Goal: Information Seeking & Learning: Check status

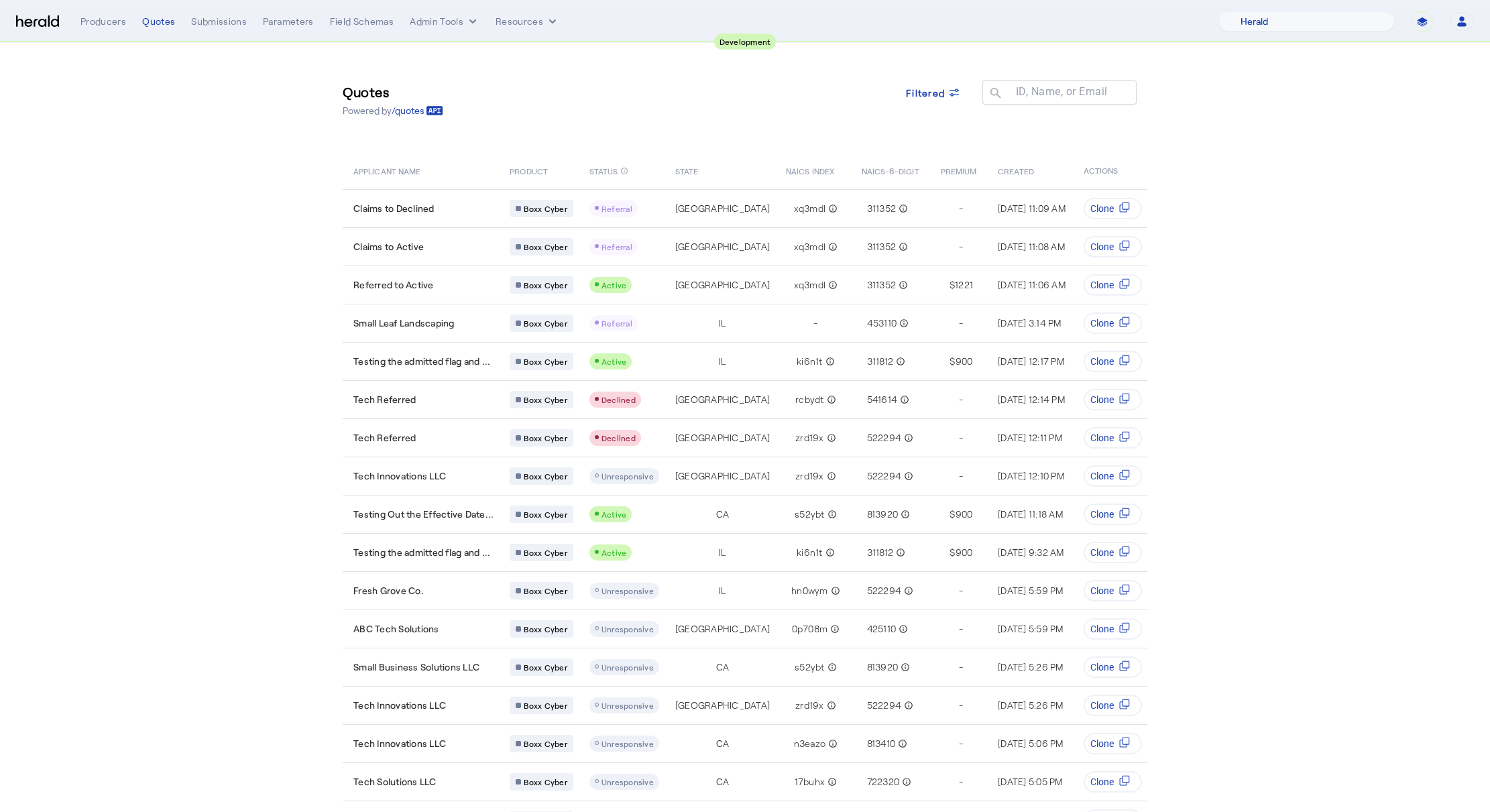
select select "pfm_2v8p_herald_api"
click at [1417, 25] on select "**********" at bounding box center [1422, 21] width 23 height 20
select select "**********"
click at [1411, 11] on select "**********" at bounding box center [1422, 21] width 23 height 20
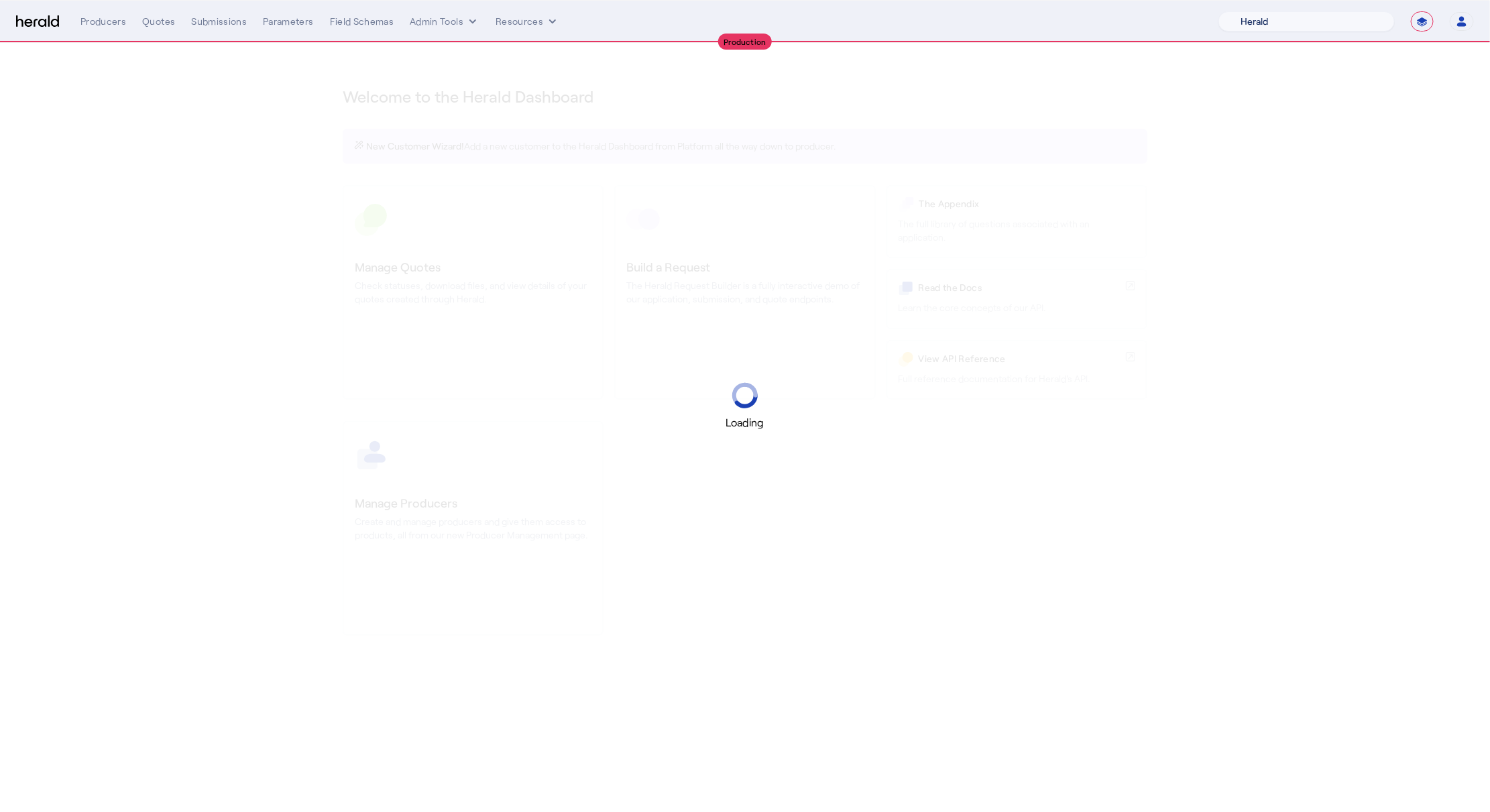
click at [1332, 25] on select "1 Fort A Demo Platform A New Platform Test Bam Batch Test Platform Beep Beep Bo…" at bounding box center [1307, 21] width 177 height 20
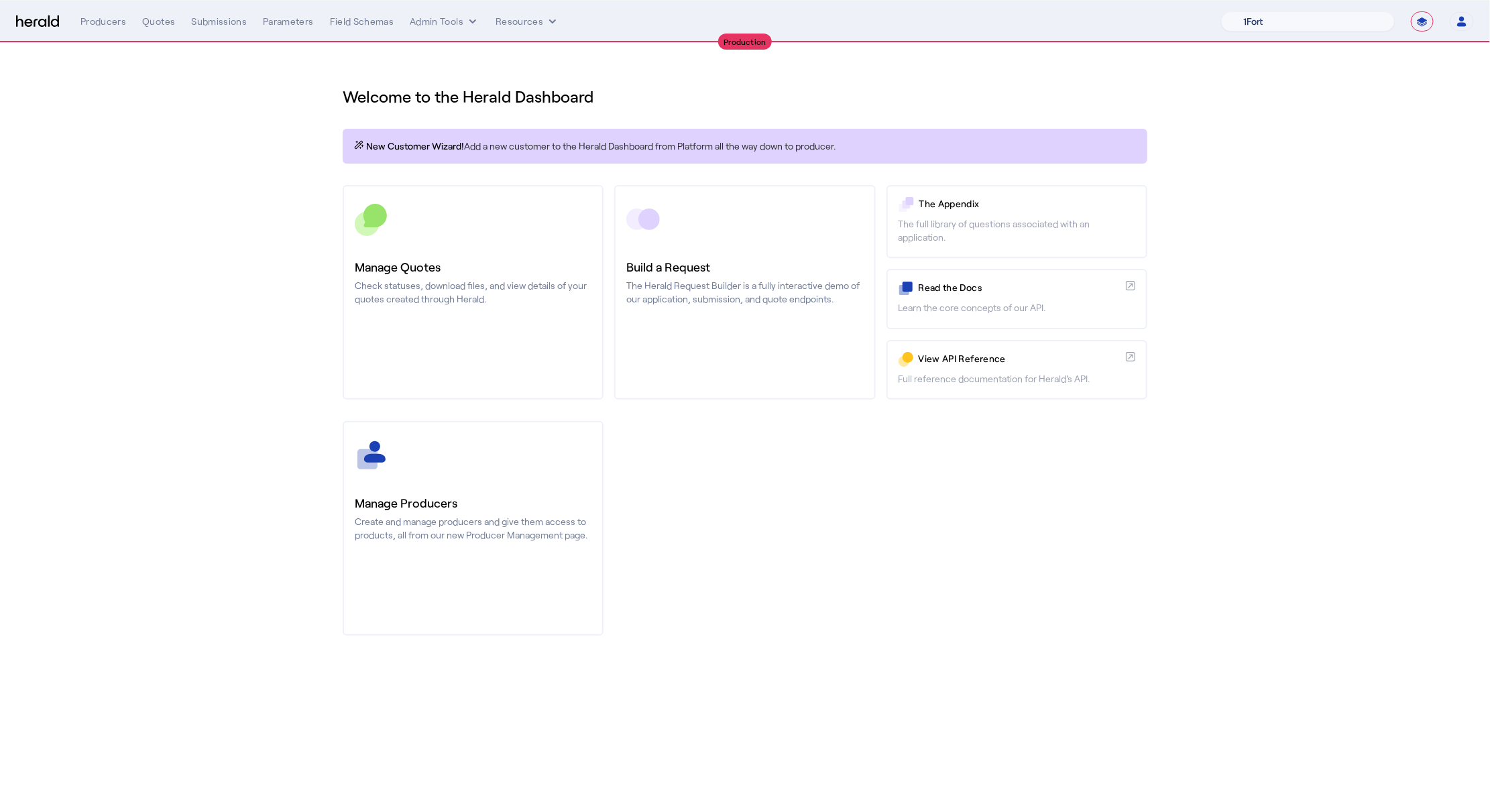
select select "pfm_h3db_crc"
click at [1221, 11] on select "1Fort Affinity Risk Arlington Roe Billy BindHQ Bunker CRC Campus Coverage Citad…" at bounding box center [1308, 21] width 173 height 20
click at [107, 28] on div "You are now impersonating the CRC platform." at bounding box center [745, 406] width 1490 height 812
click at [385, 200] on div "You are now impersonating the CRC platform." at bounding box center [745, 406] width 1490 height 812
click at [398, 263] on div "You are now impersonating the CRC platform." at bounding box center [745, 406] width 1490 height 812
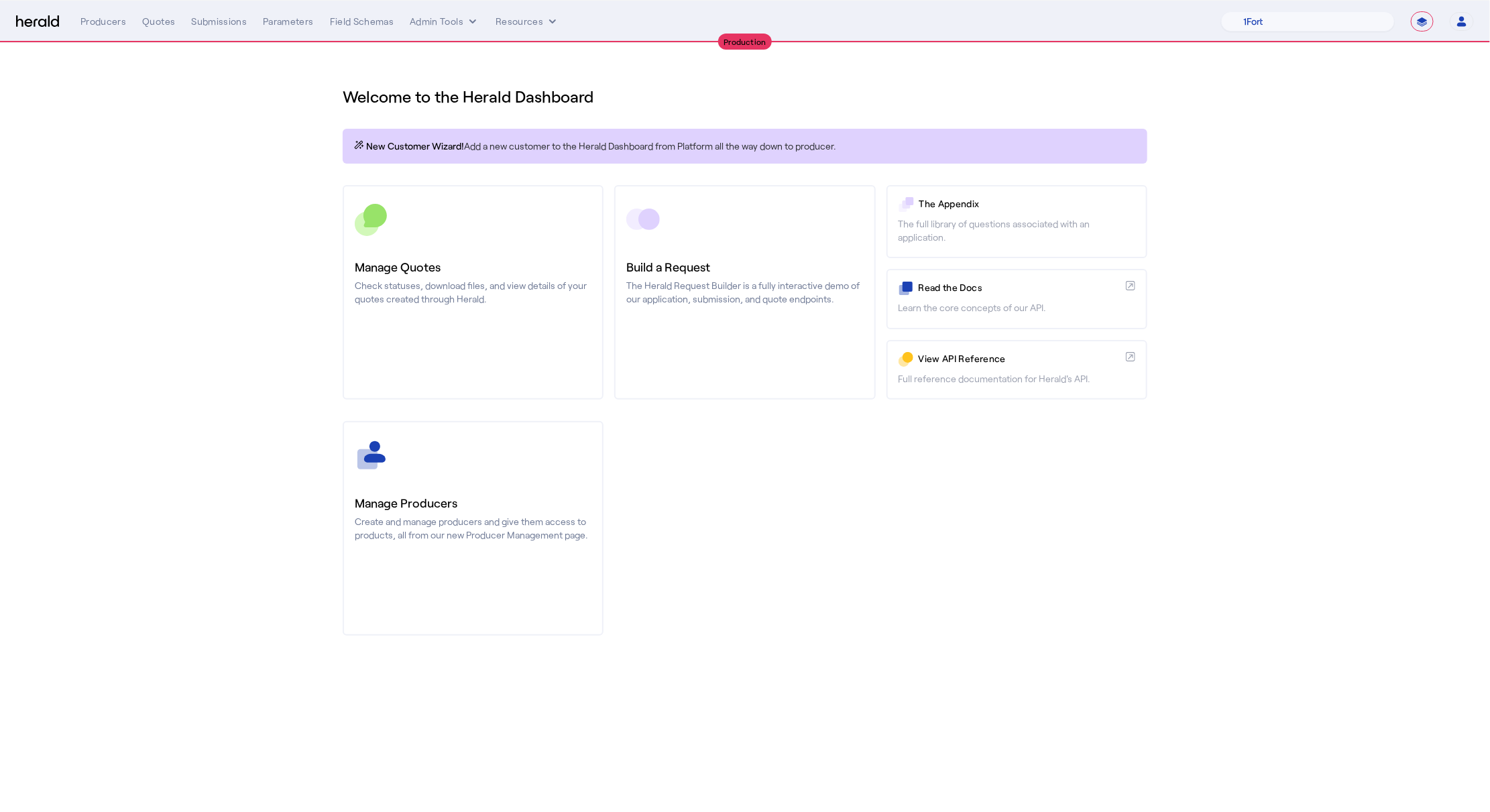
click at [398, 263] on h3 "Manage Quotes" at bounding box center [473, 266] width 236 height 19
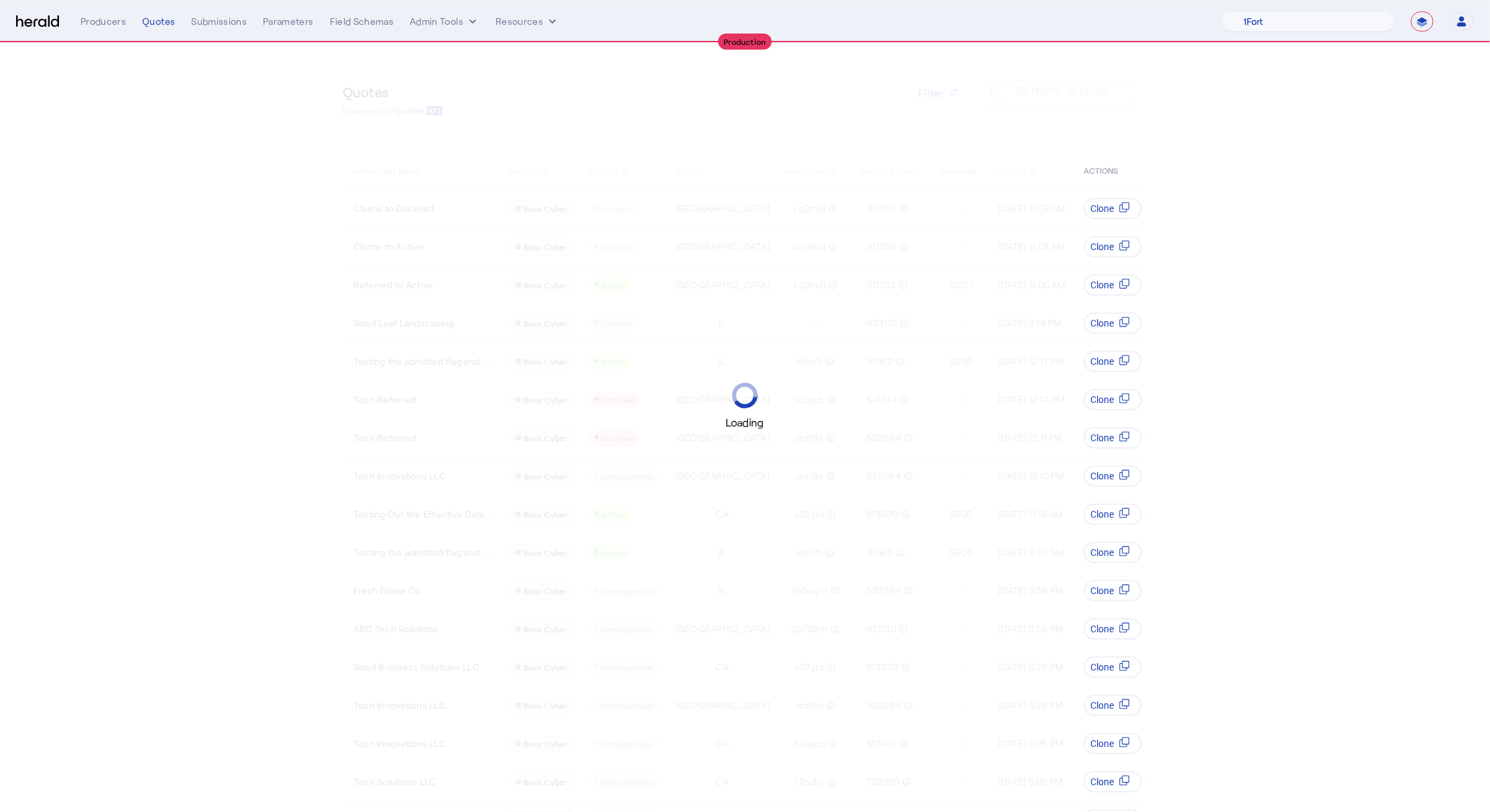
click at [934, 95] on div "Loading" at bounding box center [745, 406] width 1490 height 812
click at [947, 99] on div "Loading" at bounding box center [745, 406] width 1490 height 812
click at [939, 91] on div "Loading" at bounding box center [745, 406] width 1490 height 812
click at [953, 96] on div "Loading" at bounding box center [745, 406] width 1490 height 812
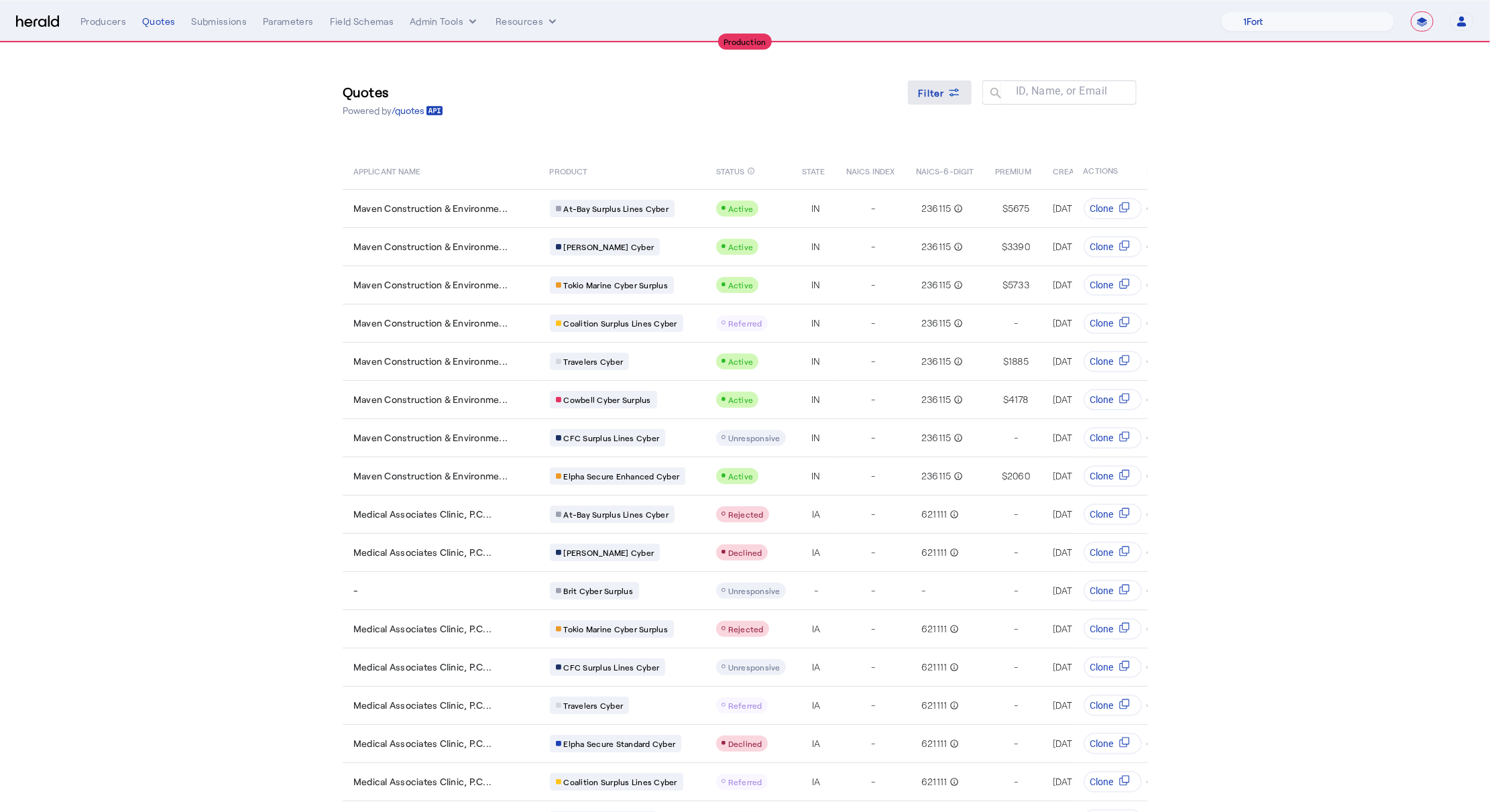
click at [938, 100] on span at bounding box center [939, 92] width 64 height 32
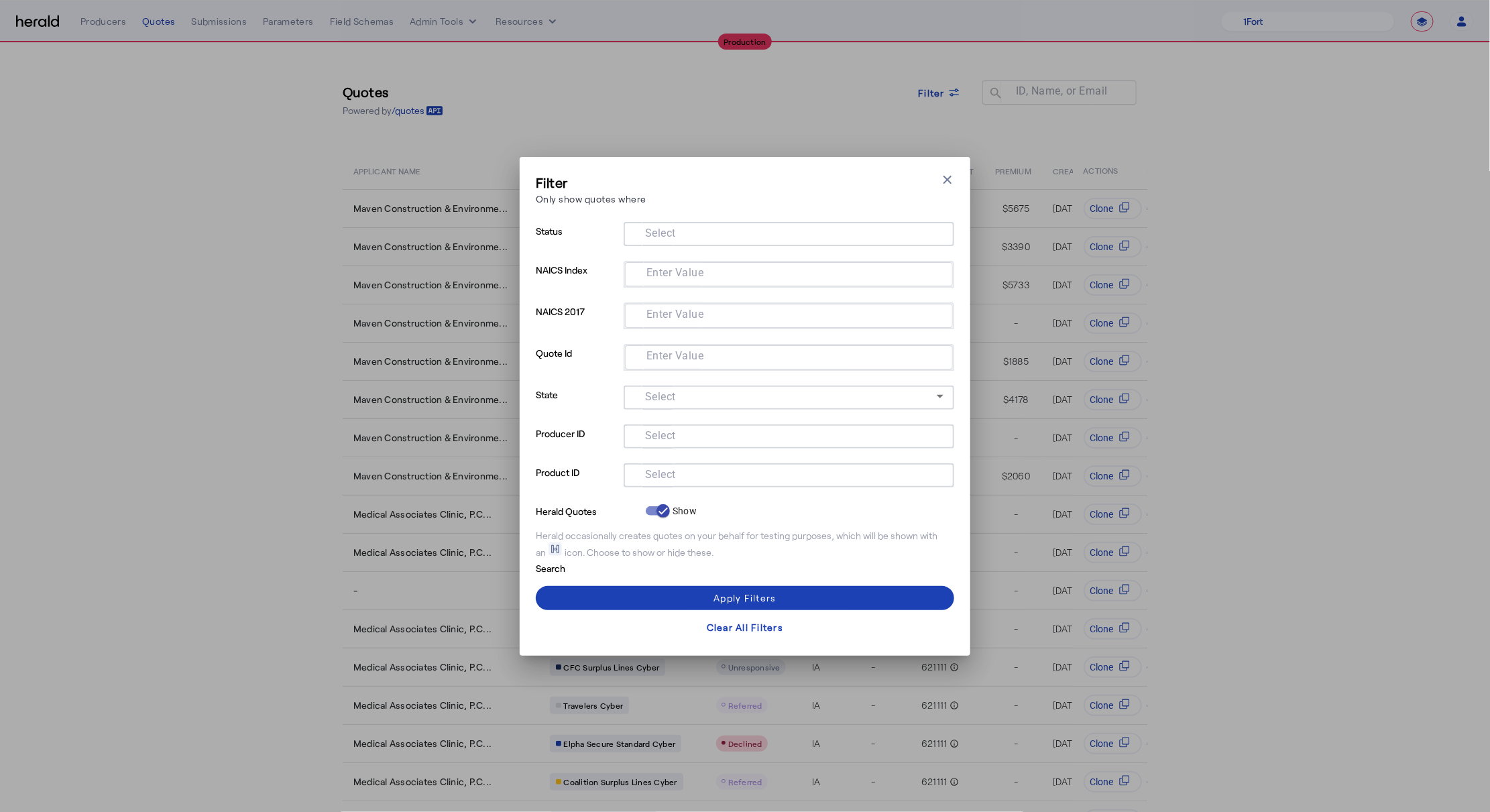
click at [736, 228] on input "Select" at bounding box center [785, 232] width 304 height 16
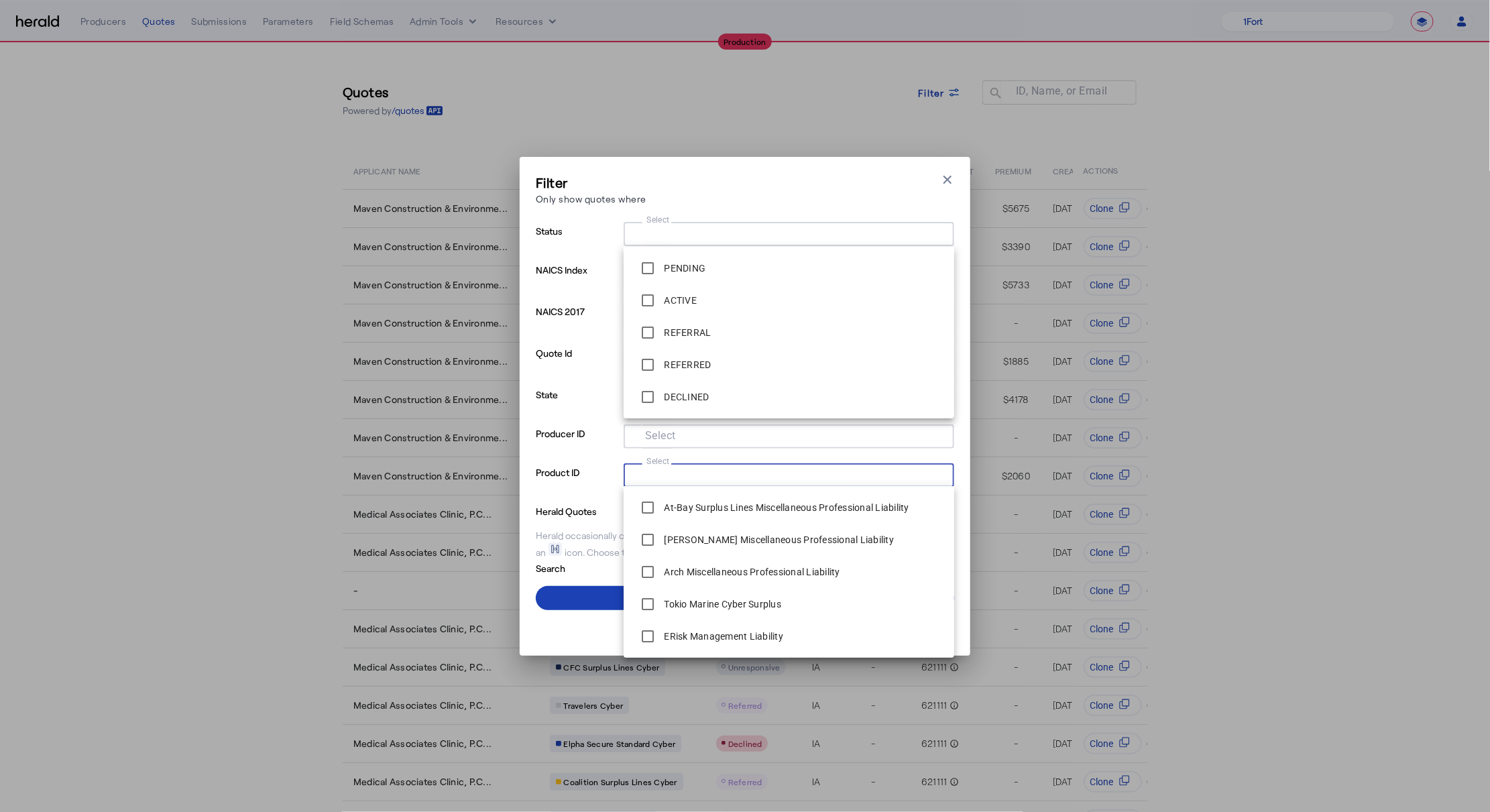
click at [639, 476] on input "Select" at bounding box center [785, 474] width 304 height 16
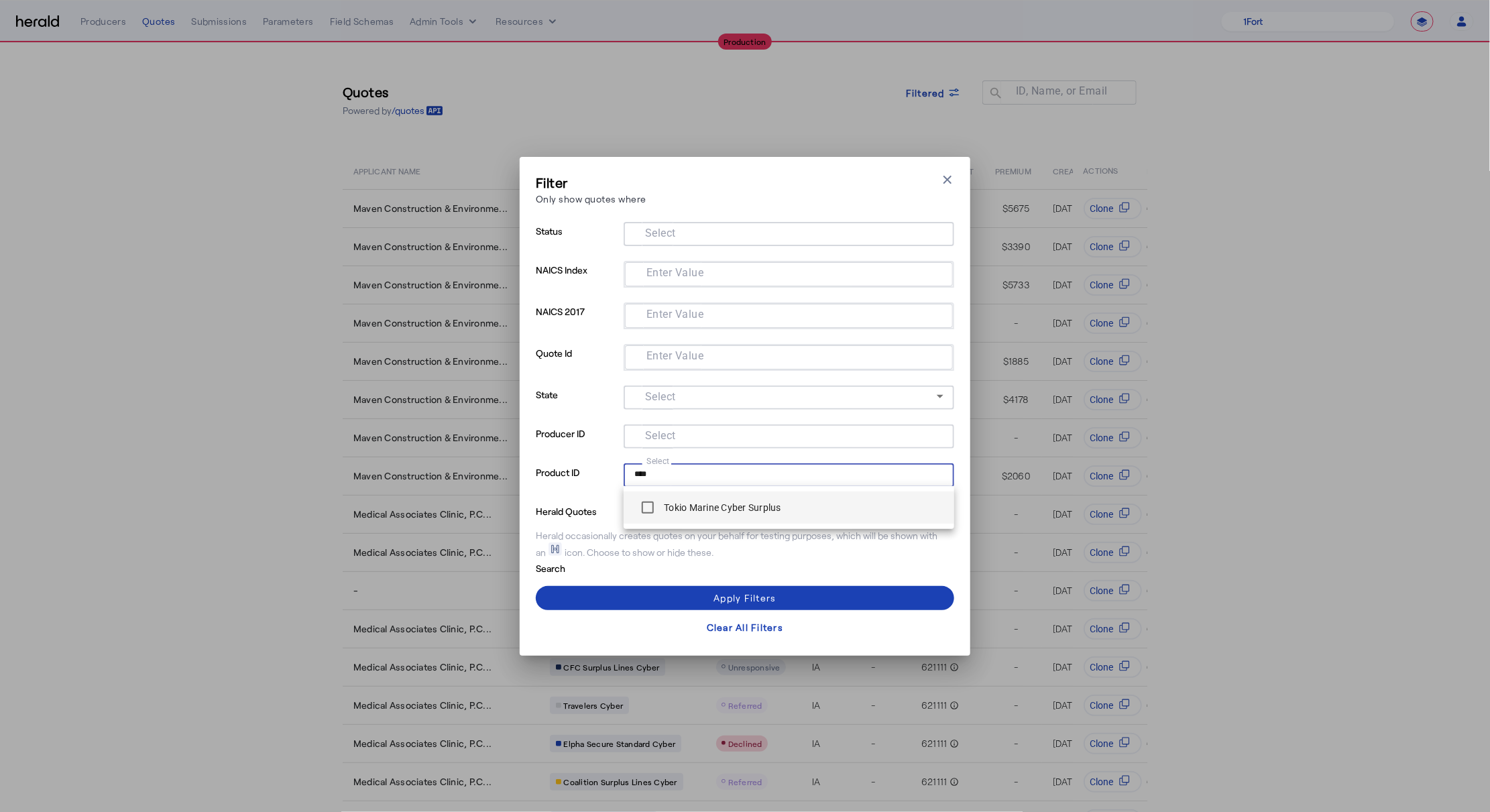
type input "****"
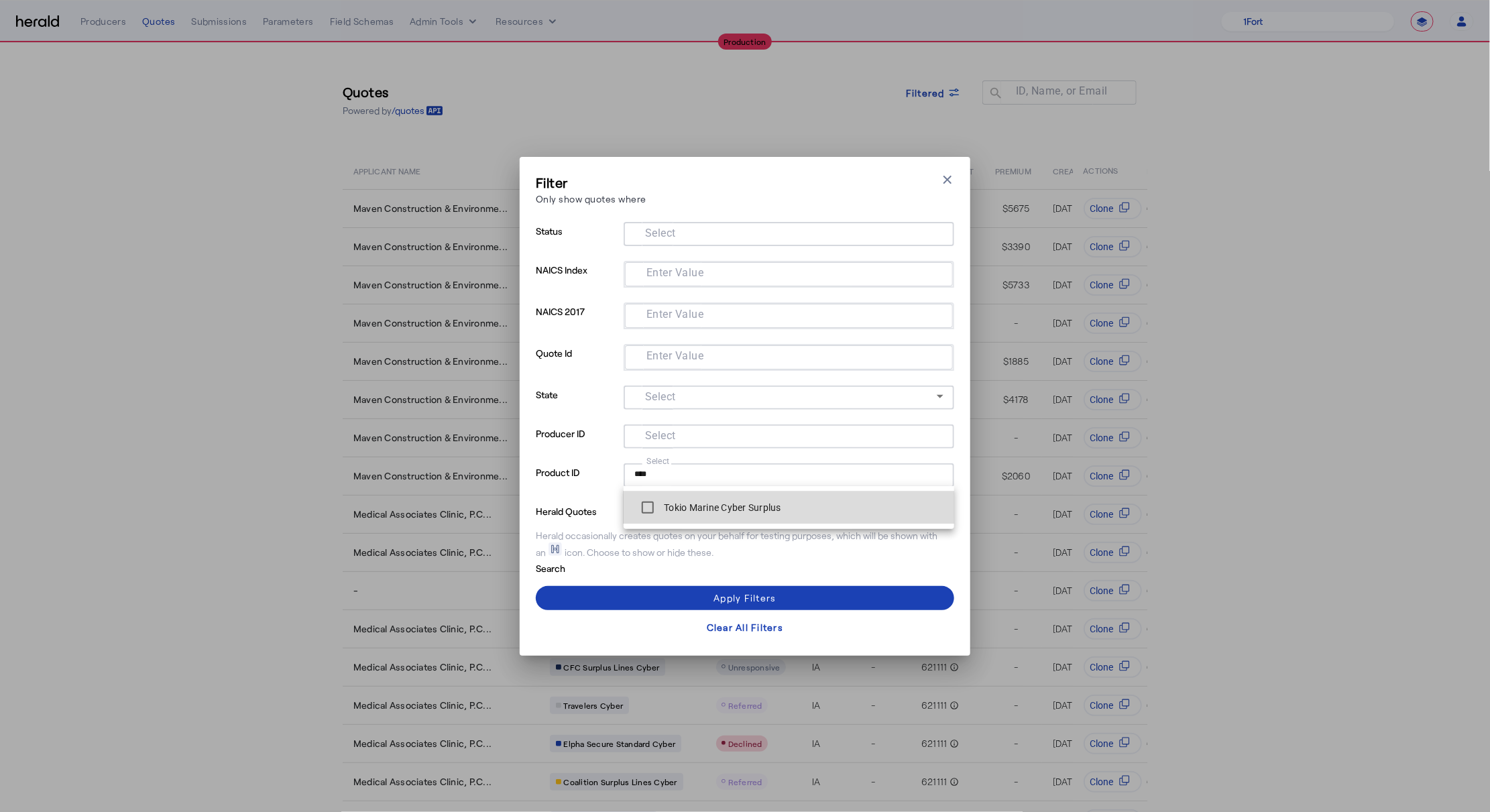
click at [693, 503] on label "Tokio Marine Cyber Surplus" at bounding box center [721, 508] width 120 height 14
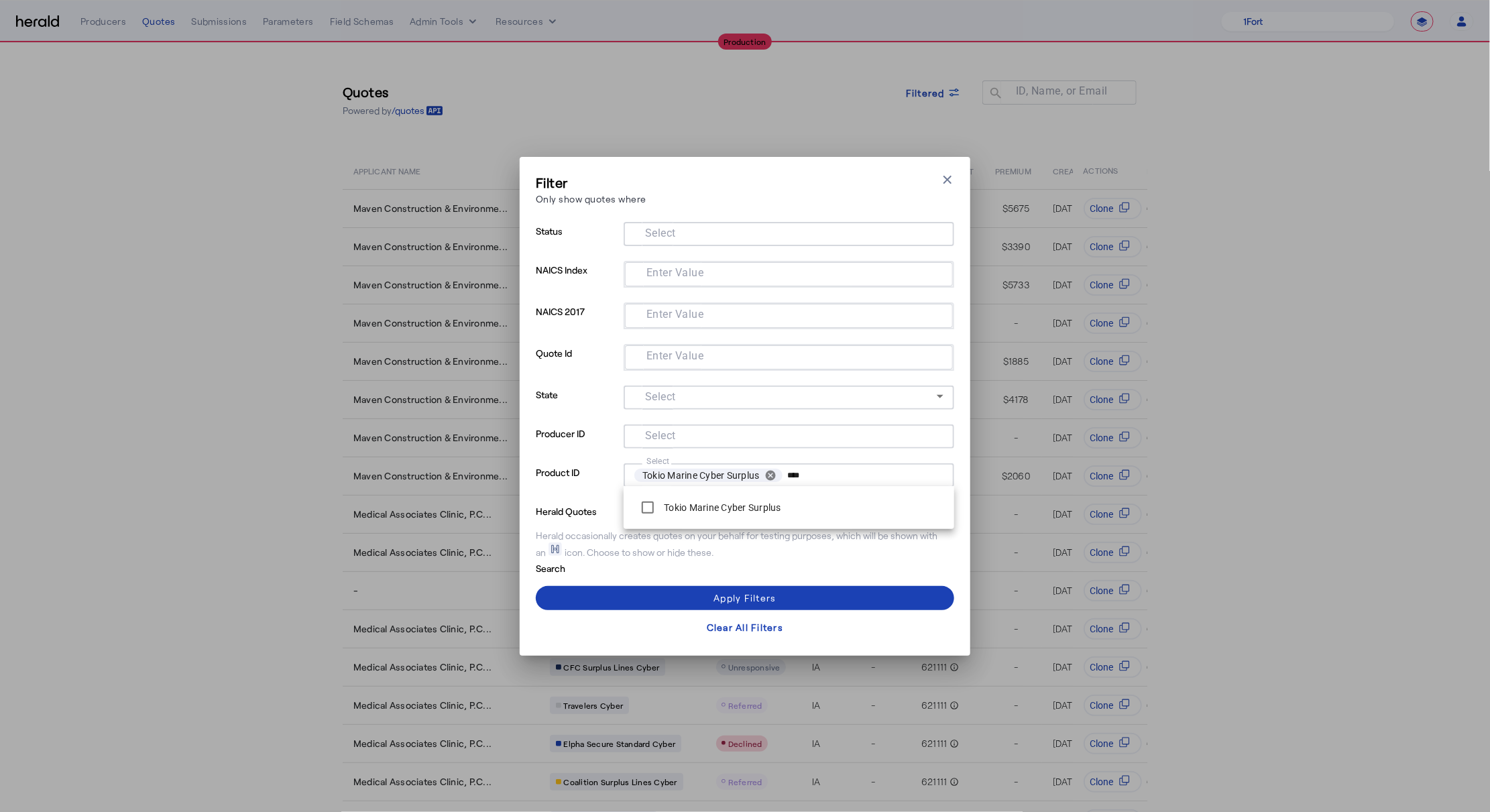
click at [693, 427] on input "Select" at bounding box center [785, 435] width 304 height 16
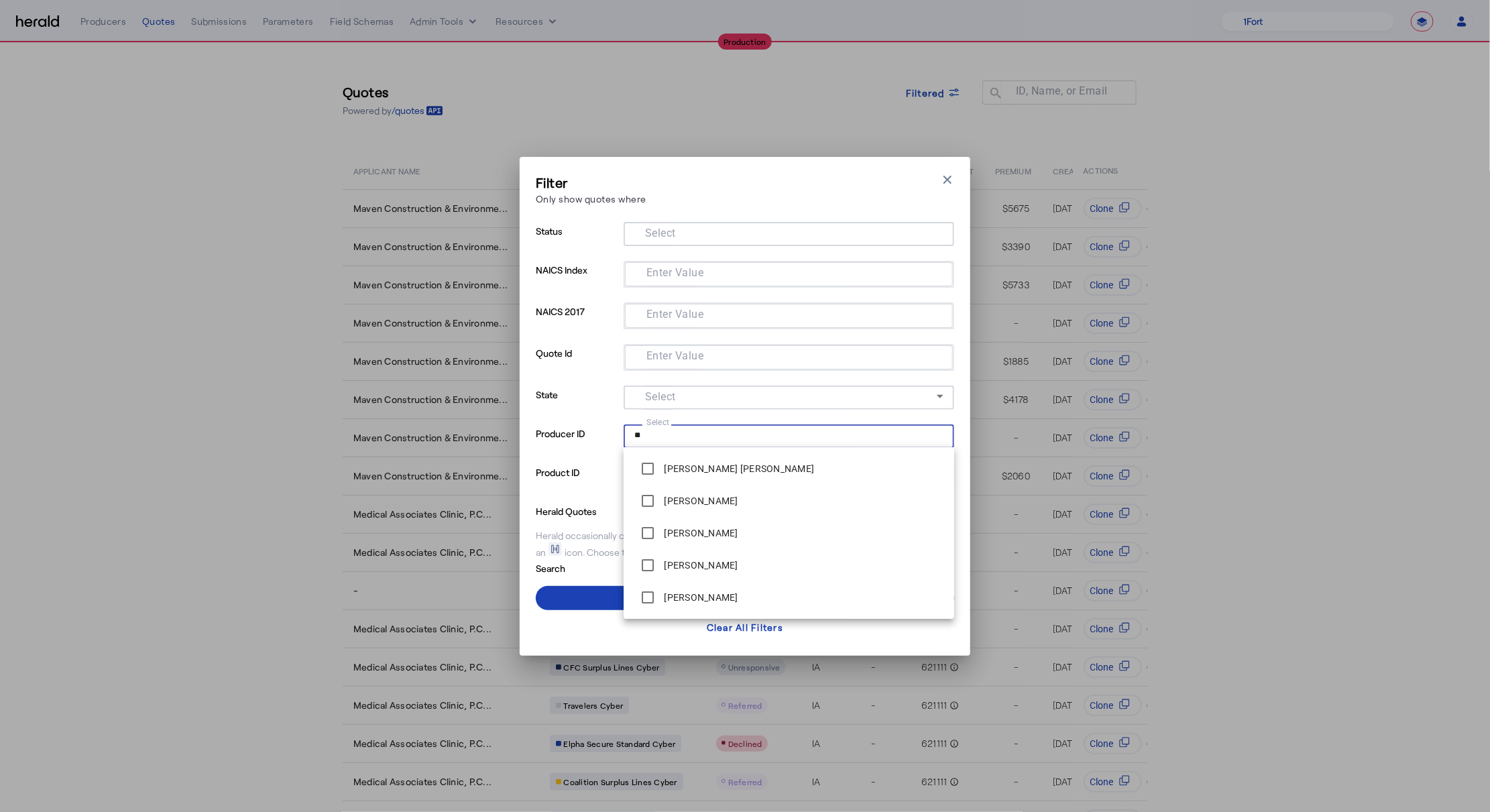
type input "*"
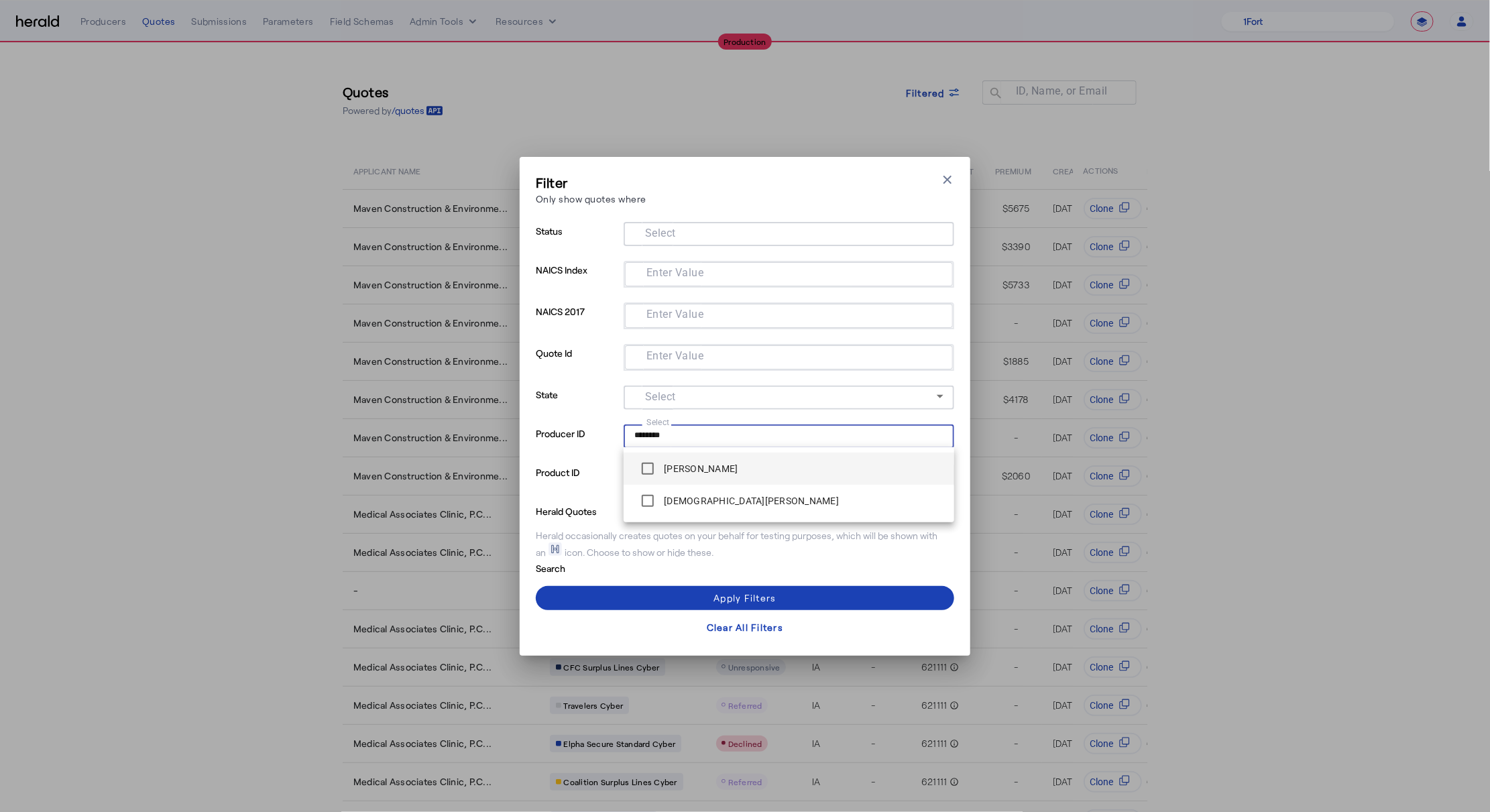
type input "********"
click at [684, 457] on div "[PERSON_NAME]" at bounding box center [686, 468] width 104 height 27
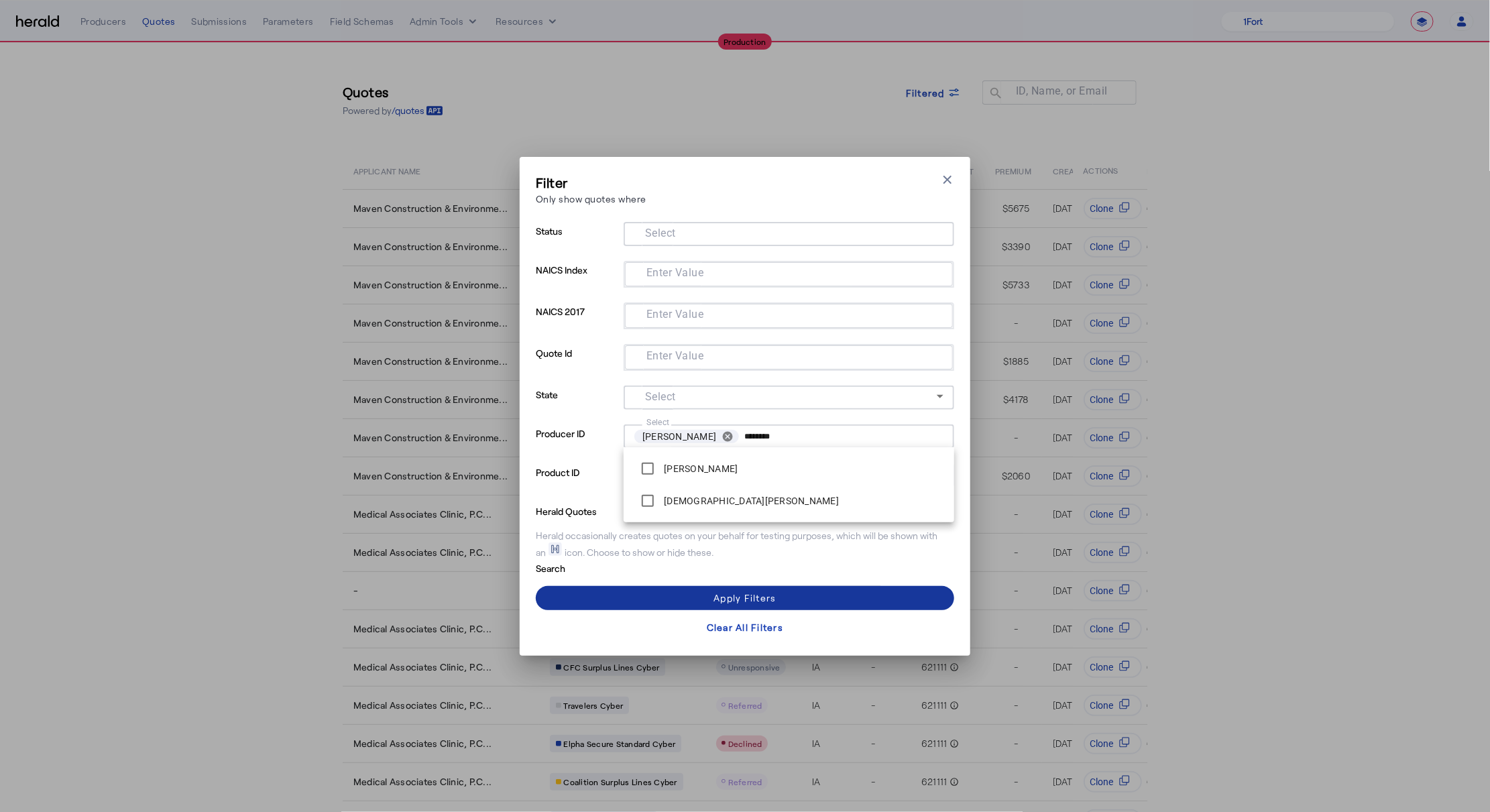
click at [662, 598] on span at bounding box center [745, 598] width 419 height 32
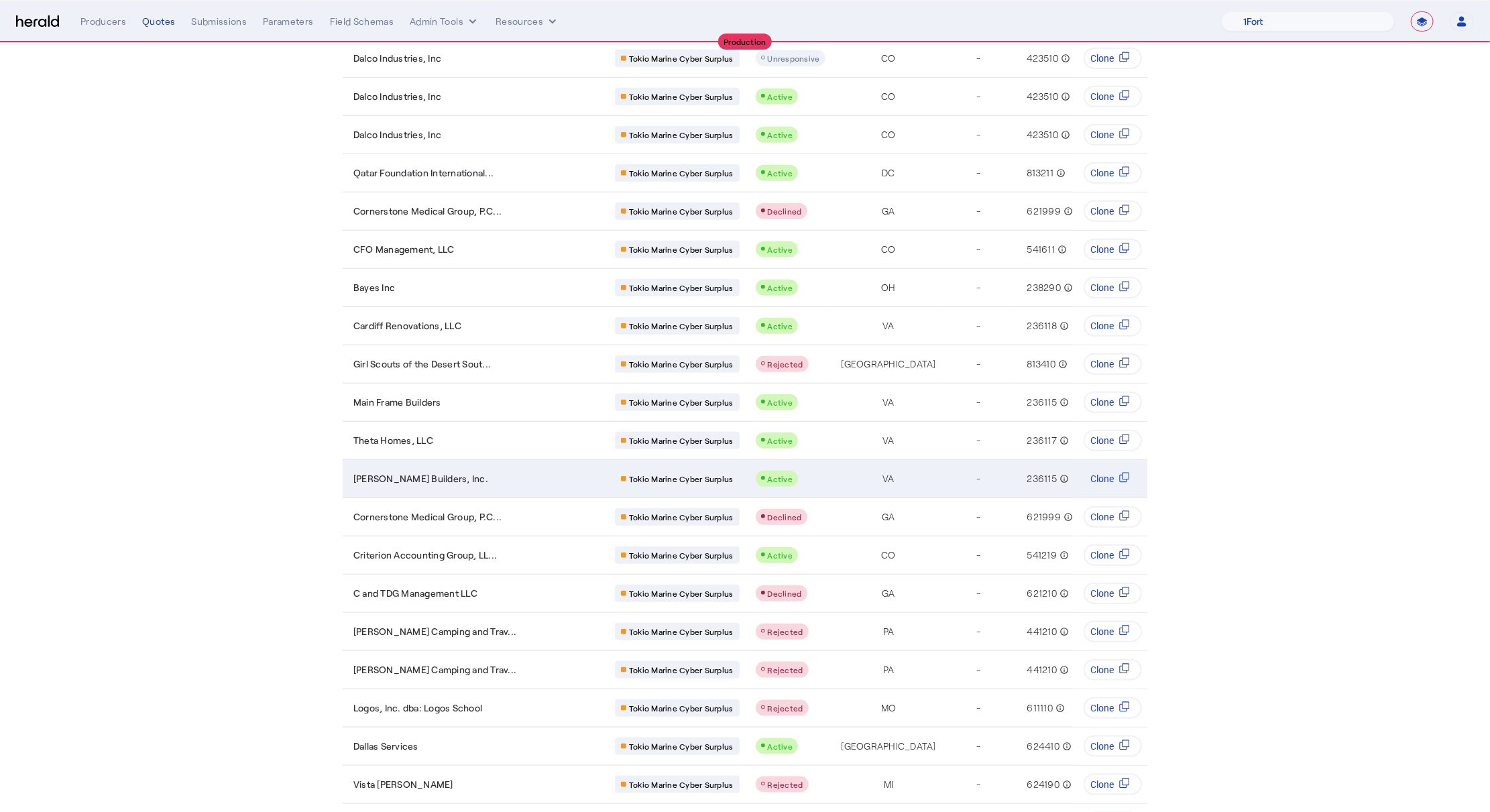
click at [436, 472] on span "Wayne Harbin Builders, Inc." at bounding box center [420, 478] width 134 height 14
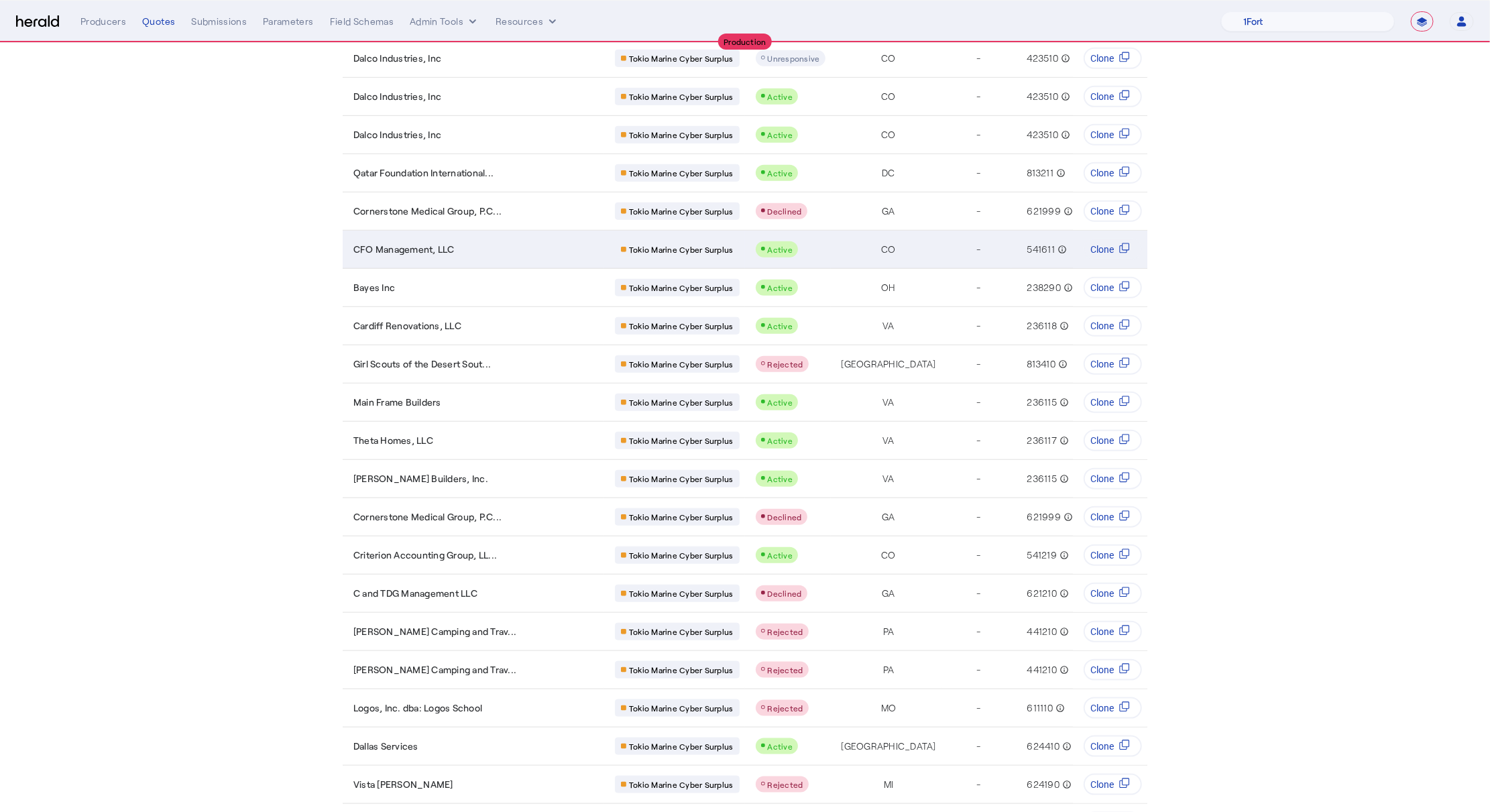
click at [440, 243] on span "CFO Management, LLC" at bounding box center [403, 249] width 101 height 14
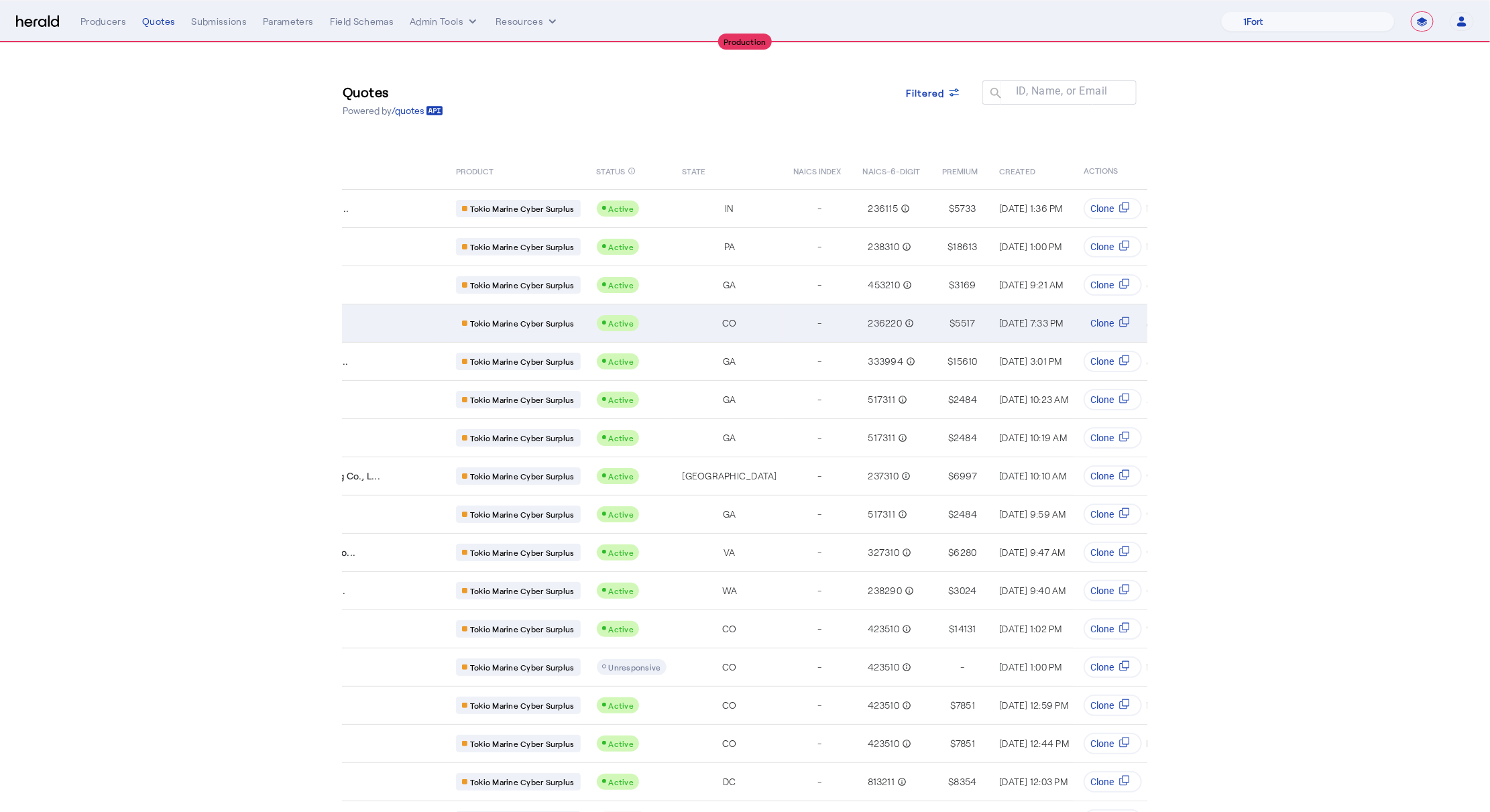
scroll to position [0, 279]
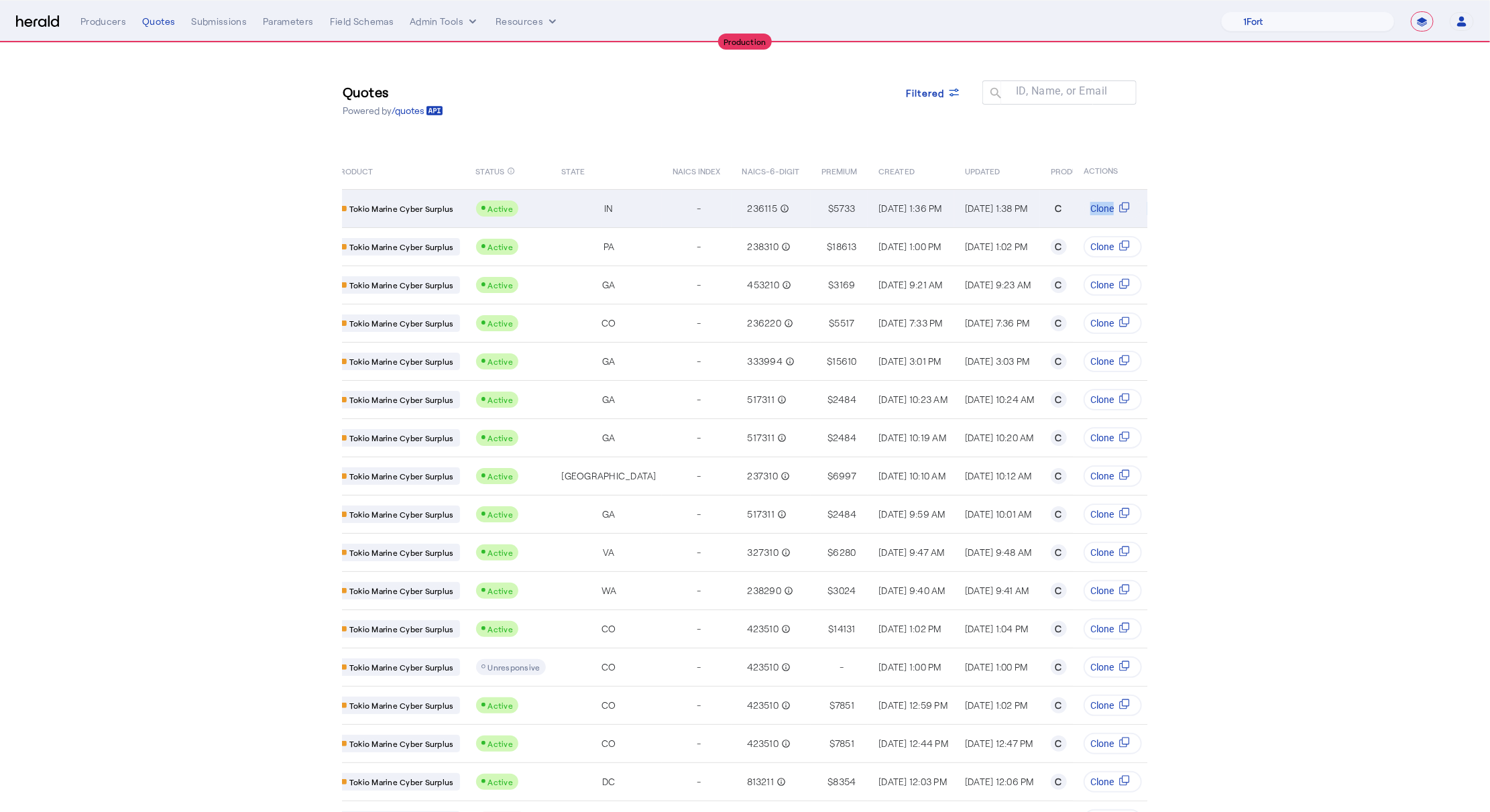
drag, startPoint x: 989, startPoint y: 197, endPoint x: 1082, endPoint y: 215, distance: 94.7
click at [1082, 215] on tr "Maven Construction & Environme... Tokio Marine Cyber Surplus Active IN - 236115…" at bounding box center [645, 208] width 1164 height 38
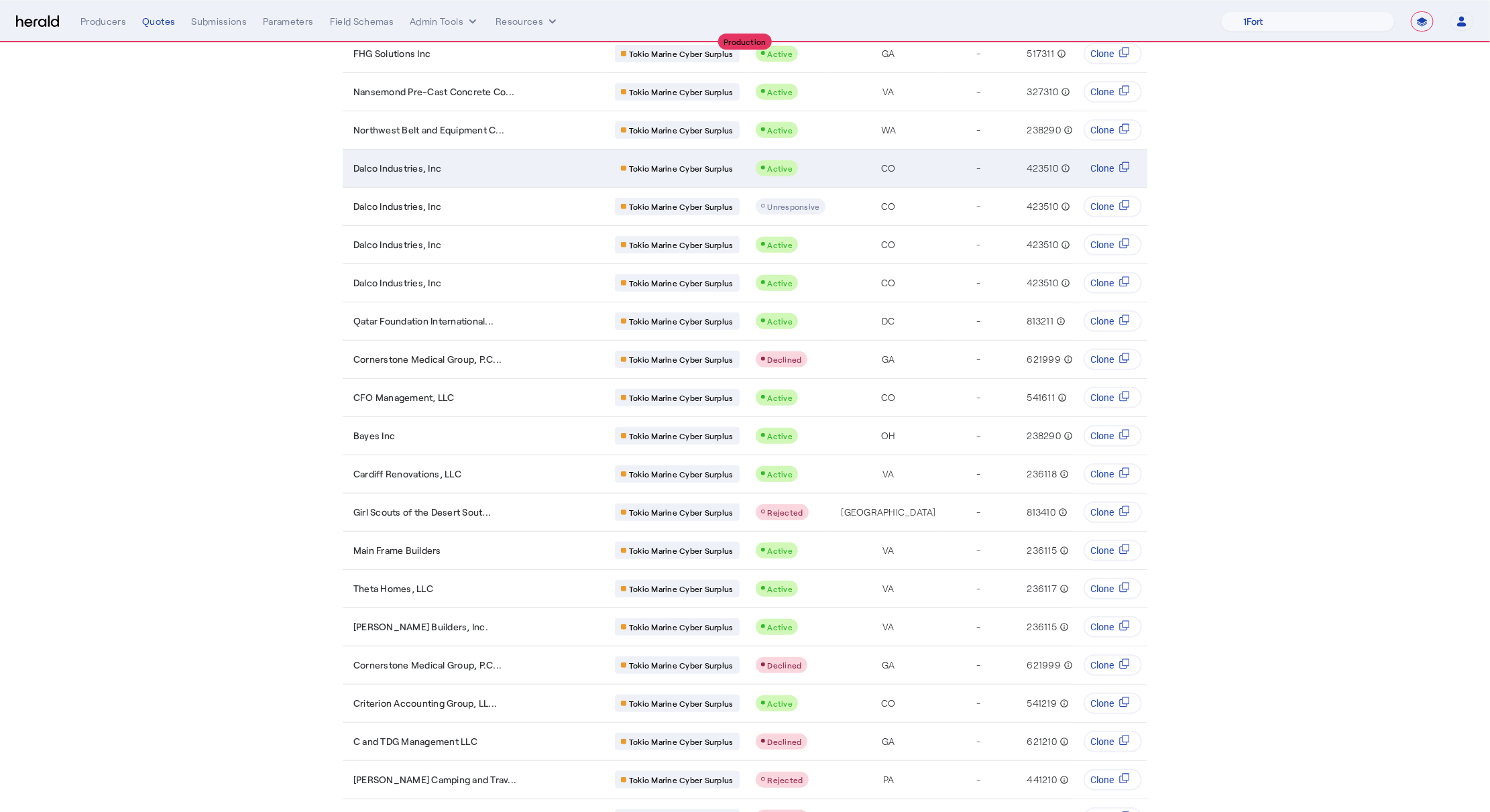
scroll to position [0, 0]
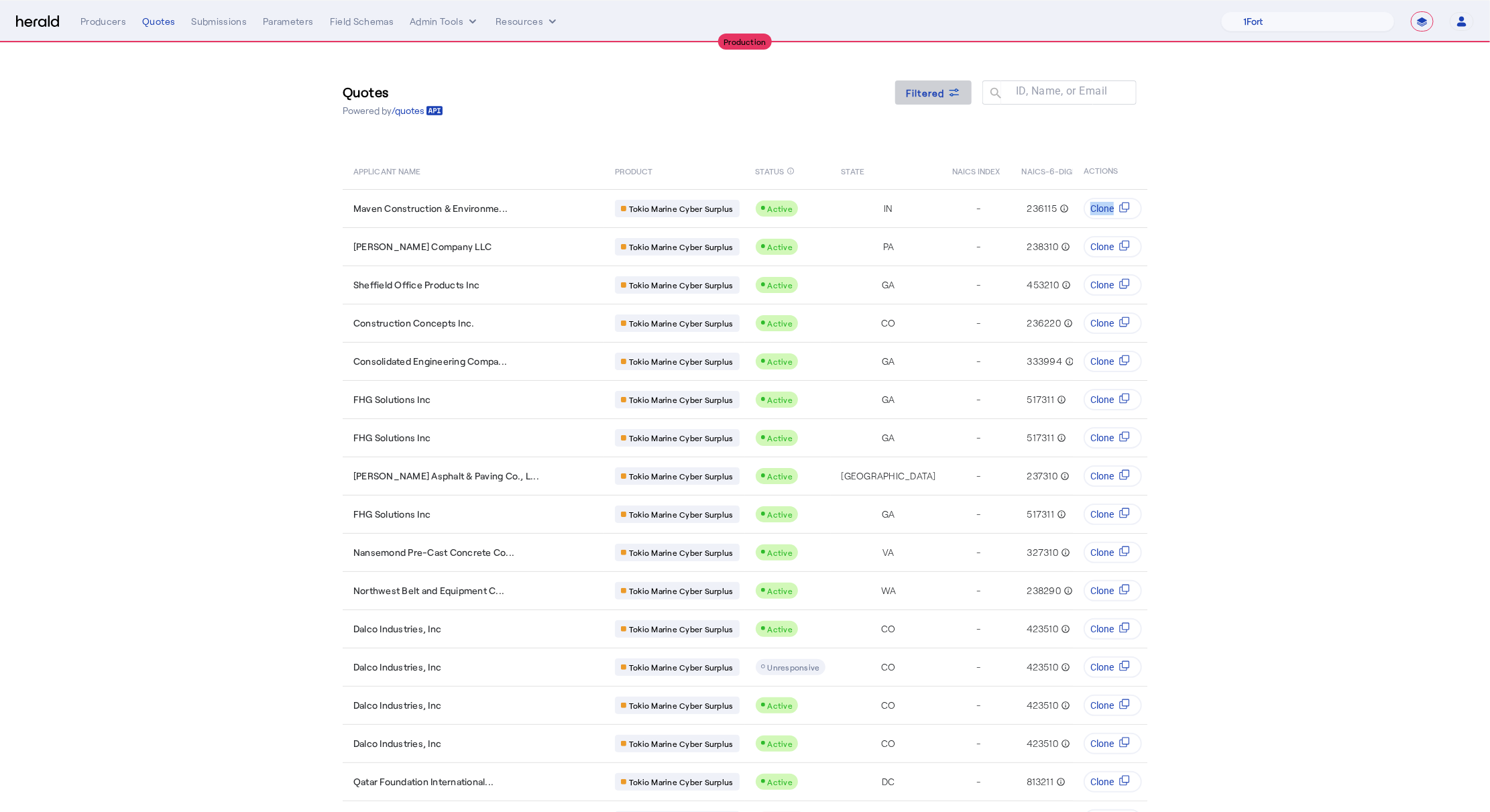
click at [956, 87] on icon at bounding box center [954, 92] width 14 height 14
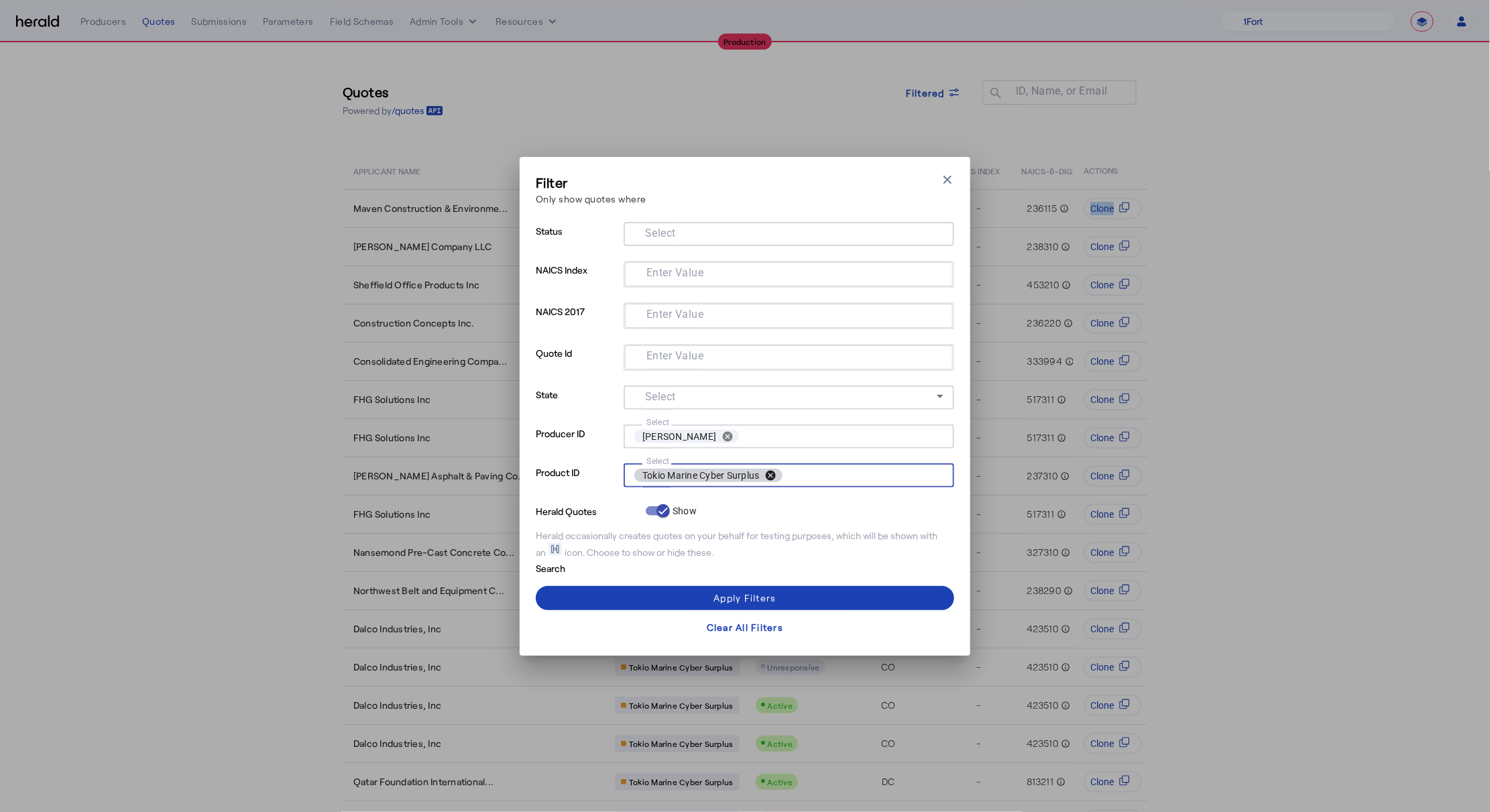
click at [773, 474] on button "cancel" at bounding box center [771, 475] width 23 height 12
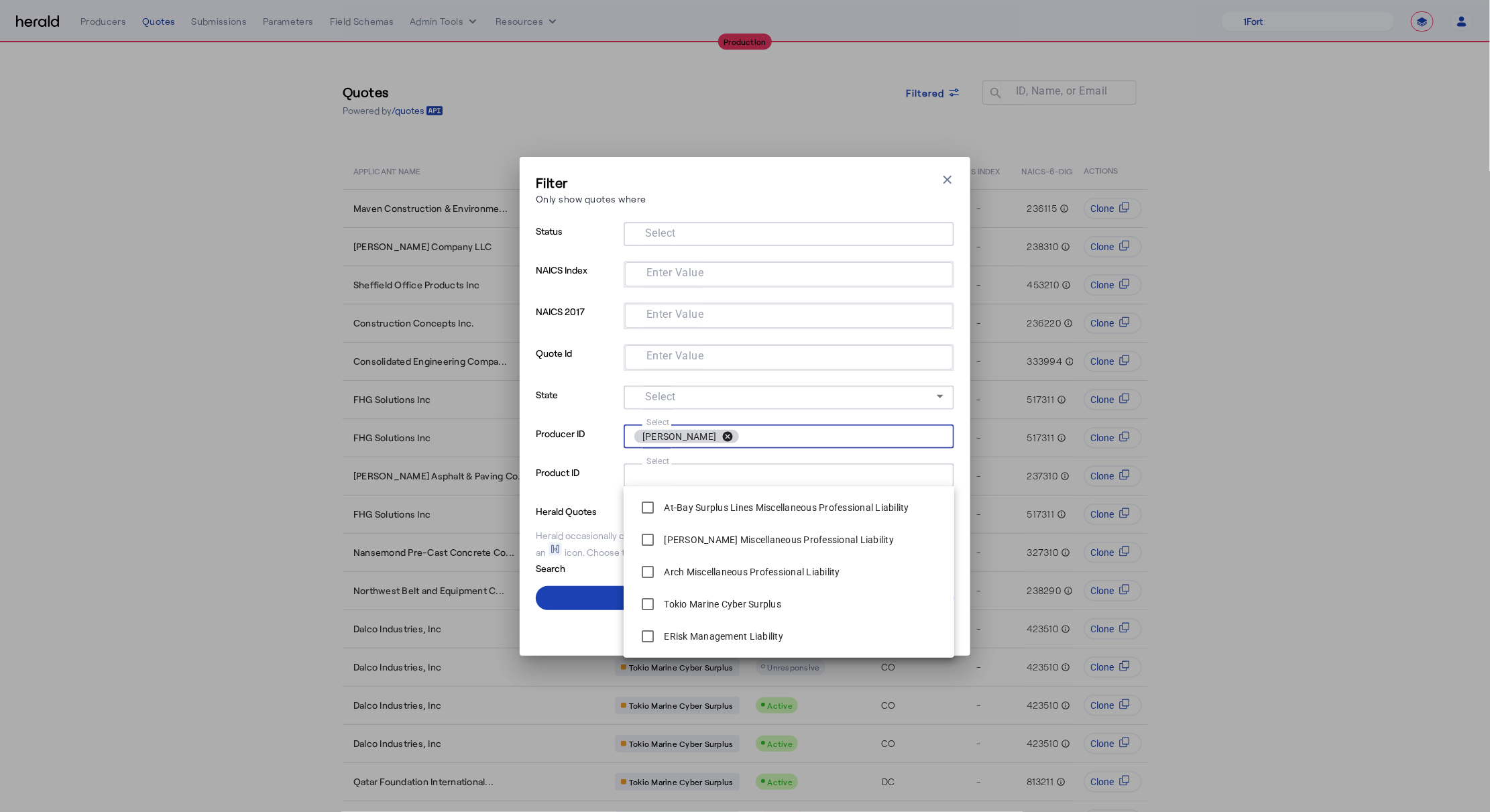
click at [739, 434] on button "cancel" at bounding box center [727, 436] width 23 height 12
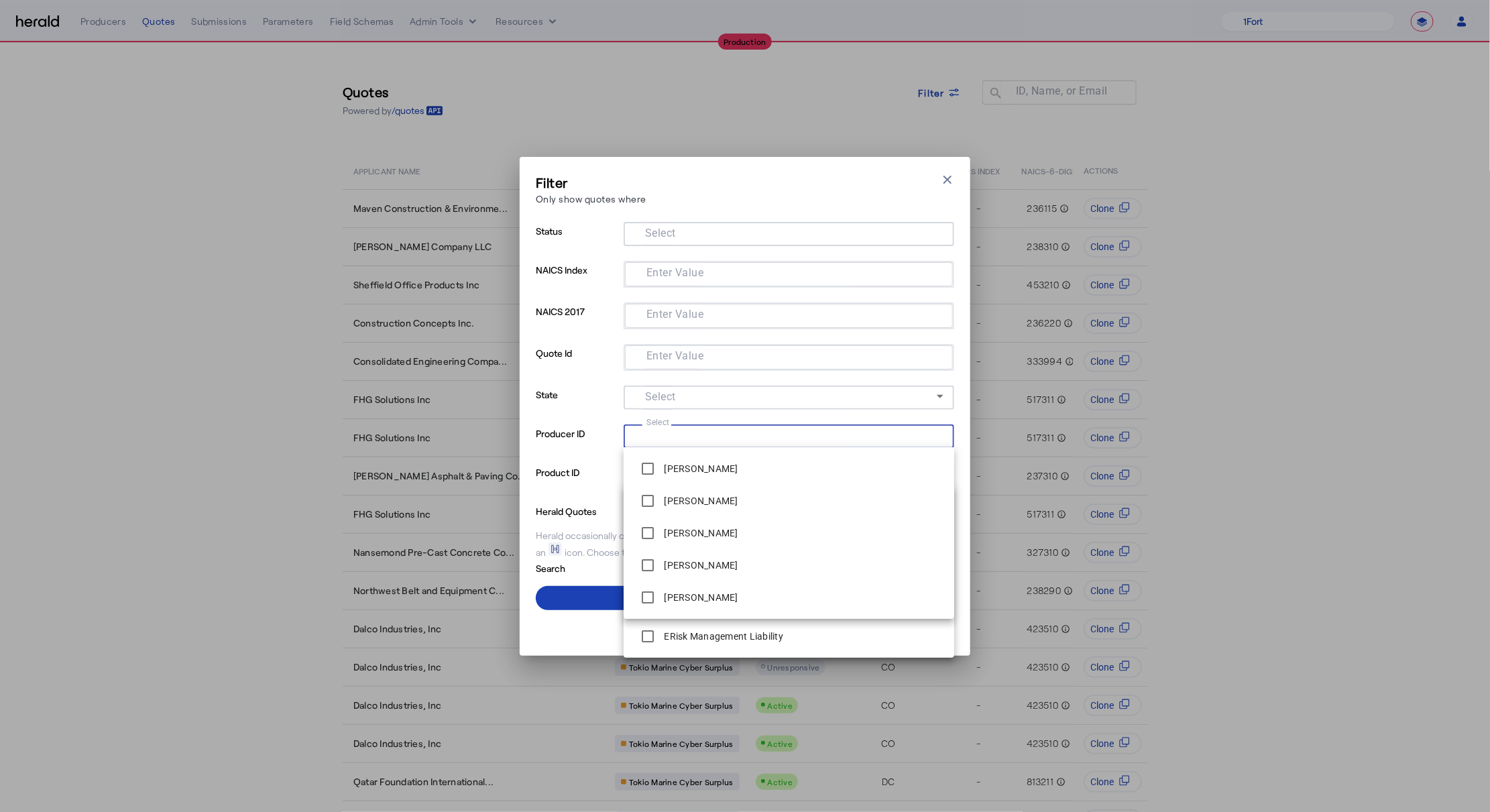
click at [588, 470] on p "Product ID" at bounding box center [577, 483] width 83 height 39
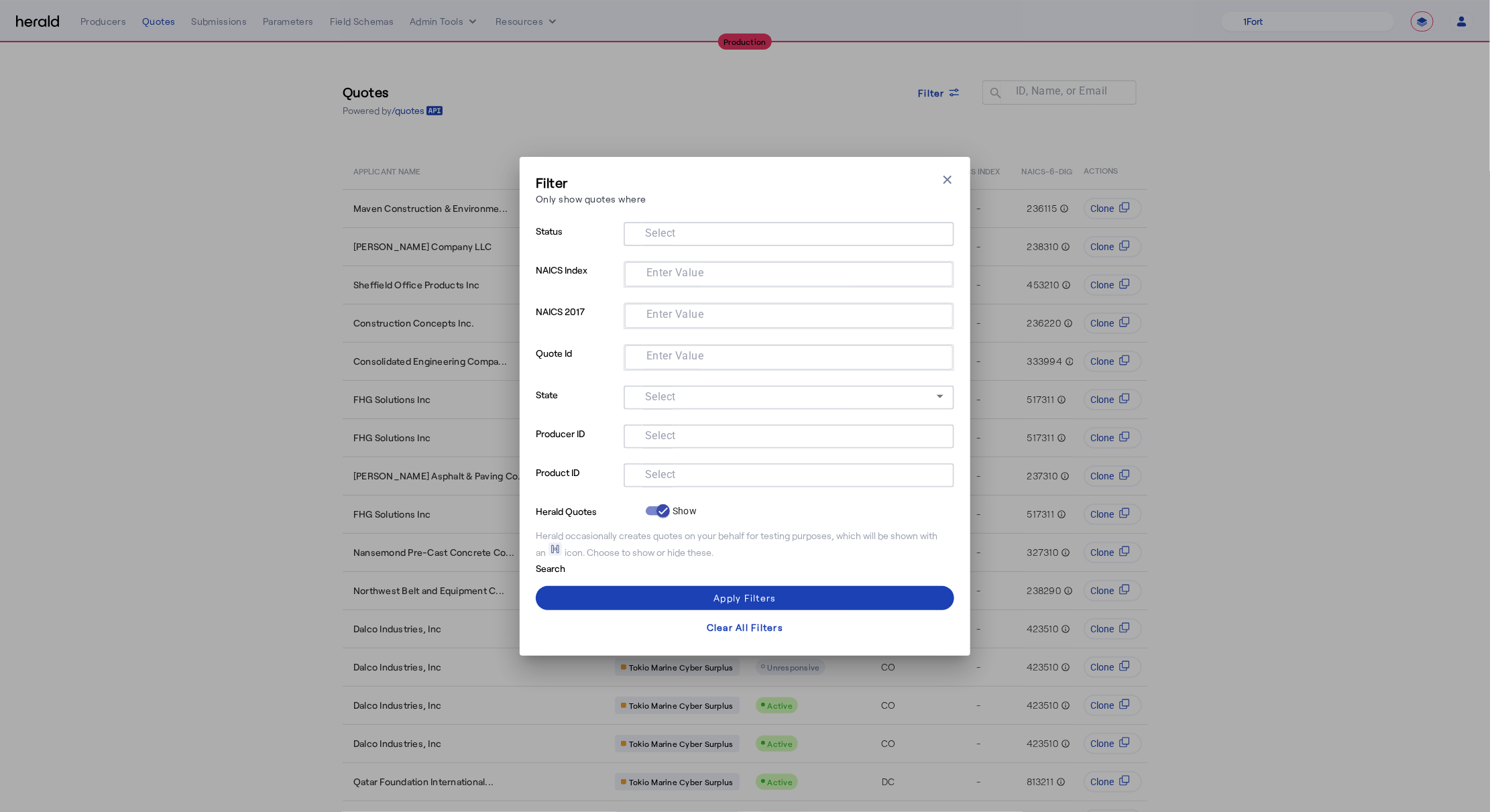
click at [665, 471] on mat-label "Select" at bounding box center [661, 474] width 31 height 13
click at [665, 471] on input "Select" at bounding box center [785, 474] width 304 height 16
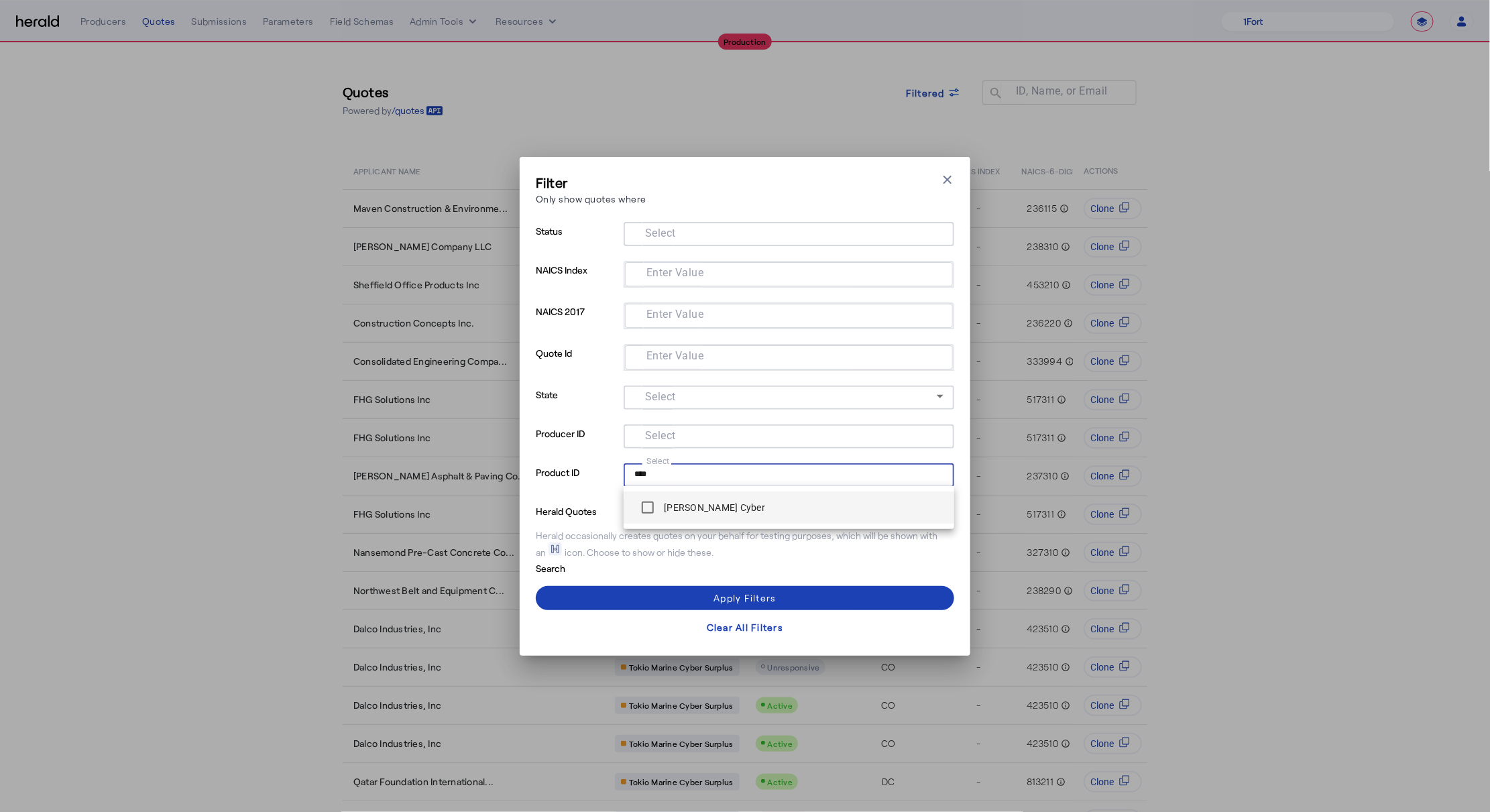
type input "****"
click at [675, 524] on div "Beazley Cyber" at bounding box center [789, 507] width 330 height 43
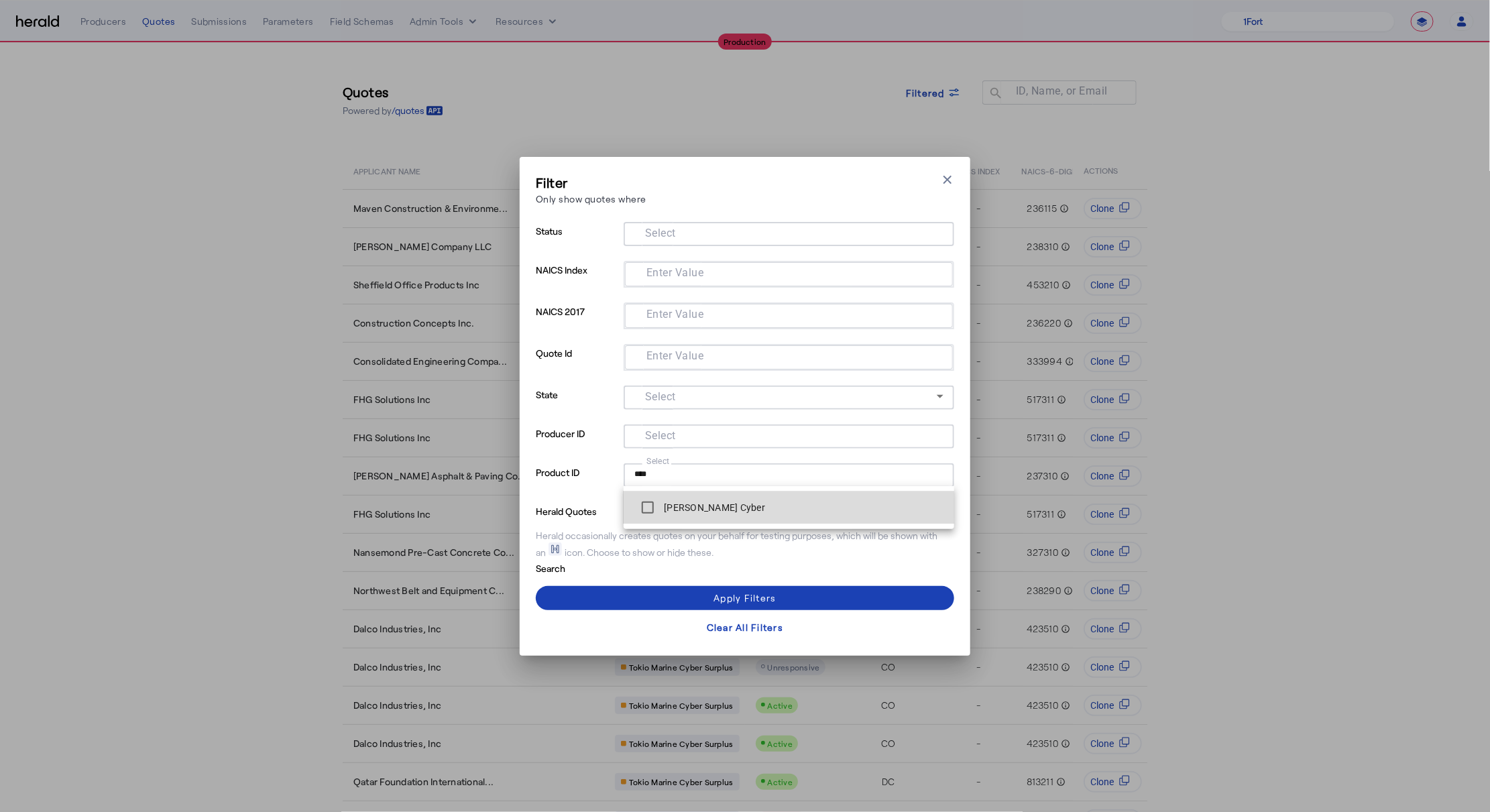
click at [675, 508] on label "Beazley Cyber" at bounding box center [713, 508] width 104 height 14
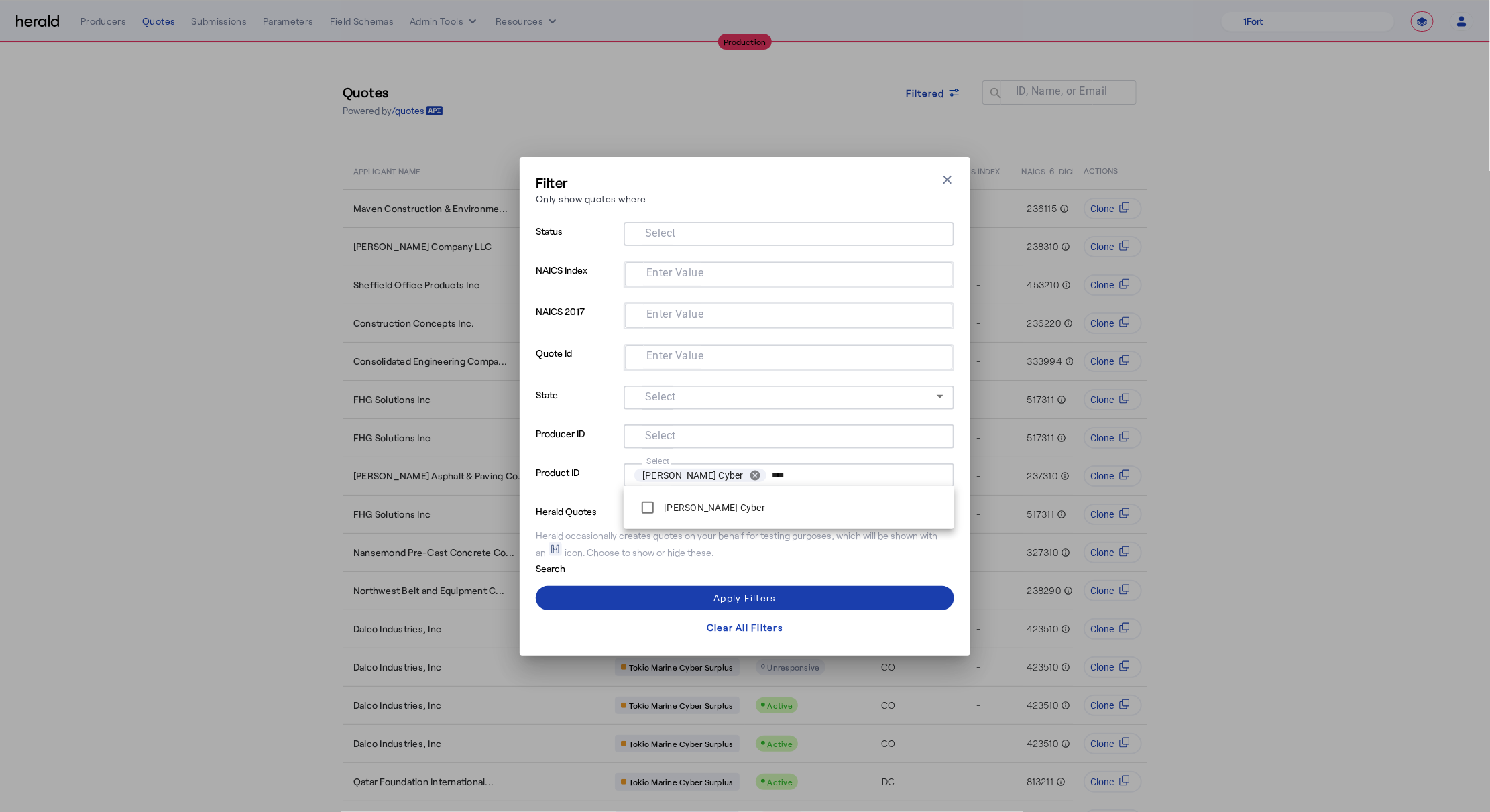
click at [691, 605] on span at bounding box center [745, 598] width 419 height 32
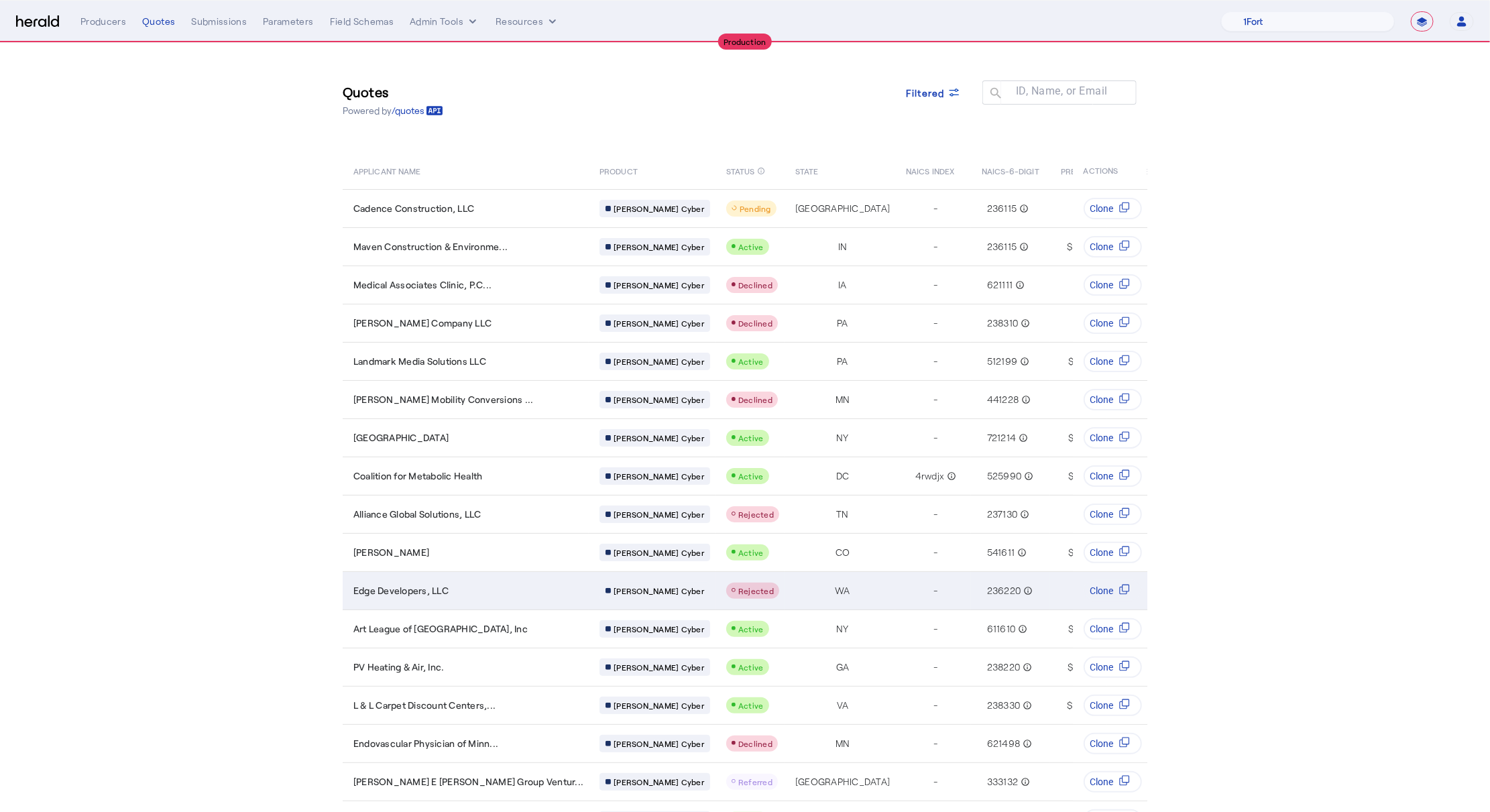
click at [470, 584] on div "Edge Developers, LLC" at bounding box center [468, 590] width 230 height 14
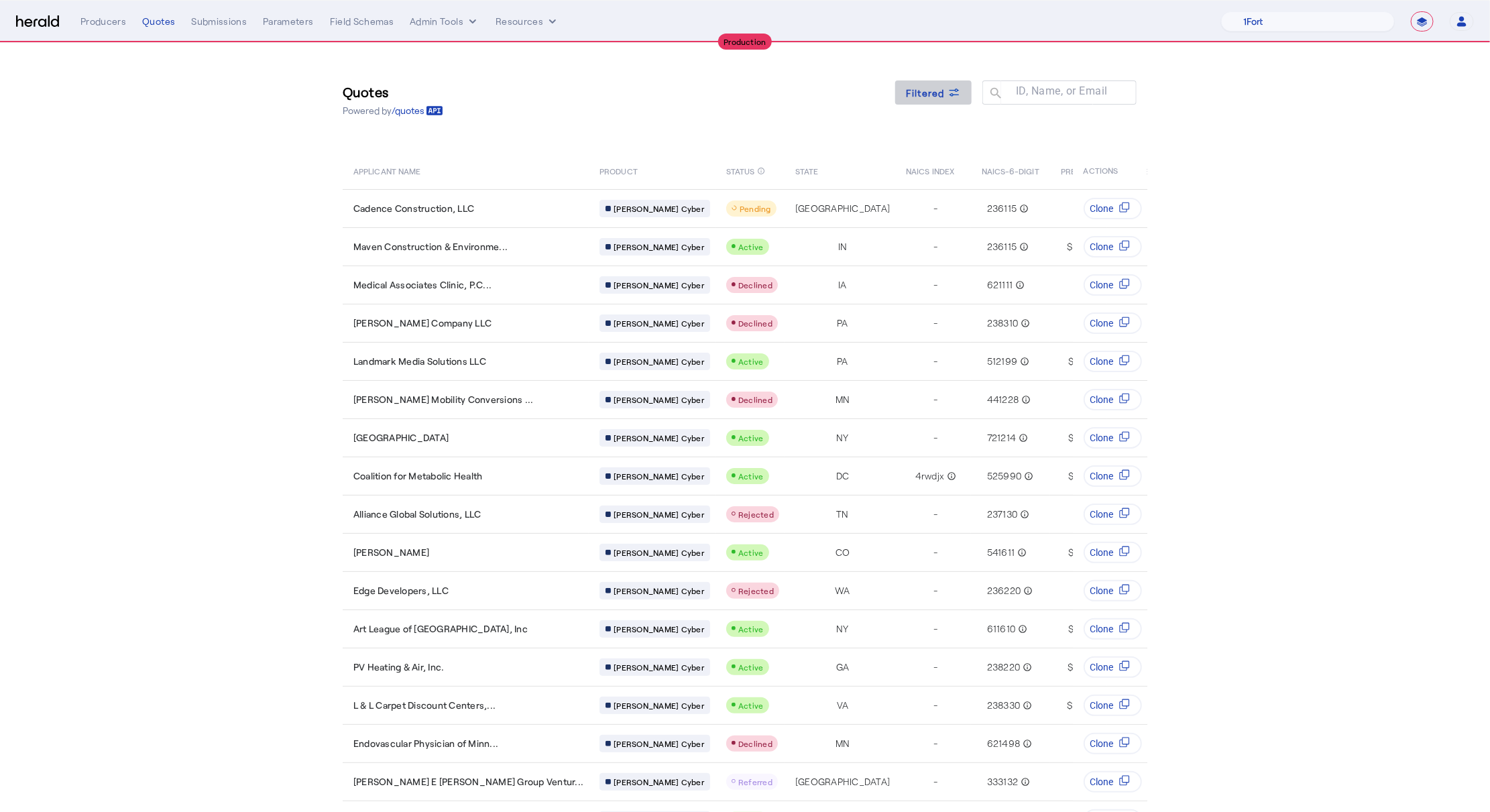
click at [943, 94] on span "Filtered" at bounding box center [926, 92] width 39 height 14
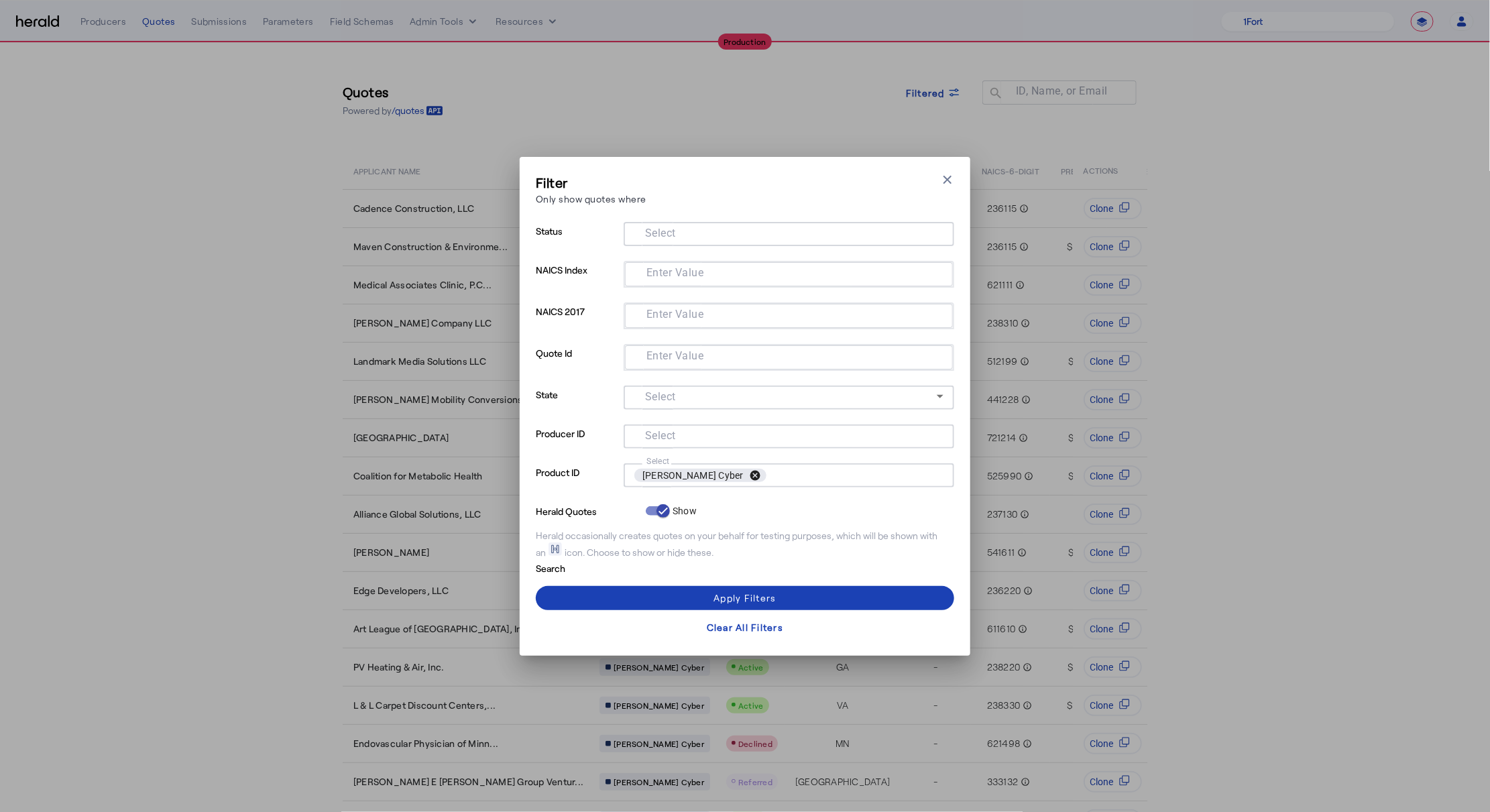
click at [743, 470] on button "cancel" at bounding box center [755, 475] width 23 height 12
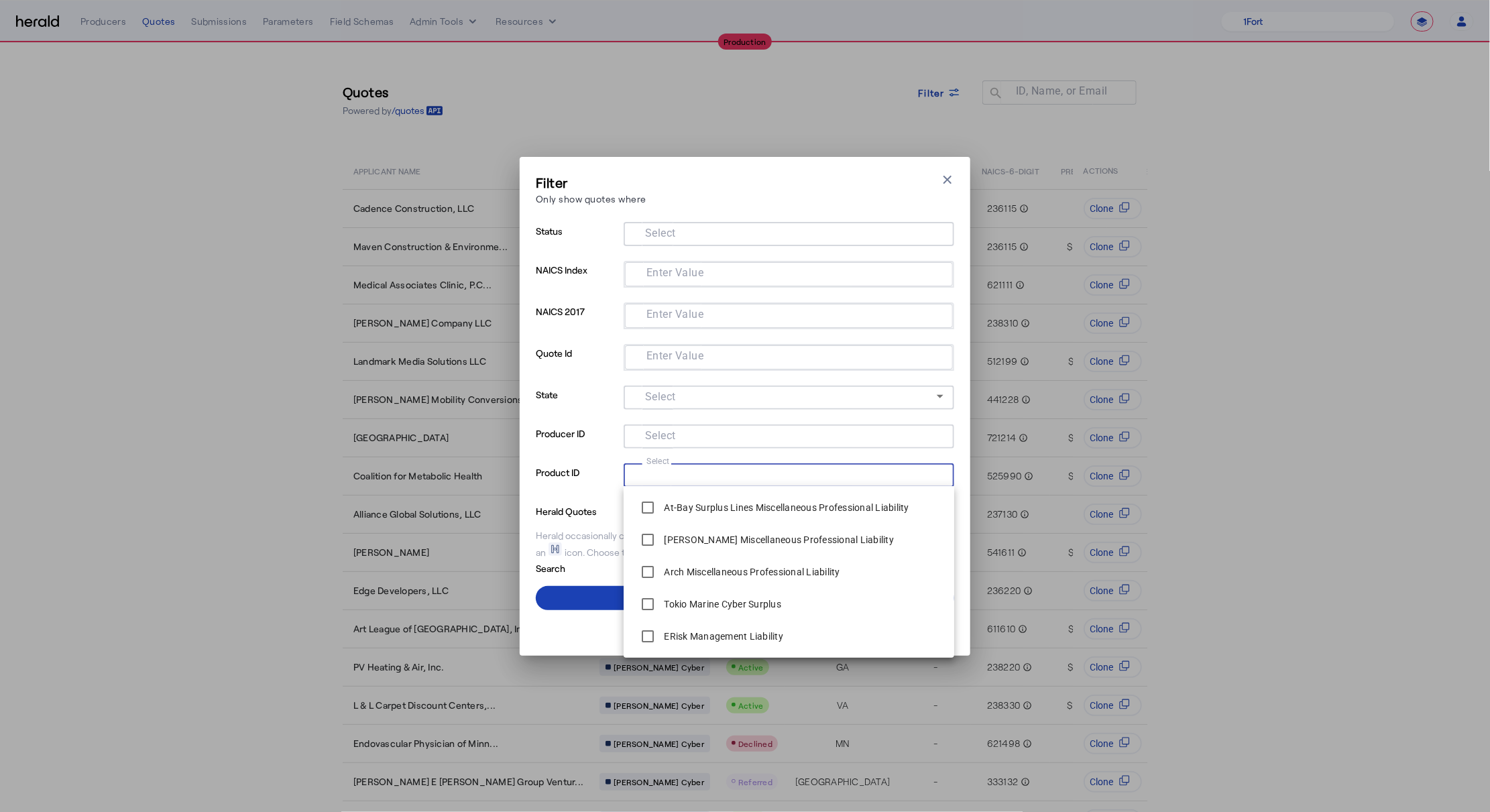
click at [695, 474] on input "Select" at bounding box center [785, 474] width 304 height 16
type input "*****"
click at [675, 583] on div "Coalition Cyber" at bounding box center [682, 572] width 96 height 27
click at [575, 609] on span at bounding box center [745, 598] width 419 height 32
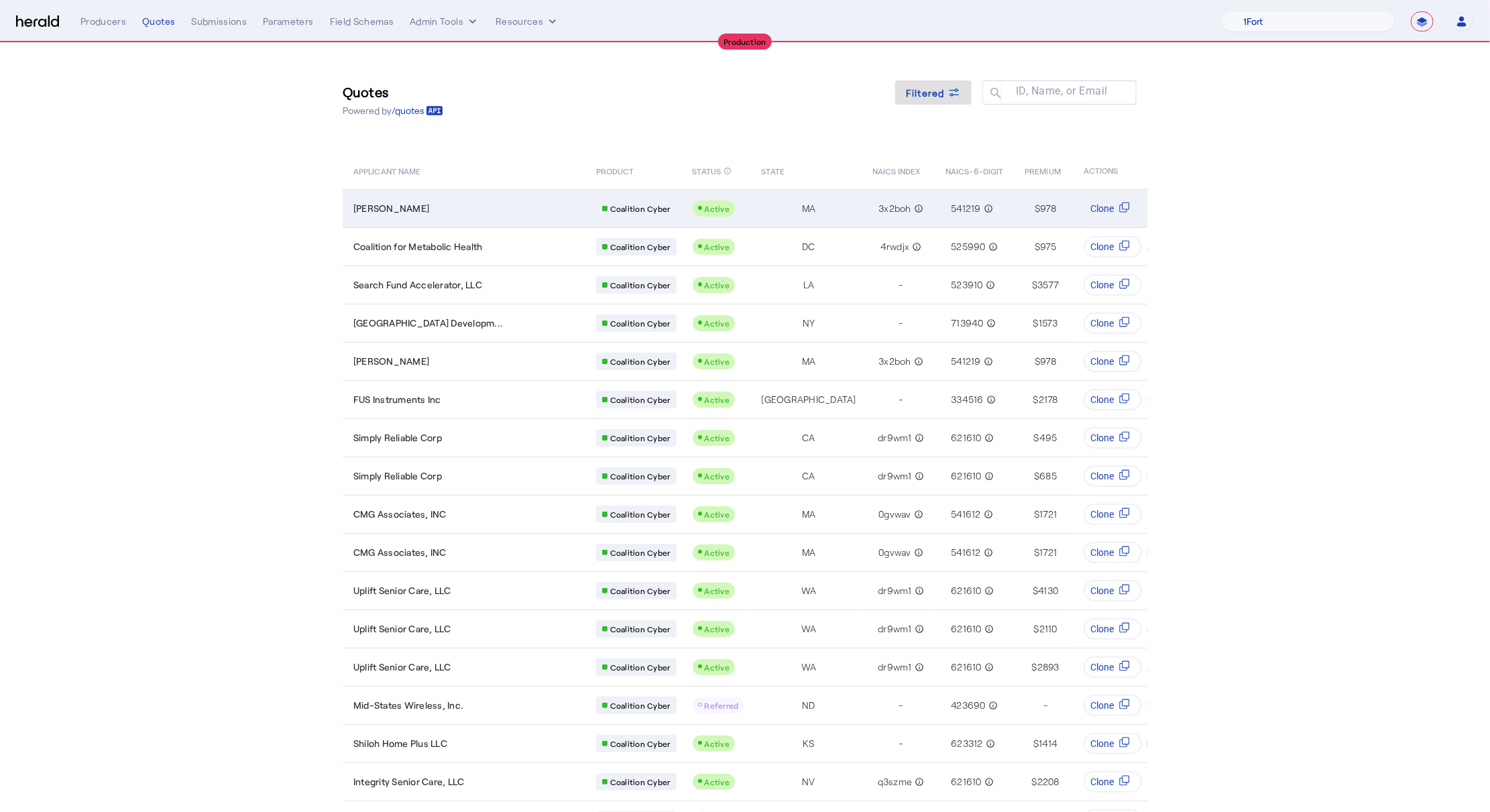
click at [466, 202] on div "Susan J McCarthy" at bounding box center [466, 208] width 227 height 14
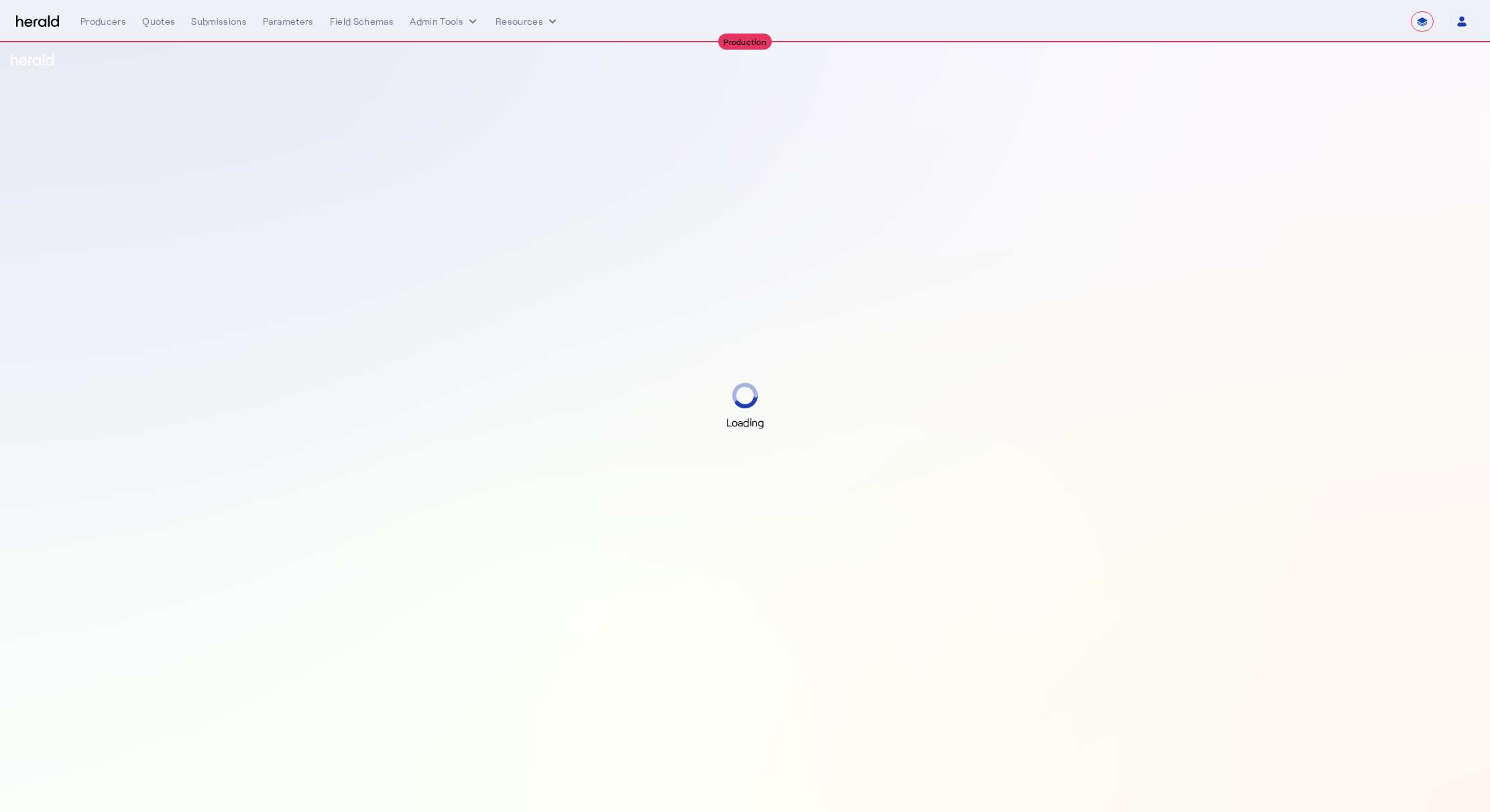
select select "**********"
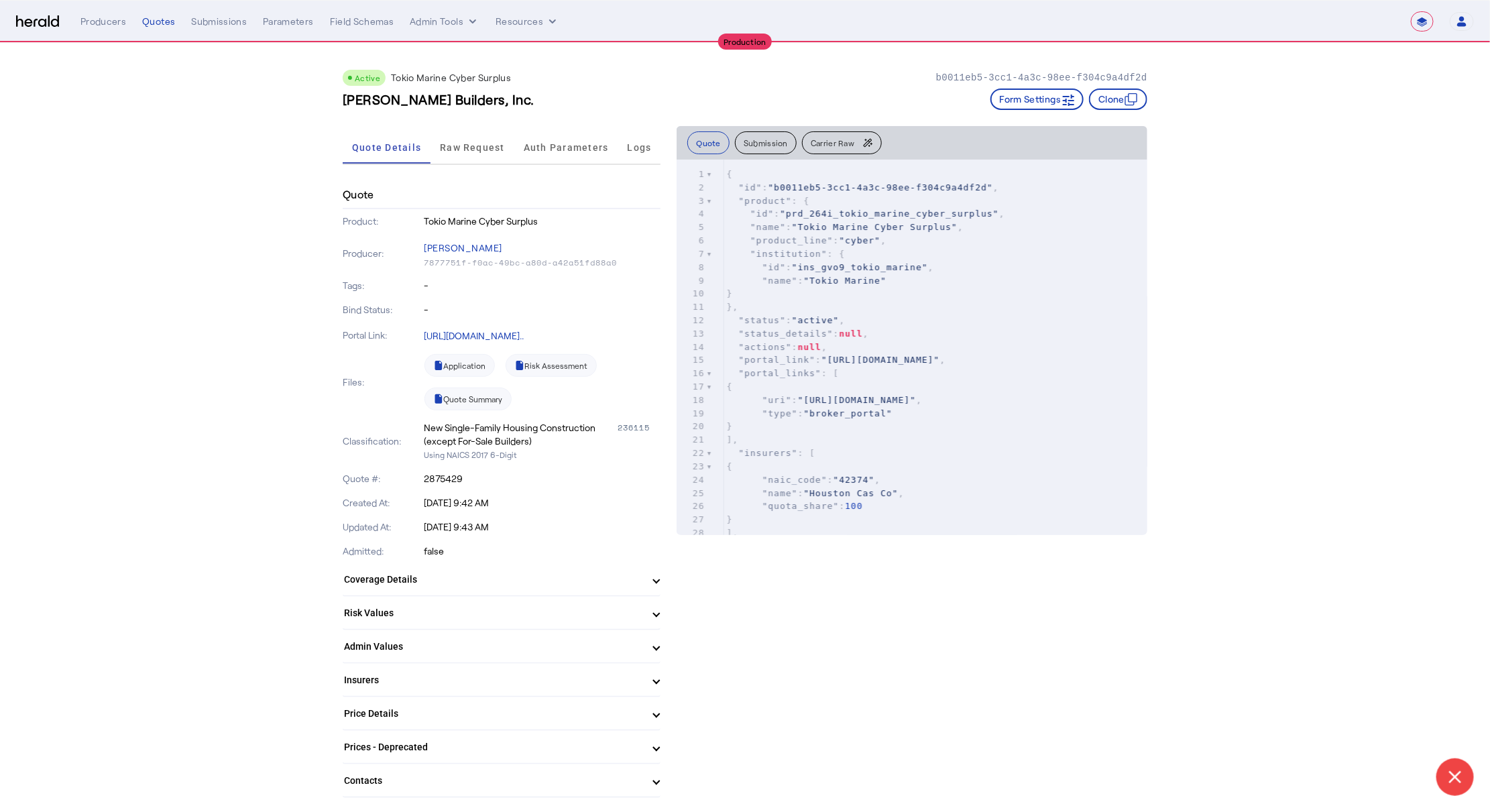
click at [474, 633] on mat-expansion-panel-header "Admin Values" at bounding box center [501, 646] width 317 height 32
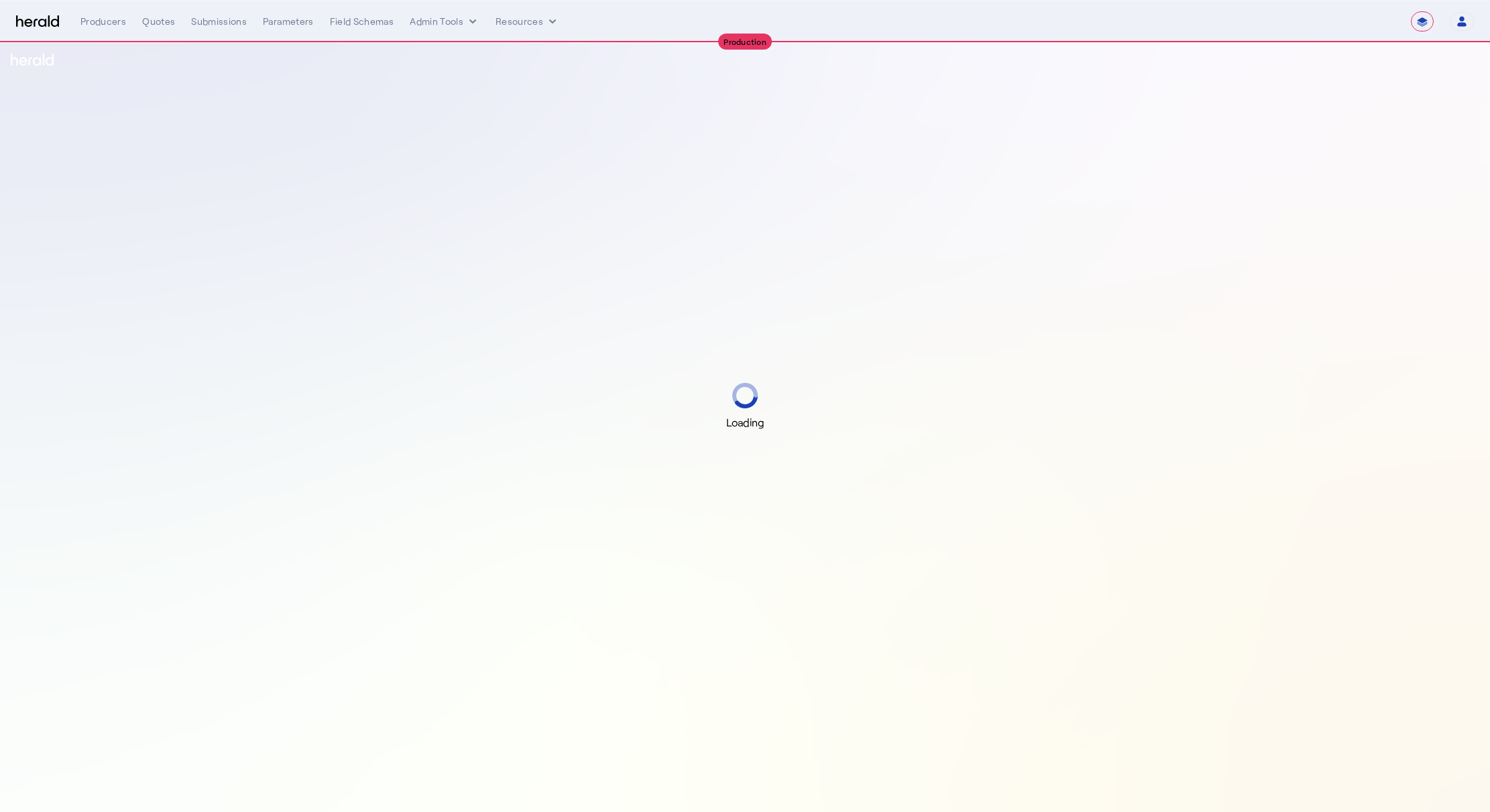
select select "**********"
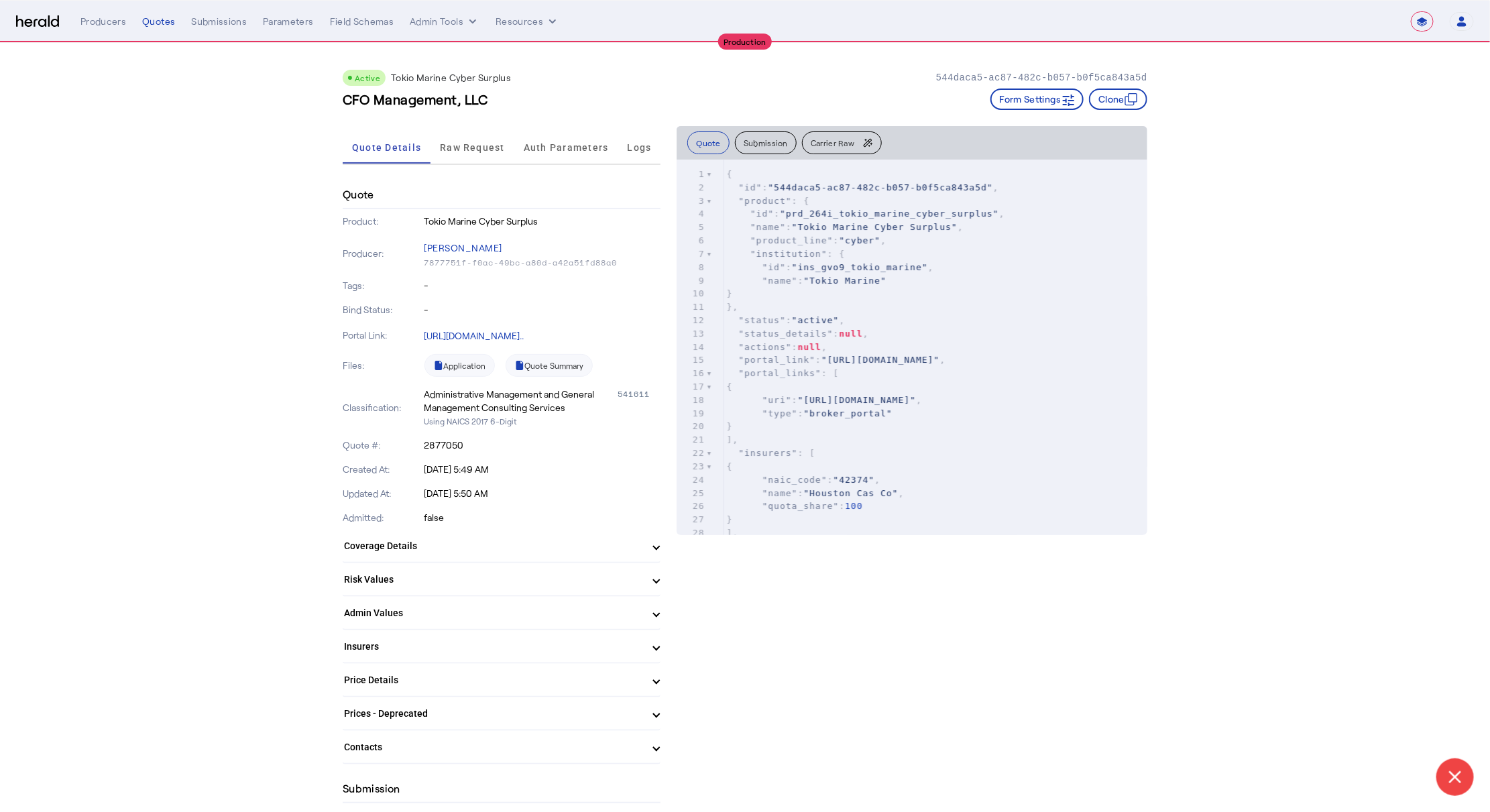
click at [379, 606] on mat-panel-title "Admin Values" at bounding box center [493, 613] width 299 height 14
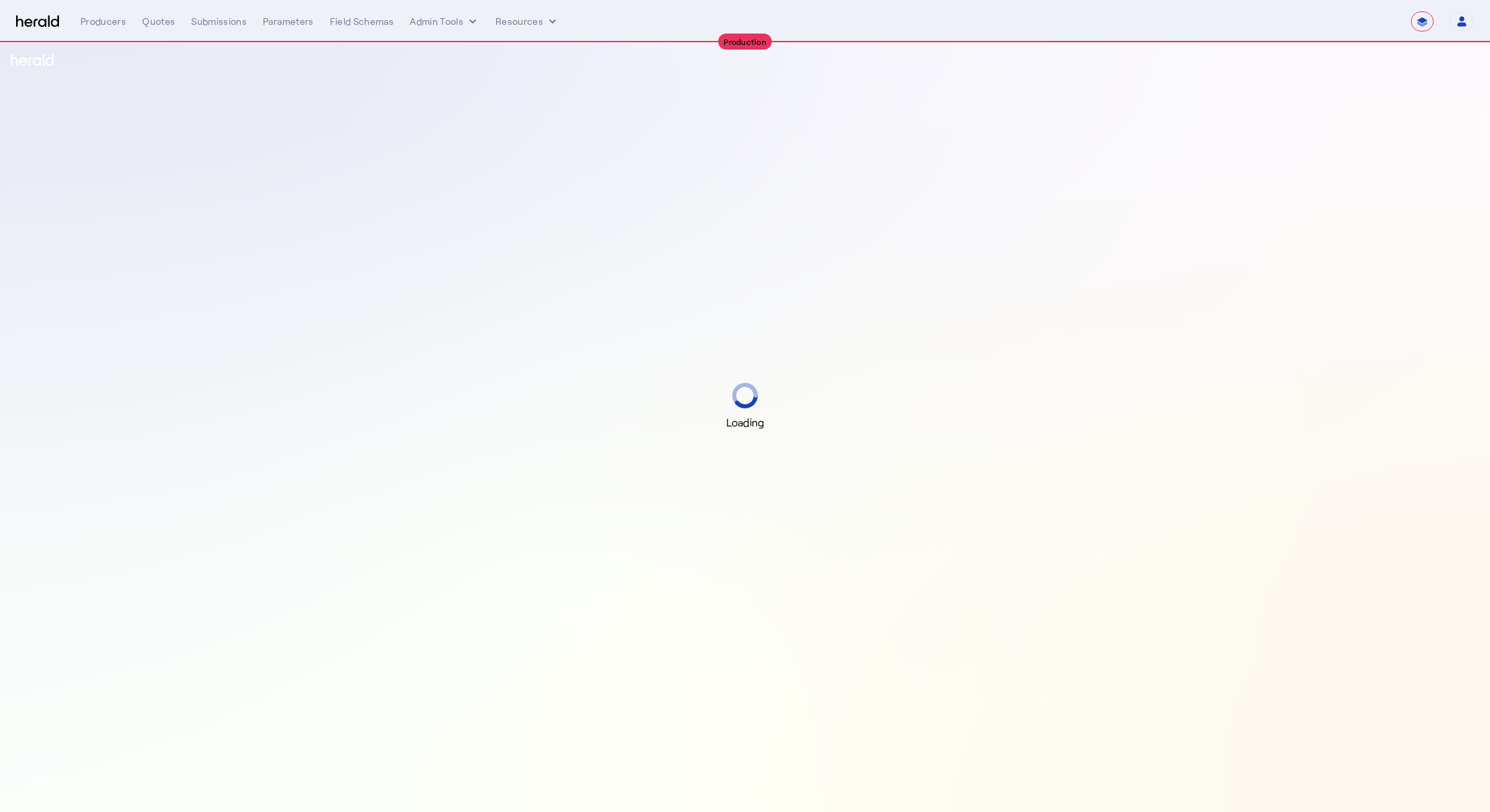
select select "**********"
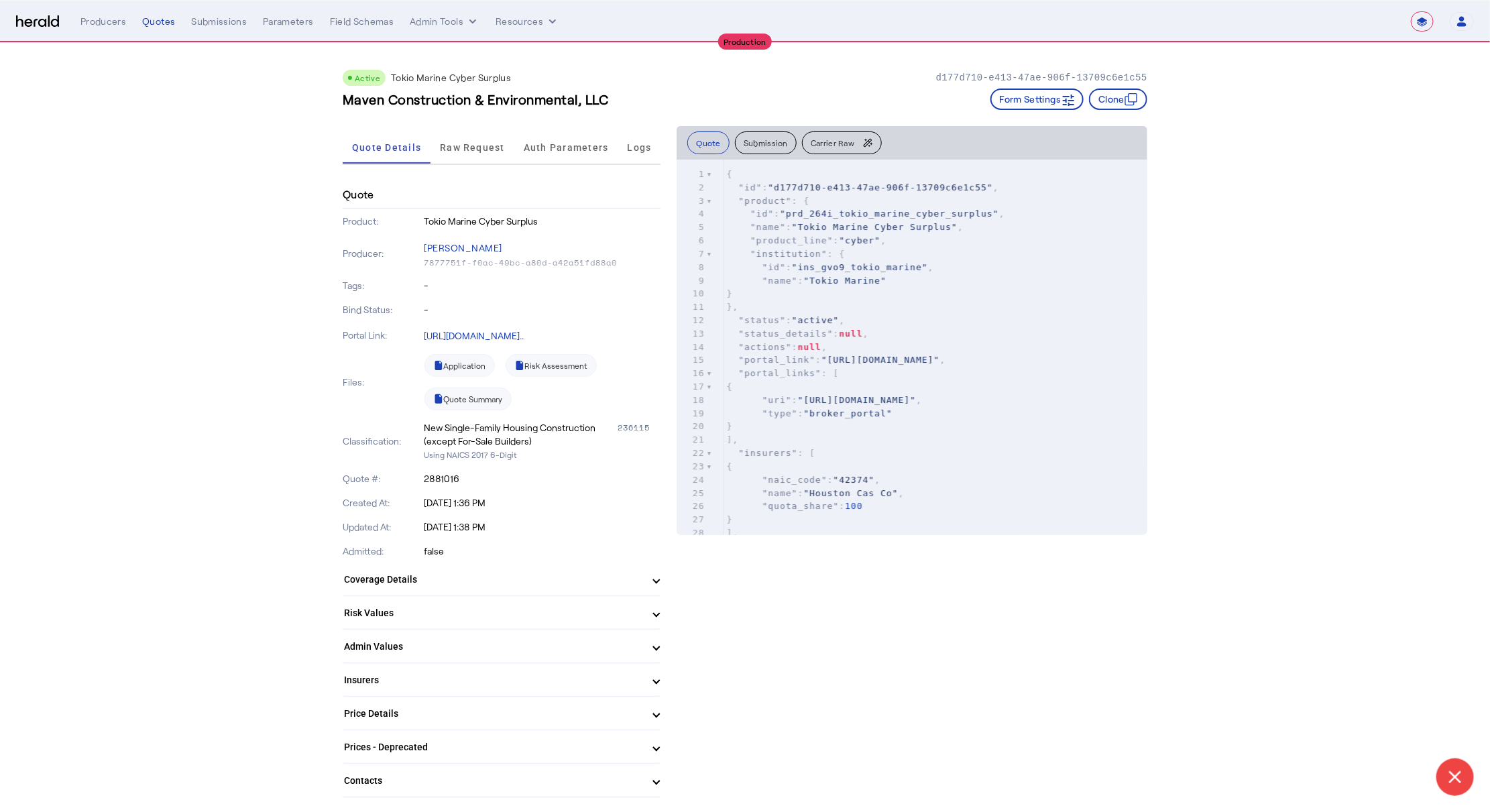
drag, startPoint x: 526, startPoint y: 245, endPoint x: 423, endPoint y: 249, distance: 103.1
click at [423, 249] on div "Producer: Christiaan Durdaller 7877751f-f0ac-49bc-a80d-a42a51fd88a0" at bounding box center [501, 253] width 317 height 40
copy div "[PERSON_NAME]"
click at [564, 138] on span "Auth Parameters" at bounding box center [566, 147] width 85 height 32
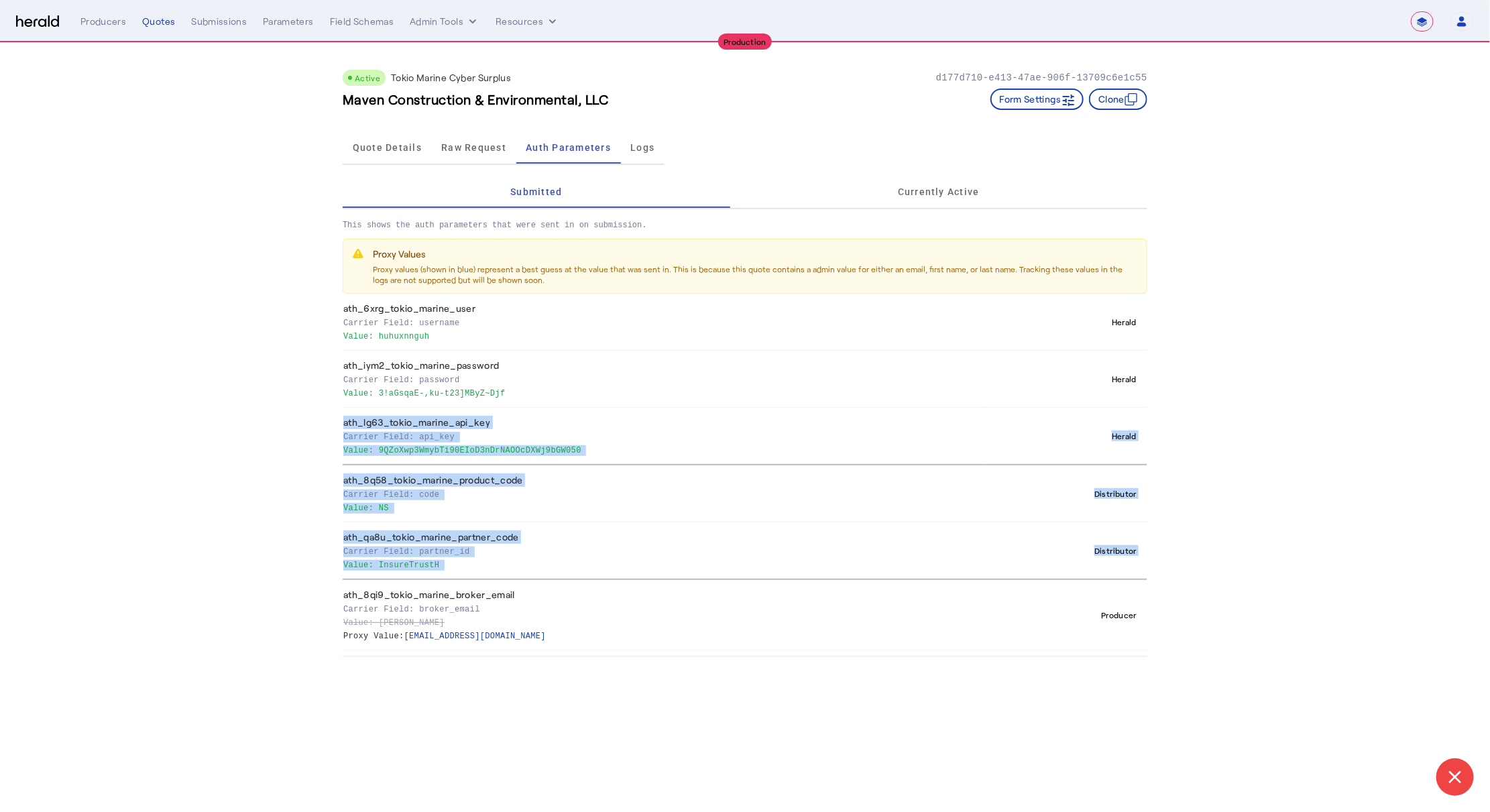
drag, startPoint x: 591, startPoint y: 585, endPoint x: 591, endPoint y: 412, distance: 173.0
click at [591, 412] on tbody "ath_6xrg_tokio_marine_user Carrier Field: username Value: huhuxnnguh Herald ath…" at bounding box center [745, 472] width 805 height 357
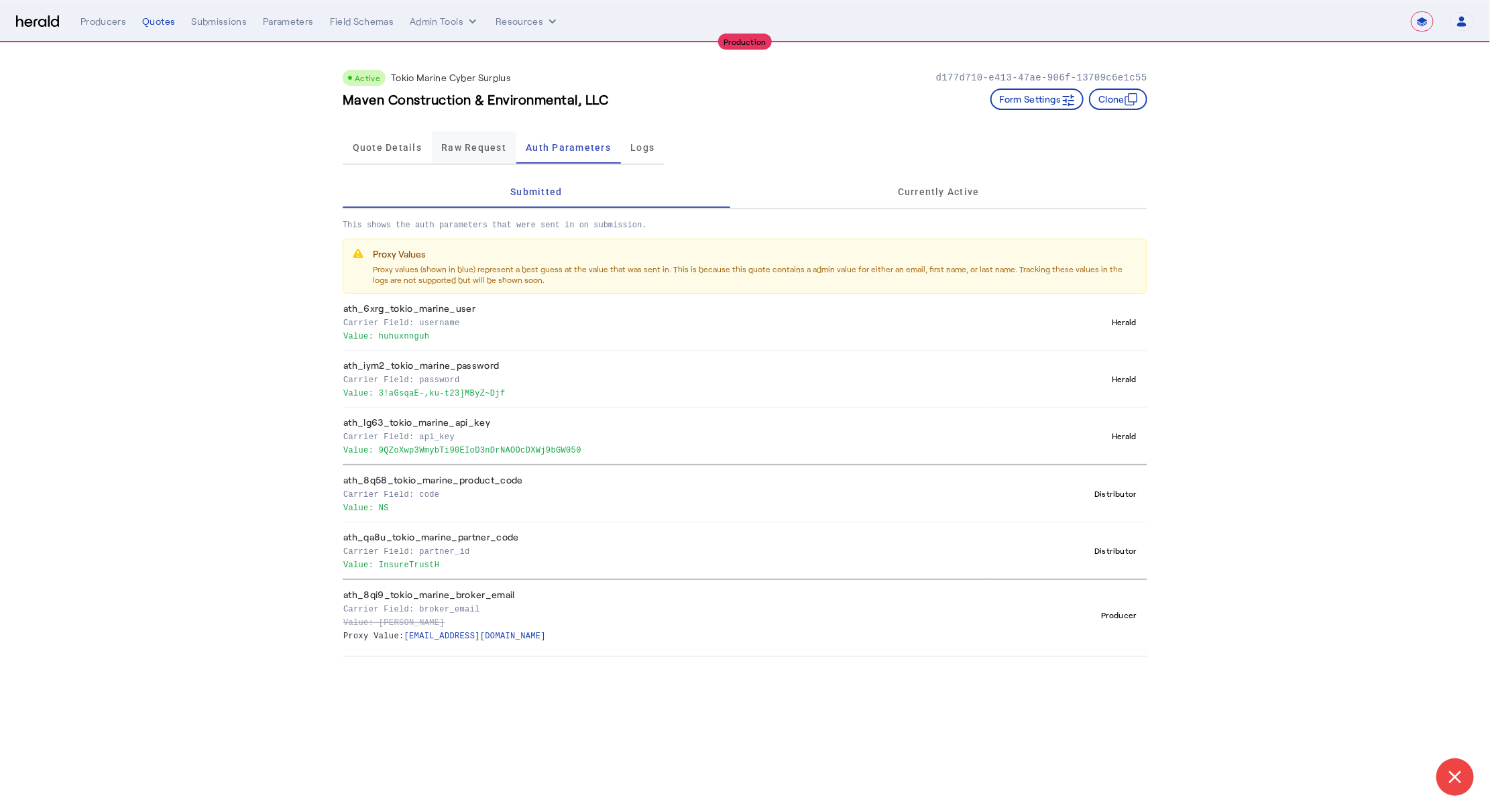
click at [451, 152] on span "Raw Request" at bounding box center [474, 147] width 65 height 32
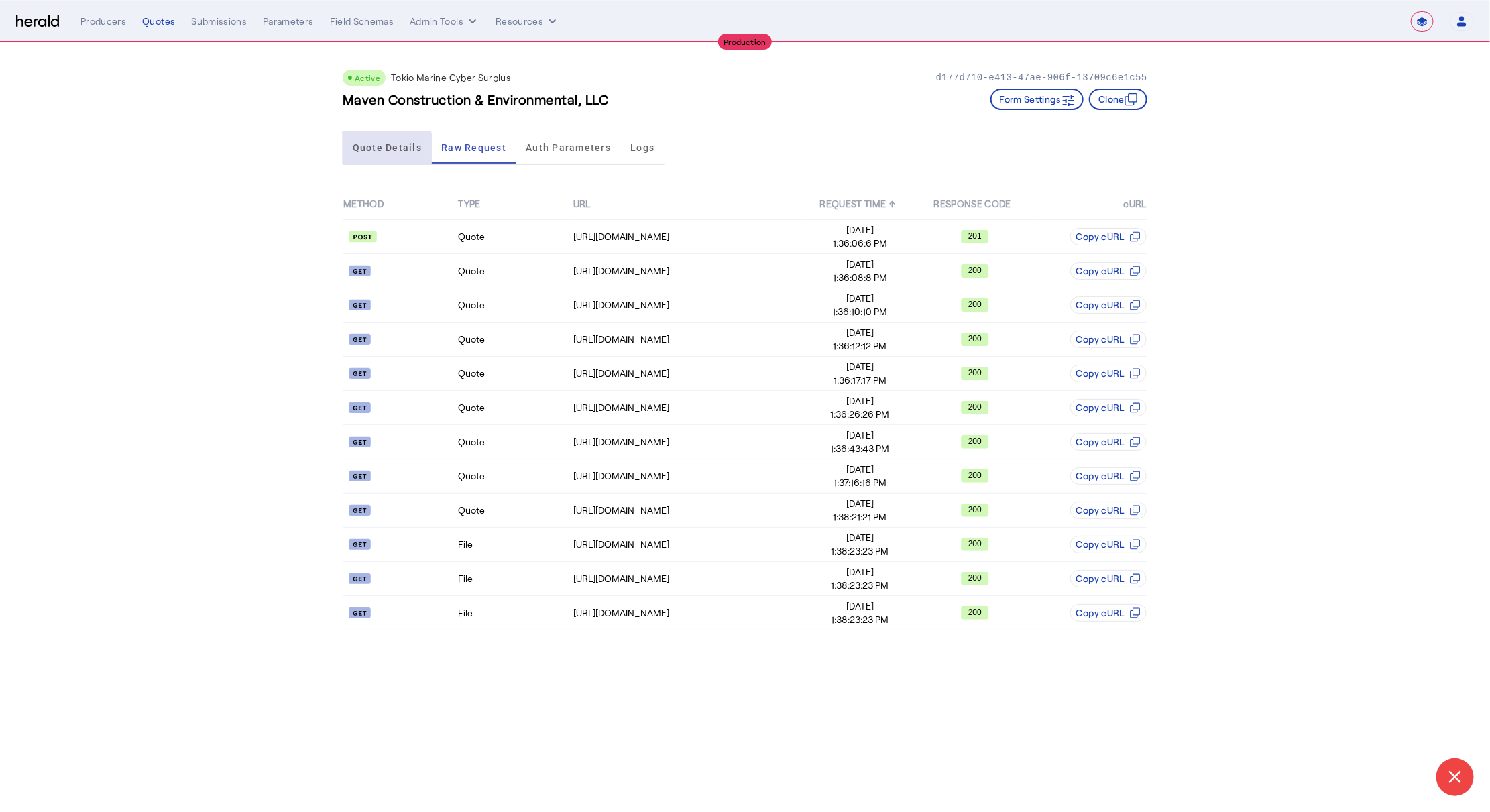
click at [385, 153] on span "Quote Details" at bounding box center [387, 147] width 69 height 32
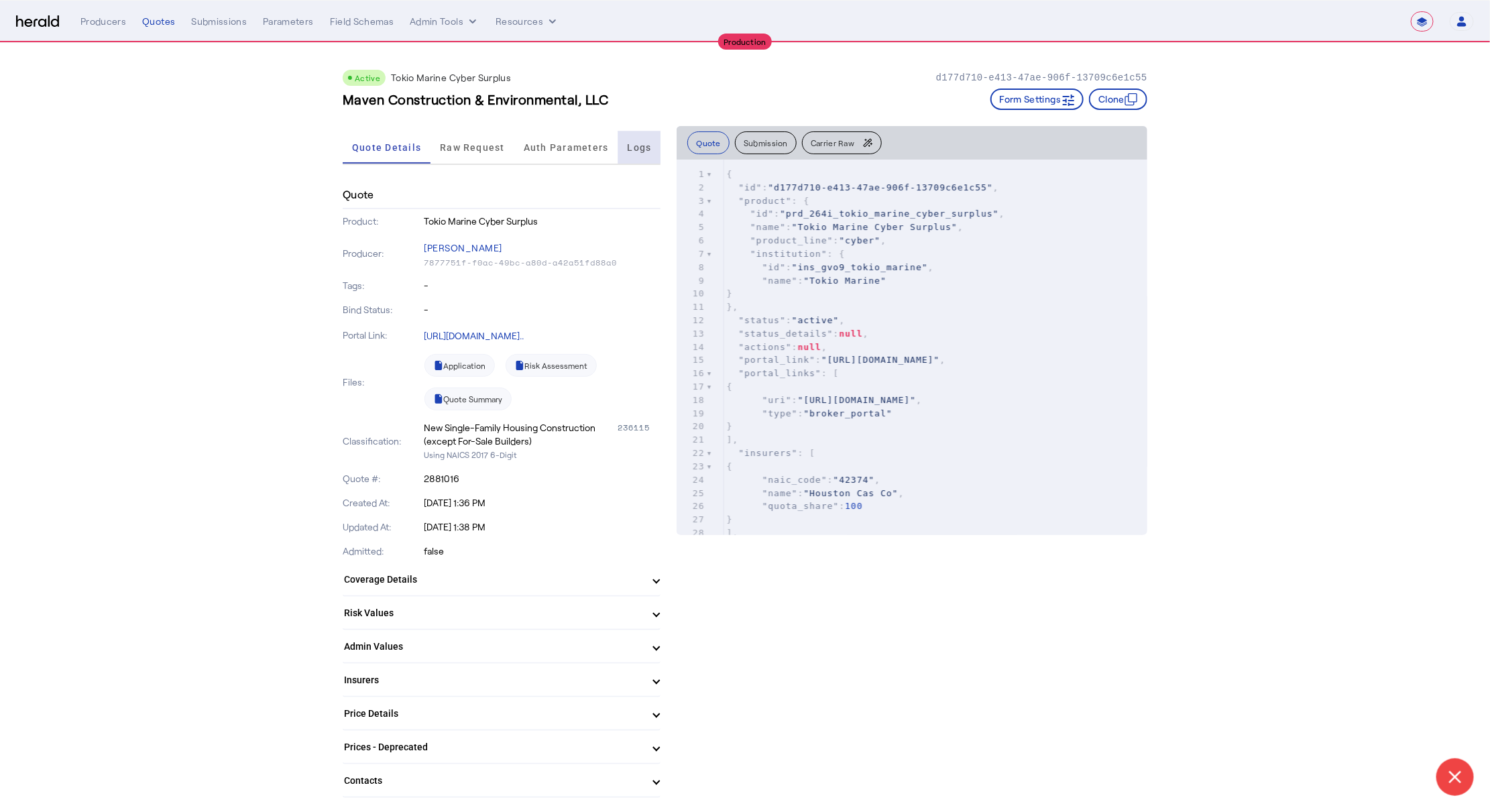
click at [623, 138] on div "Logs" at bounding box center [639, 147] width 43 height 32
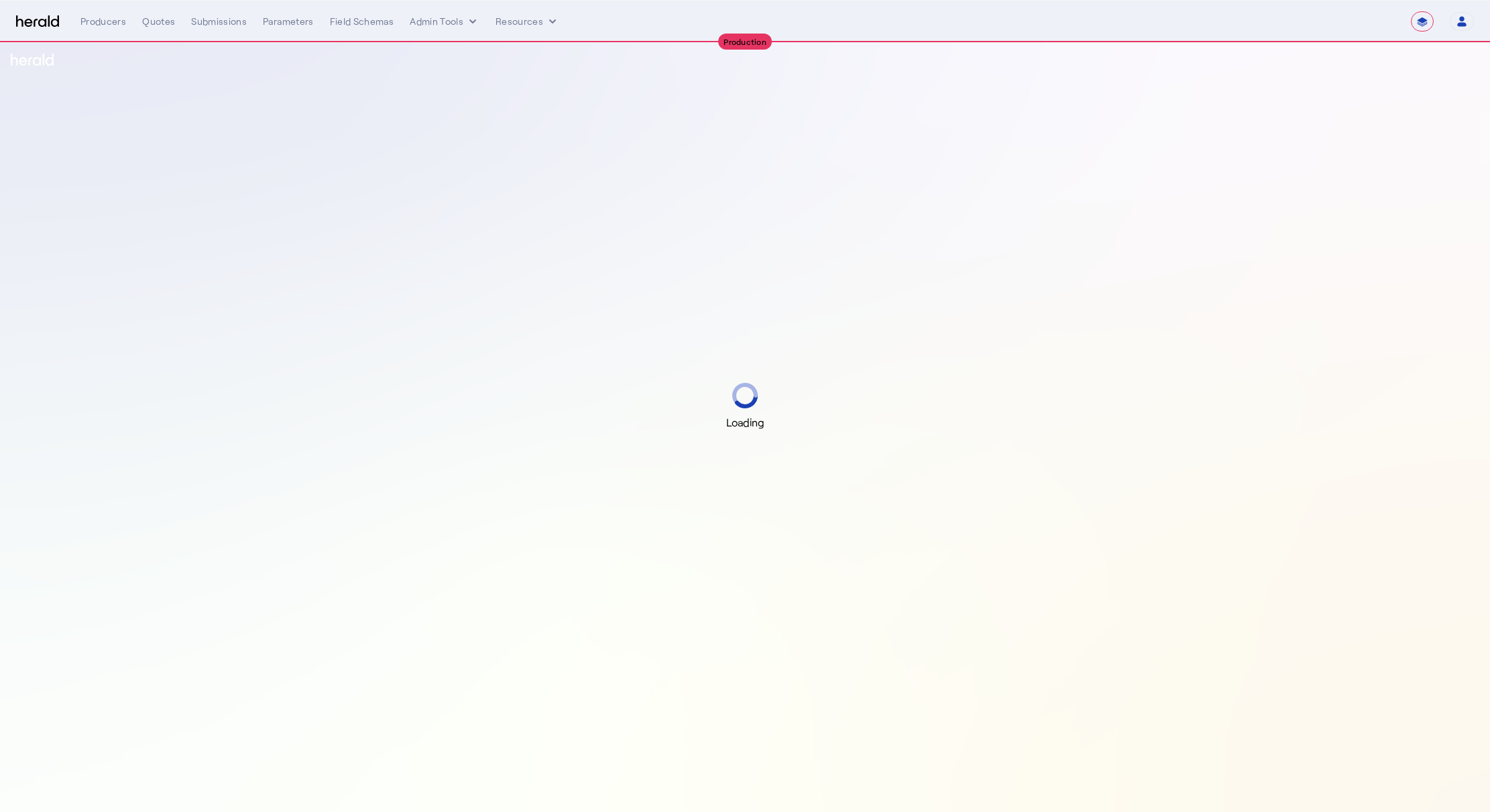
select select "**********"
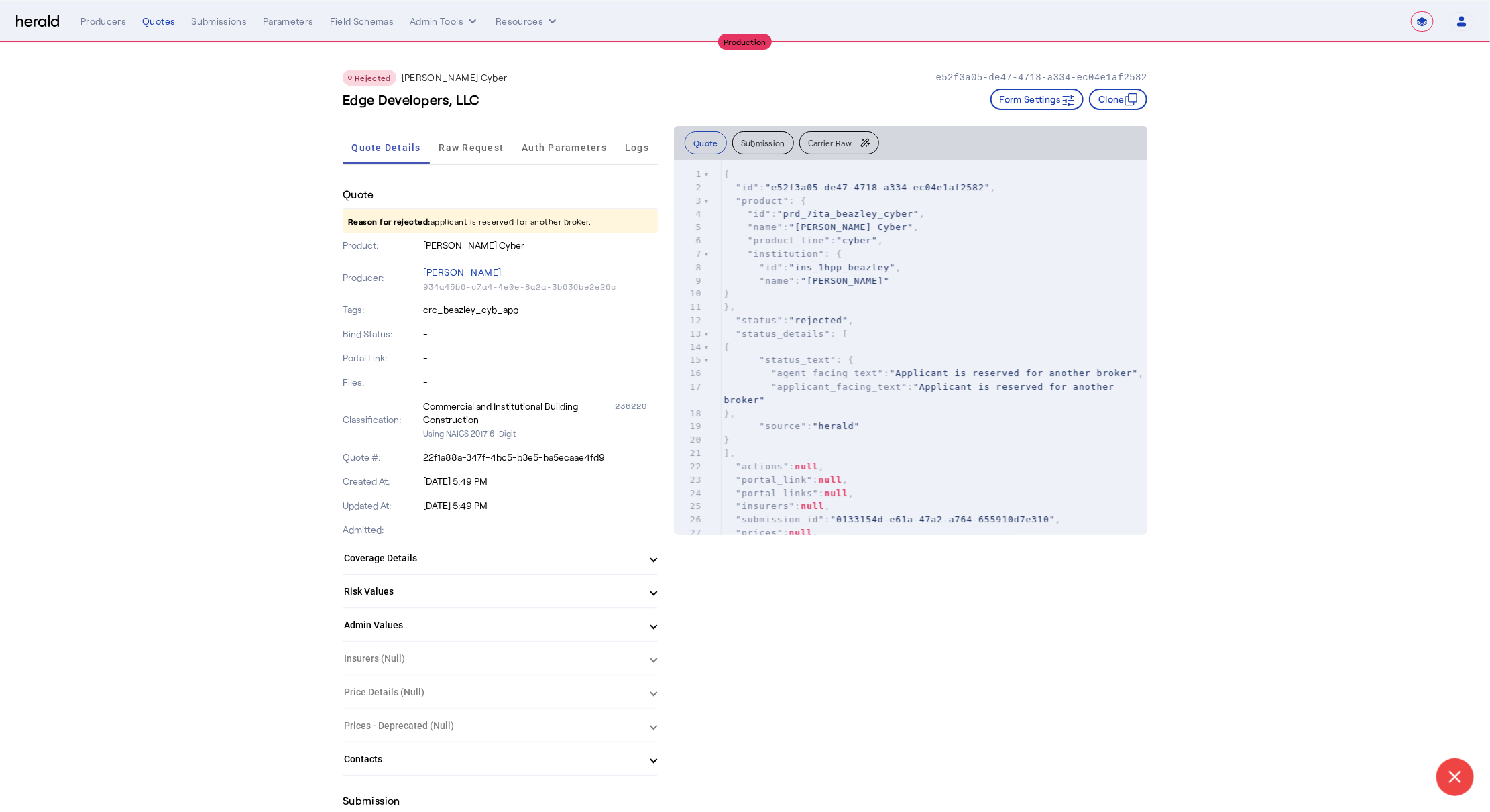
click at [408, 618] on mat-panel-title "Admin Values" at bounding box center [492, 624] width 296 height 14
click at [409, 614] on mat-expansion-panel-header "Admin Values" at bounding box center [500, 630] width 315 height 43
click at [581, 121] on div "Rejected Beazley Cyber e52f3a05-de47-4718-a334-ec04e1af2582 Edge Developers, LL…" at bounding box center [745, 84] width 805 height 83
click at [575, 142] on span "Auth Parameters" at bounding box center [564, 147] width 85 height 10
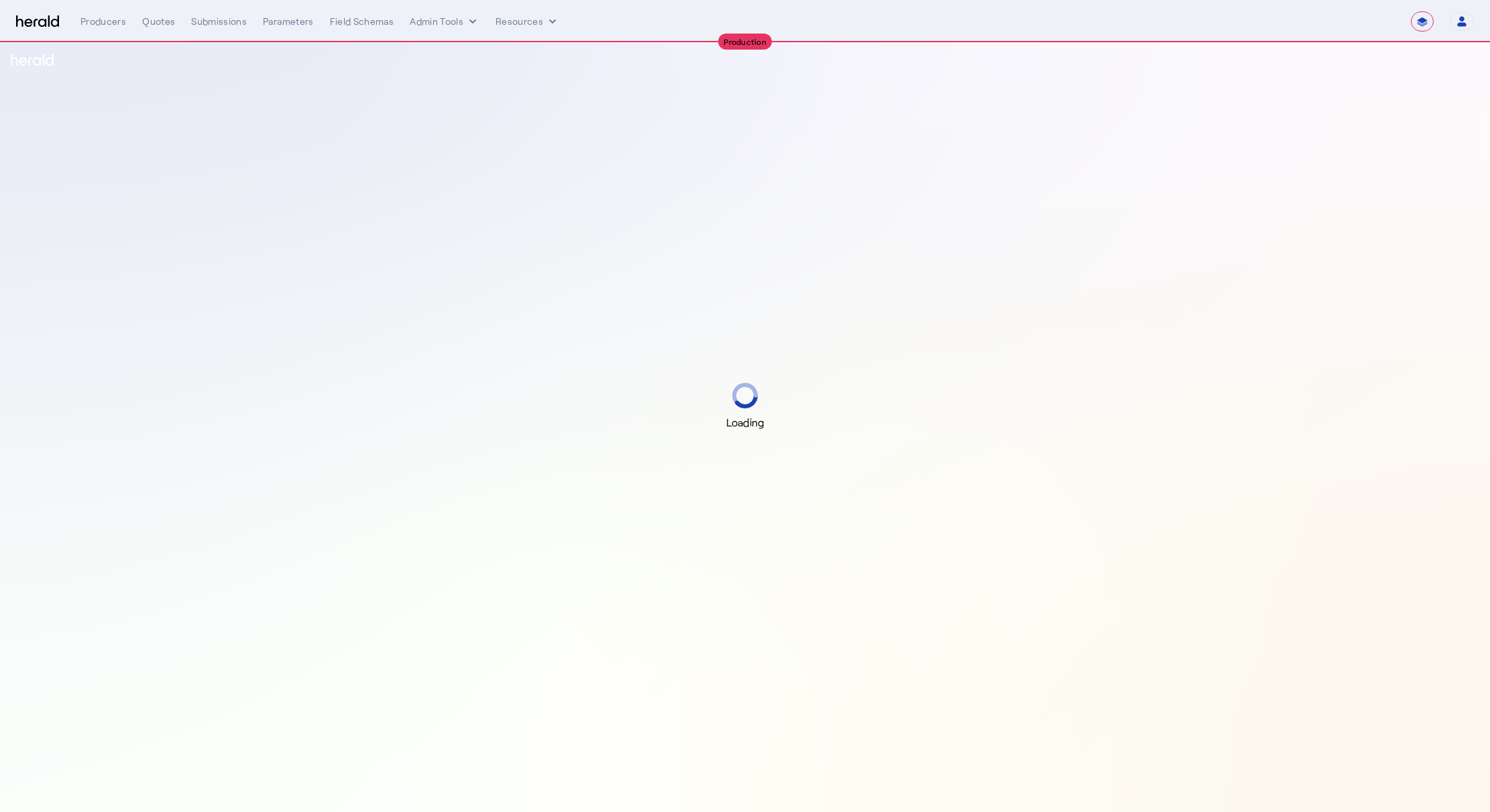
select select "**********"
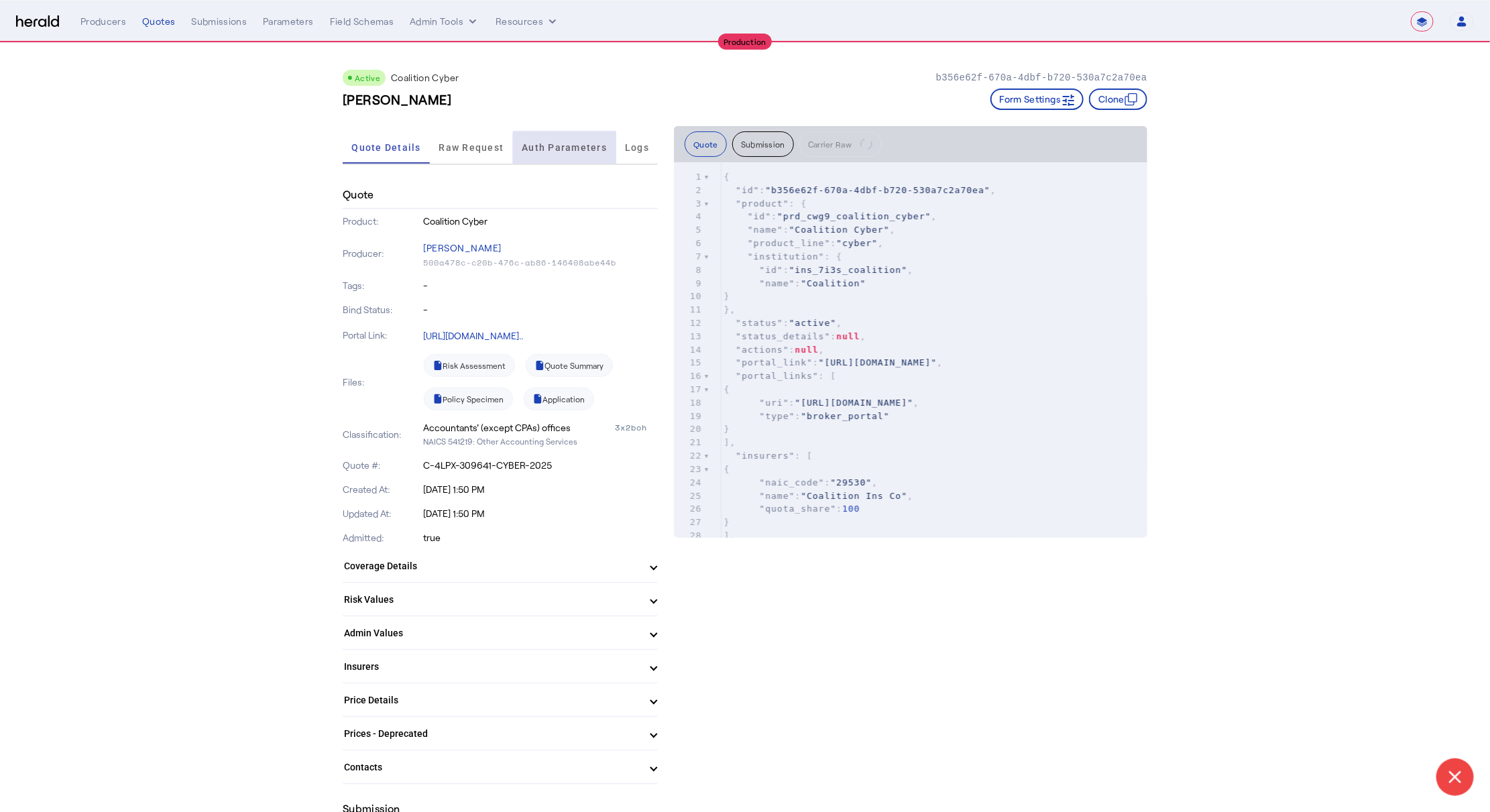
click at [577, 150] on span "Auth Parameters" at bounding box center [564, 147] width 85 height 10
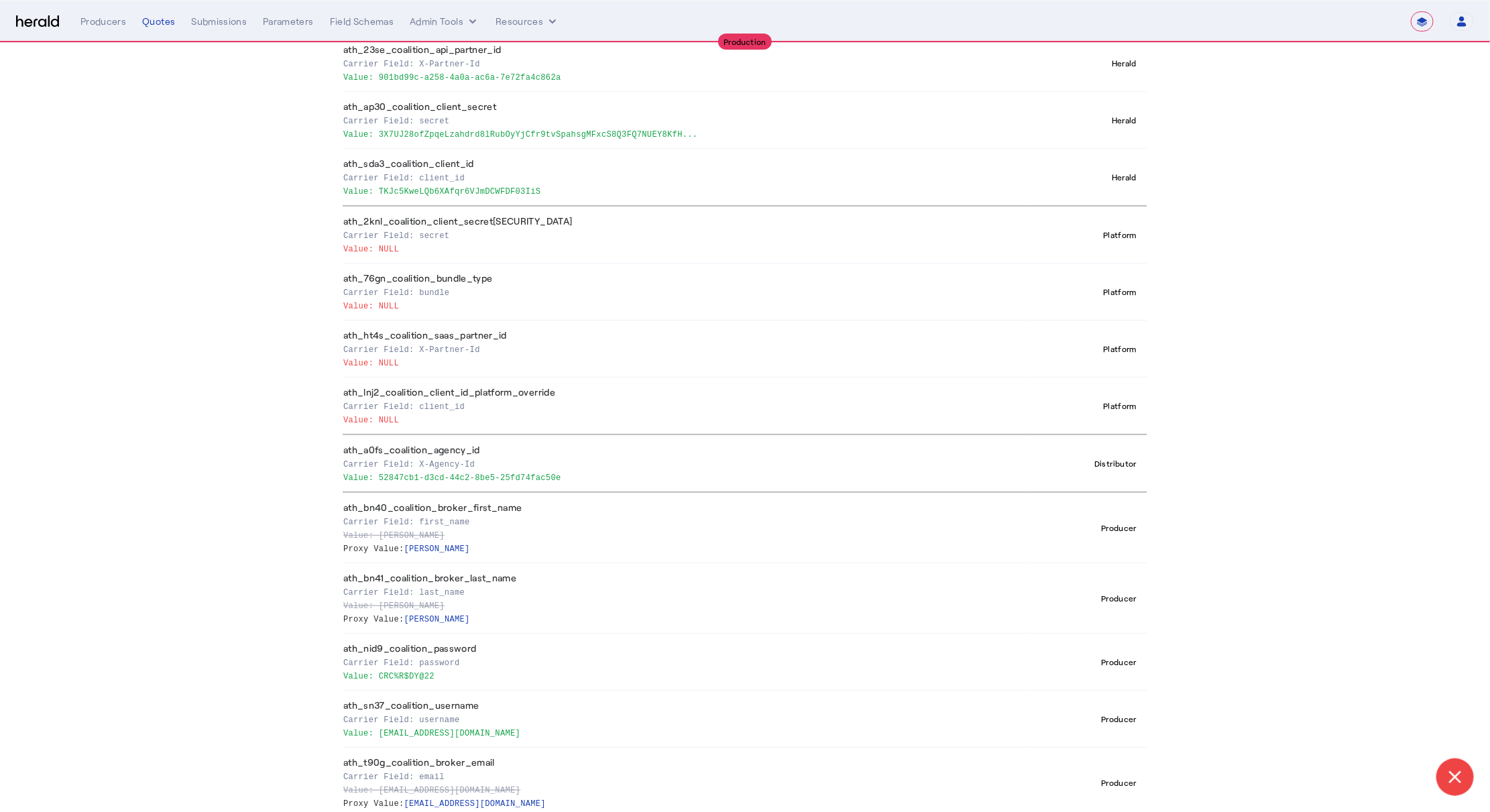
scroll to position [269, 0]
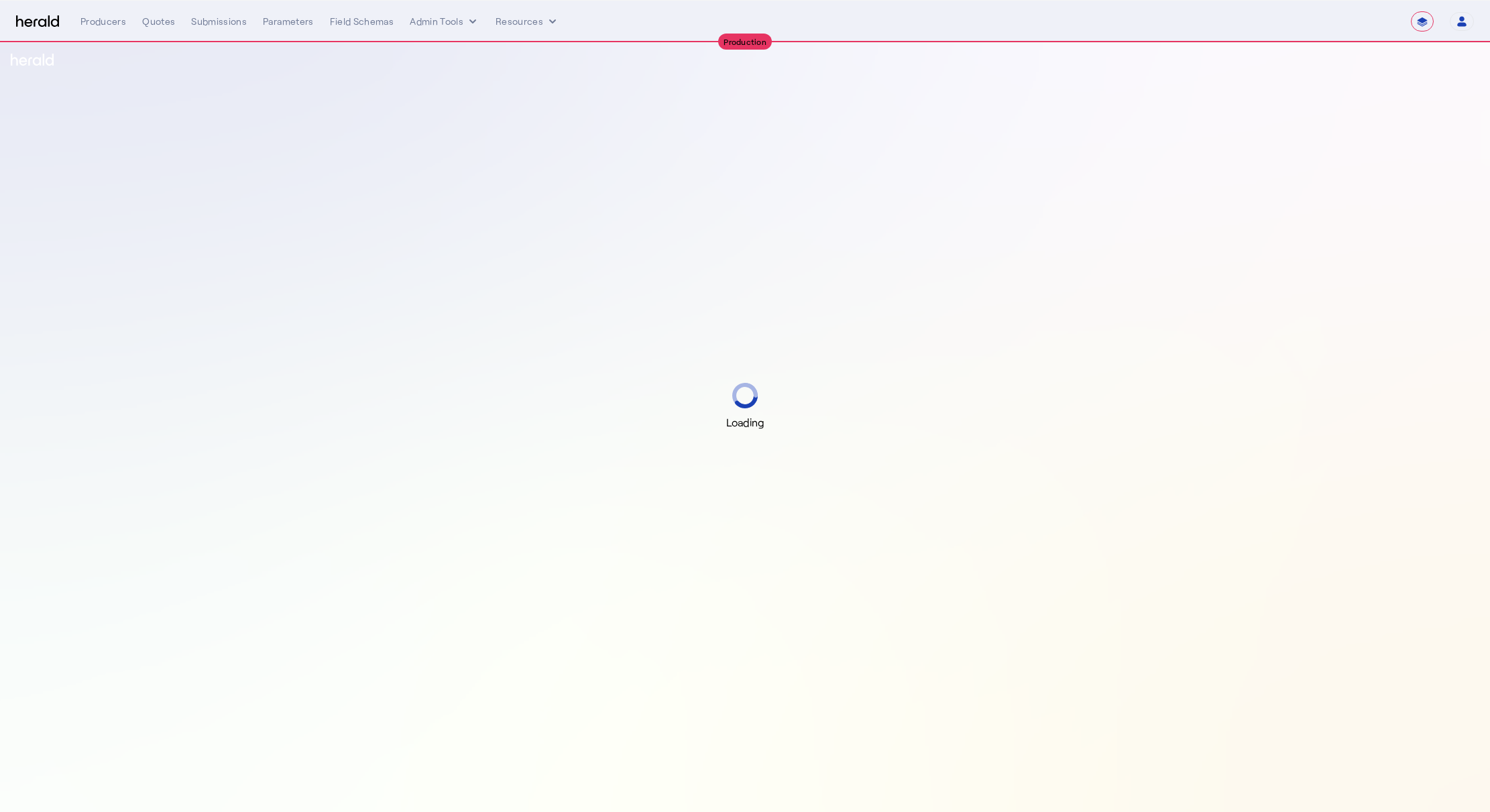
select select "**********"
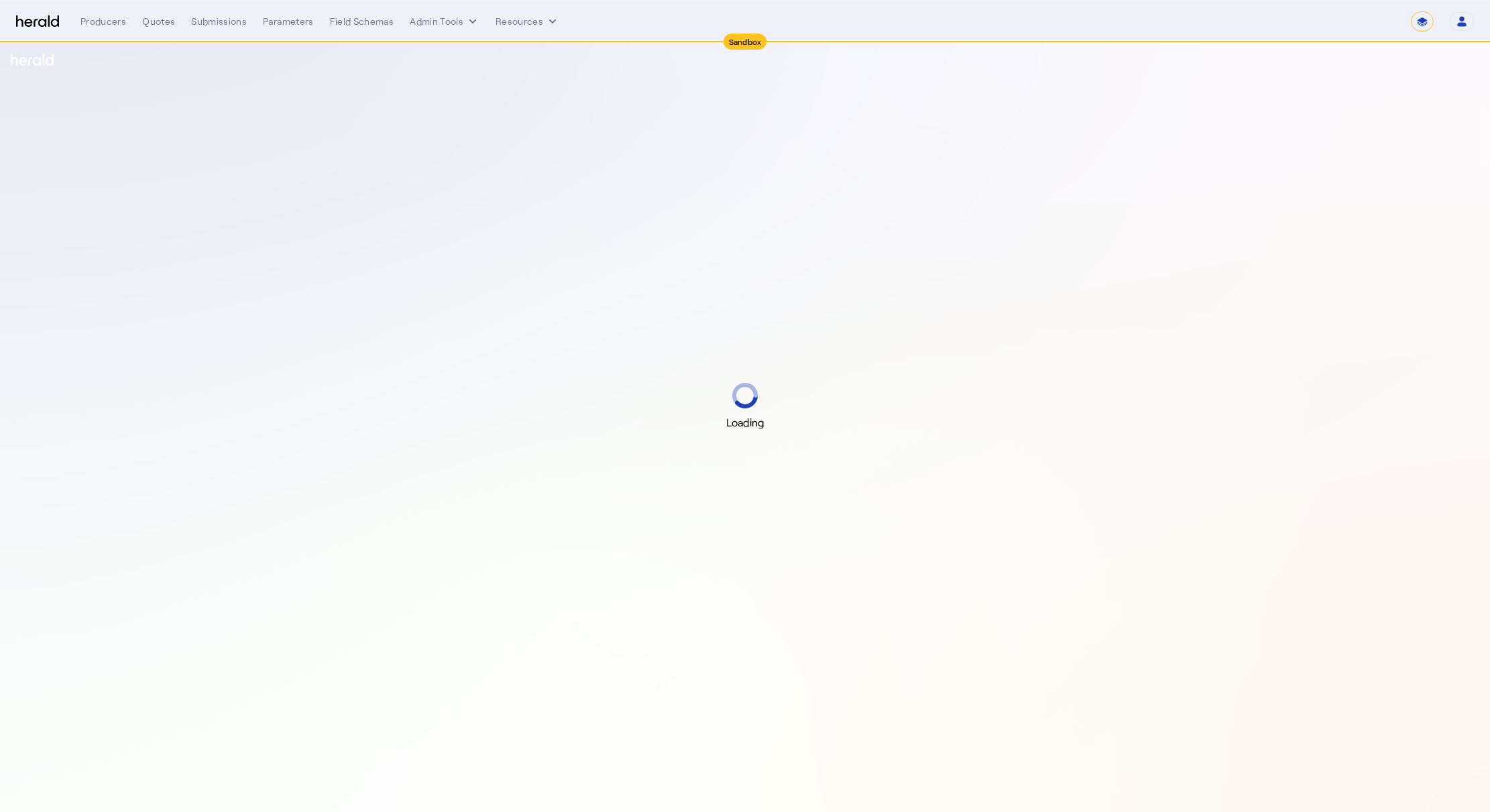
select select "*******"
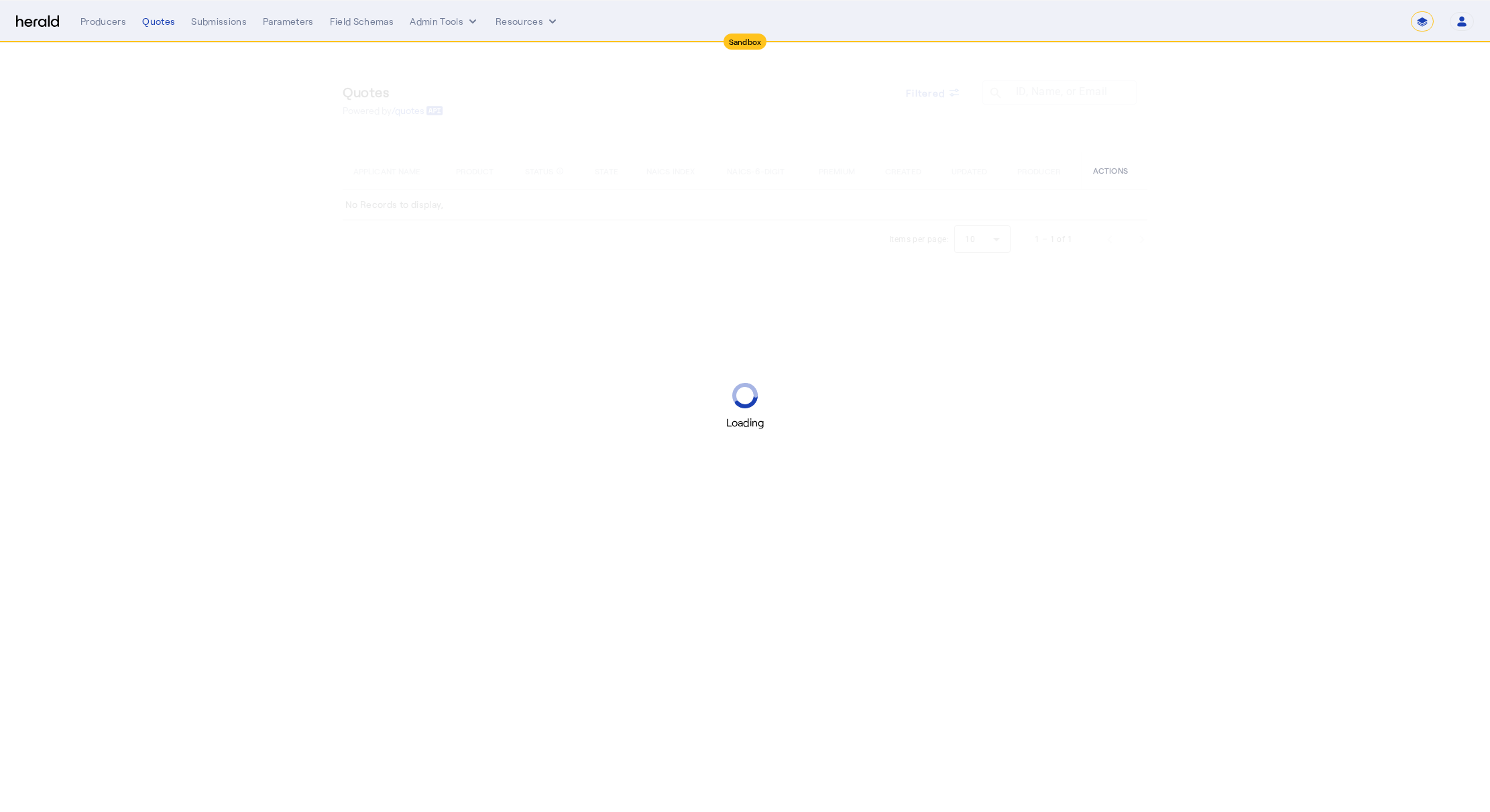
select select "*******"
select select "pfm_h3db_crc"
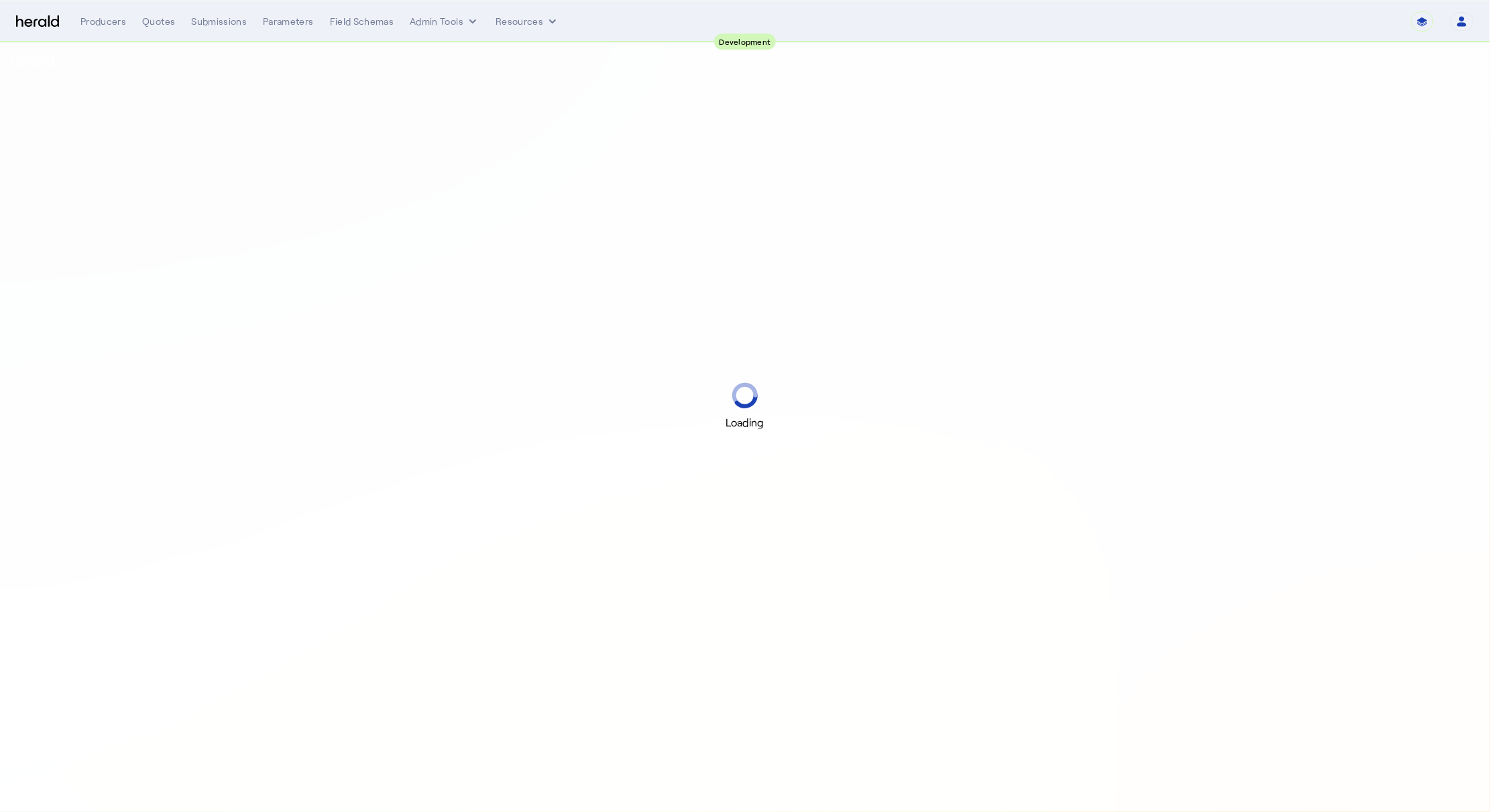
select select "pfm_2v8p_herald_api"
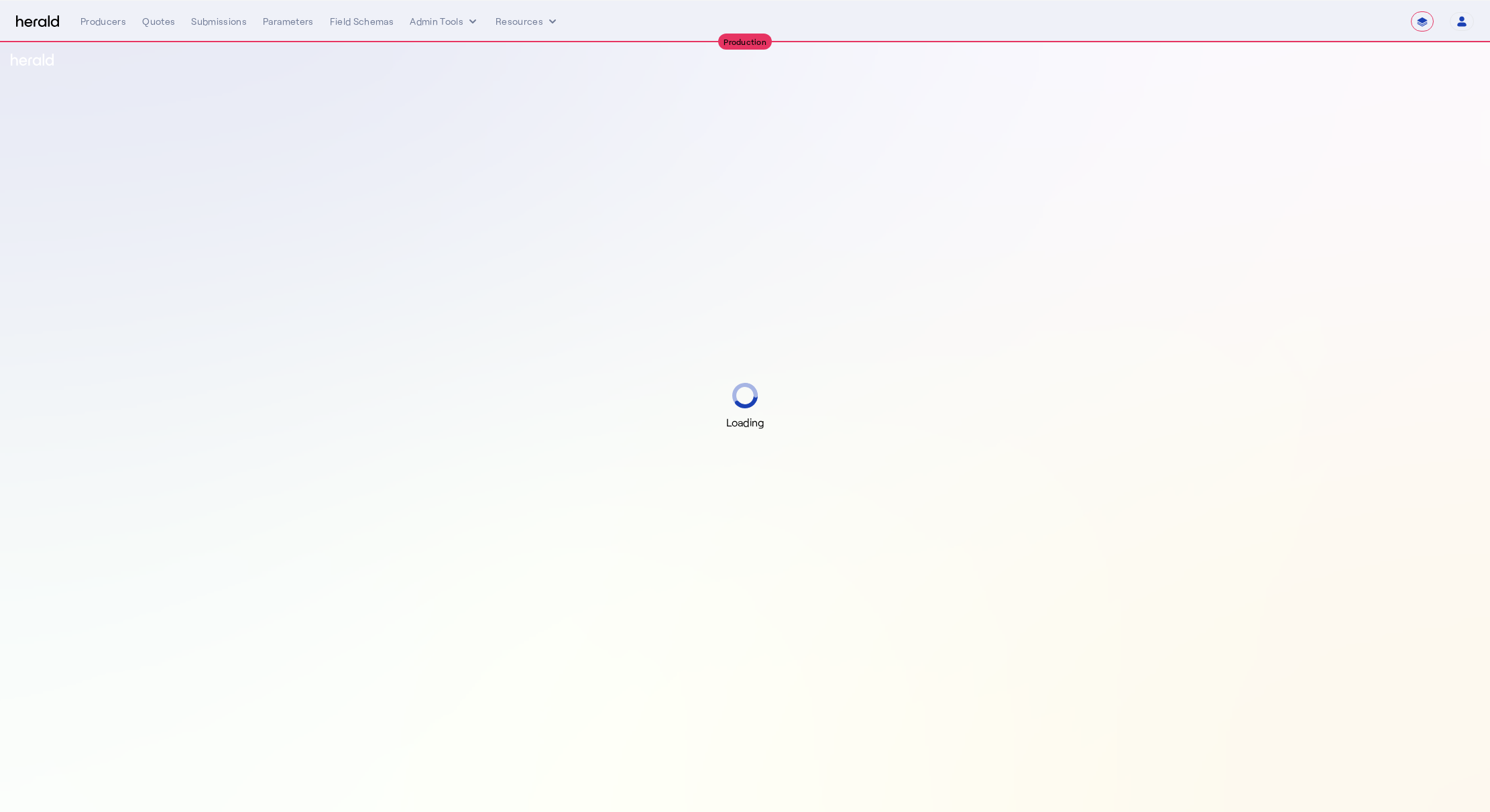
select select "**********"
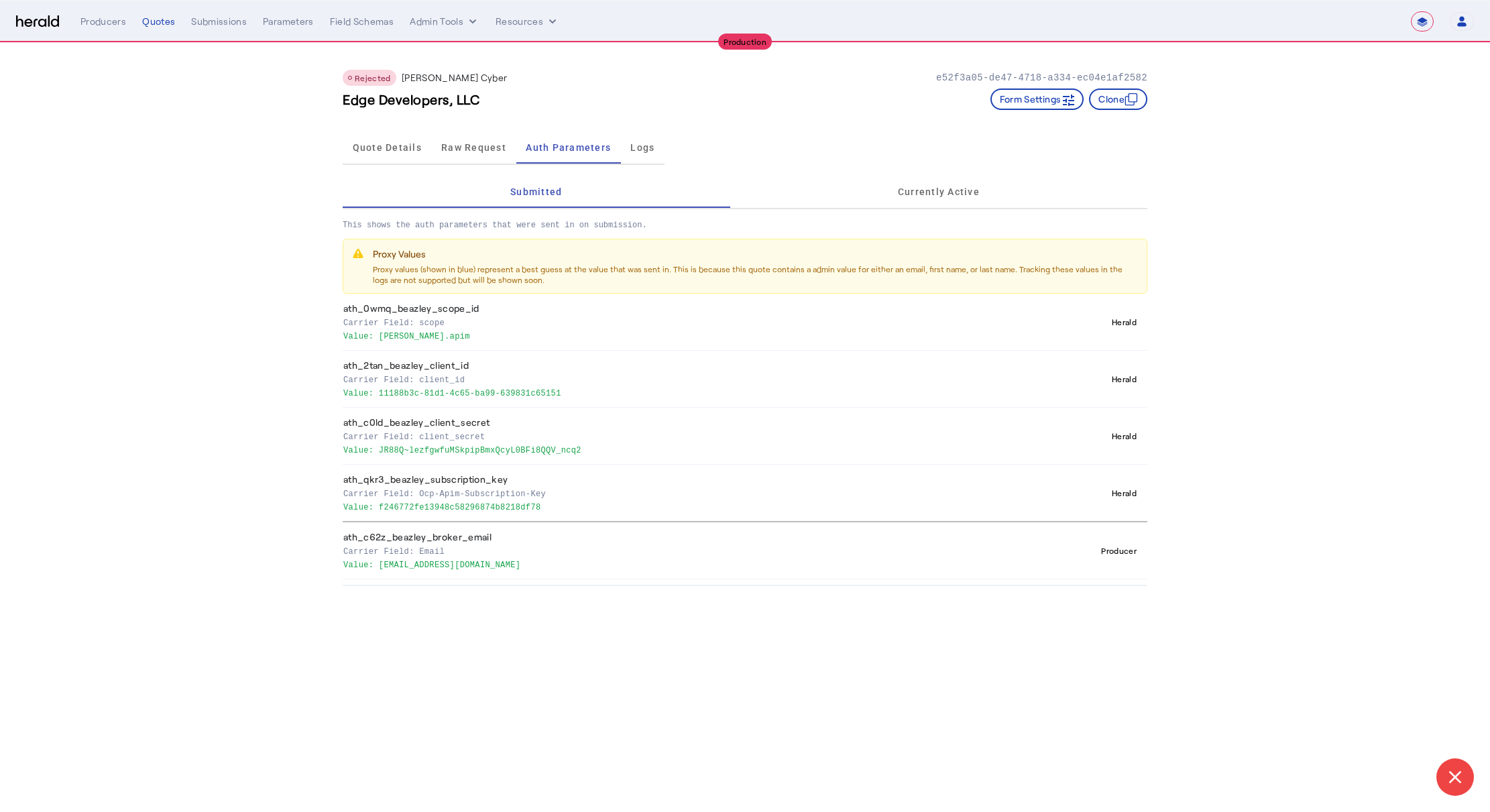
select select "**********"
click at [147, 20] on div "Quotes" at bounding box center [159, 21] width 33 height 14
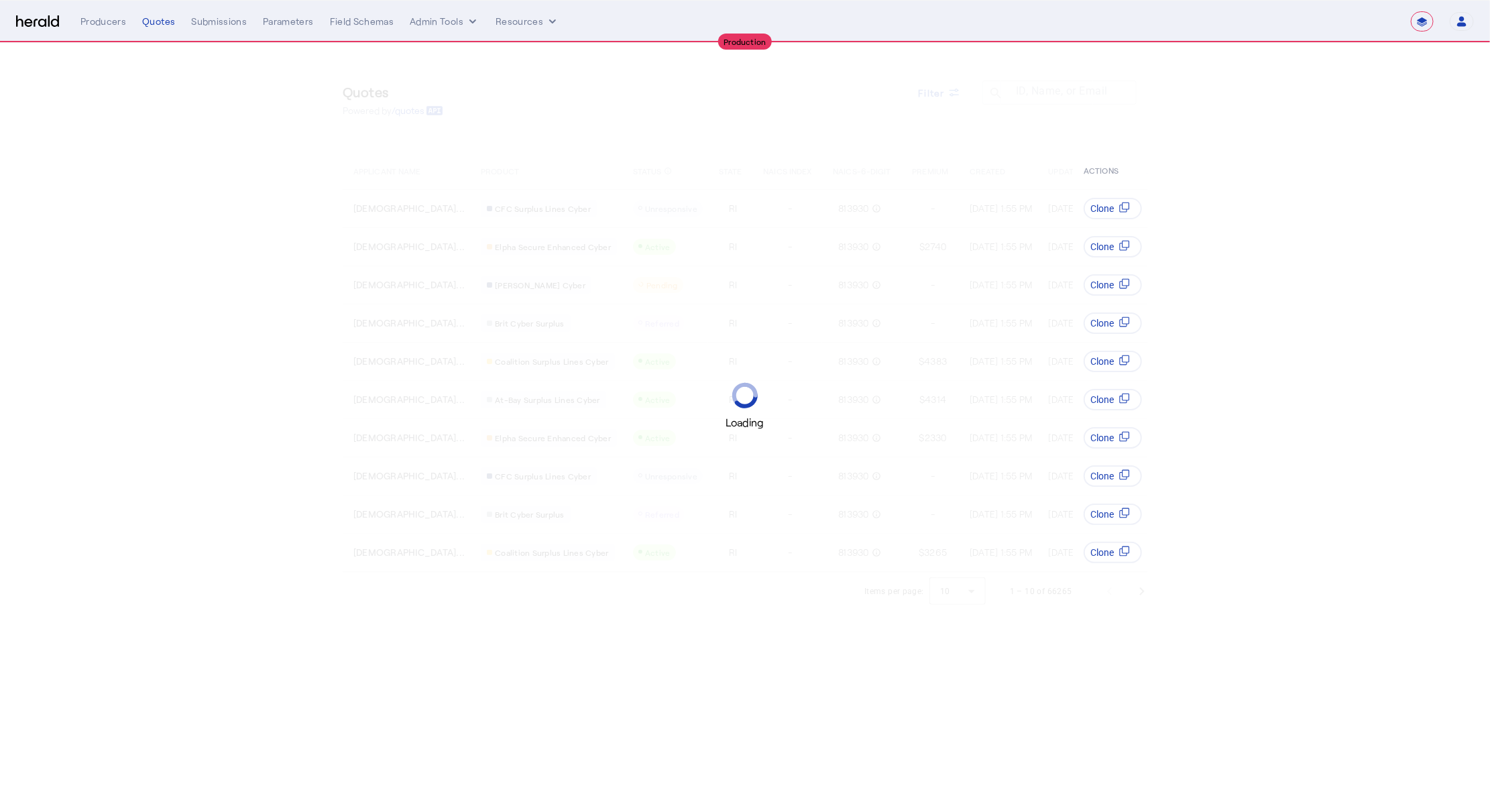
click at [945, 119] on div "Loading" at bounding box center [745, 406] width 1490 height 812
click at [955, 86] on div "Loading" at bounding box center [745, 406] width 1490 height 812
click at [956, 98] on div "Loading" at bounding box center [745, 406] width 1490 height 812
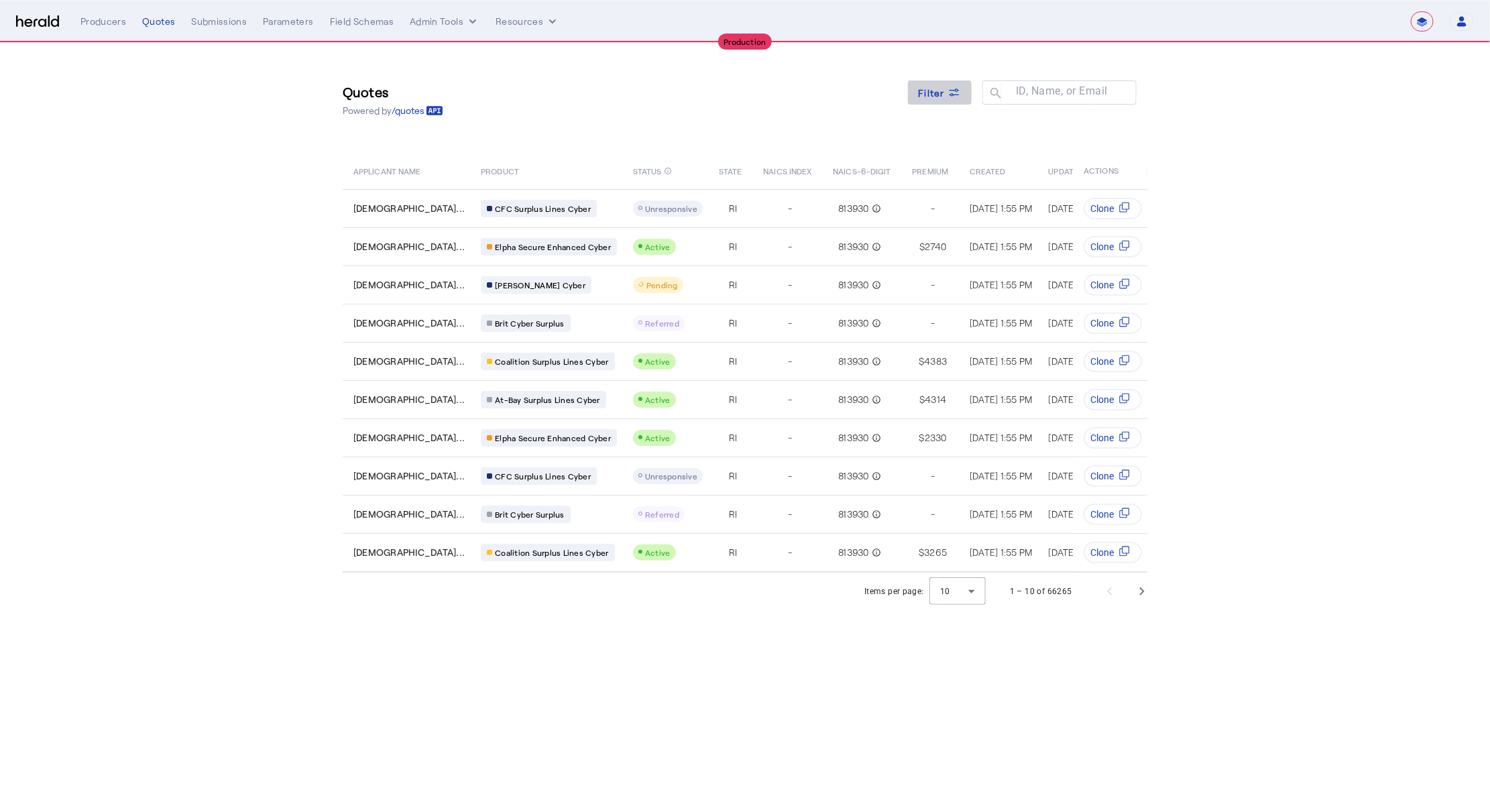
click at [943, 96] on span "Filter" at bounding box center [931, 92] width 27 height 14
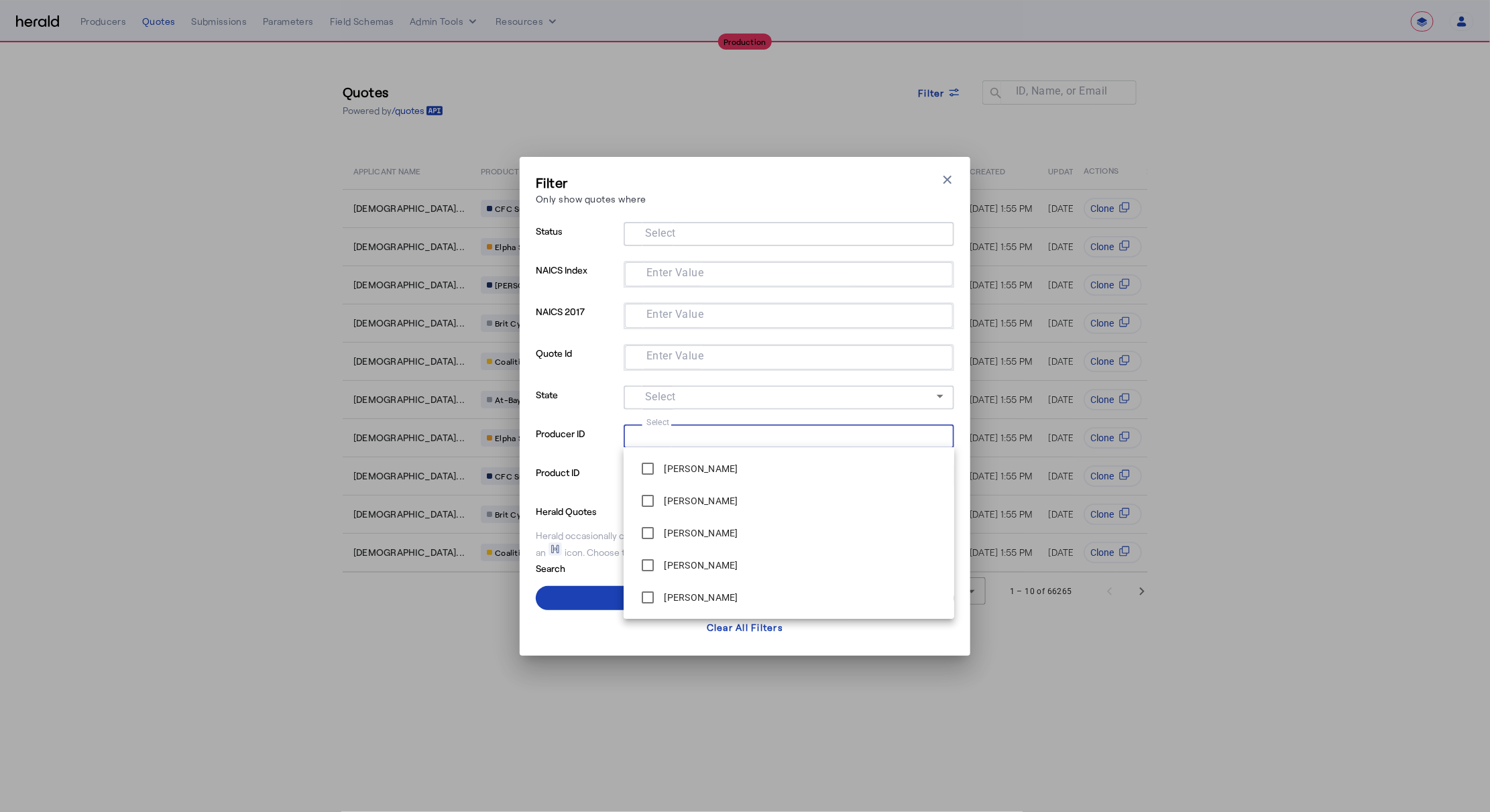
click at [677, 436] on input "Select" at bounding box center [785, 435] width 304 height 16
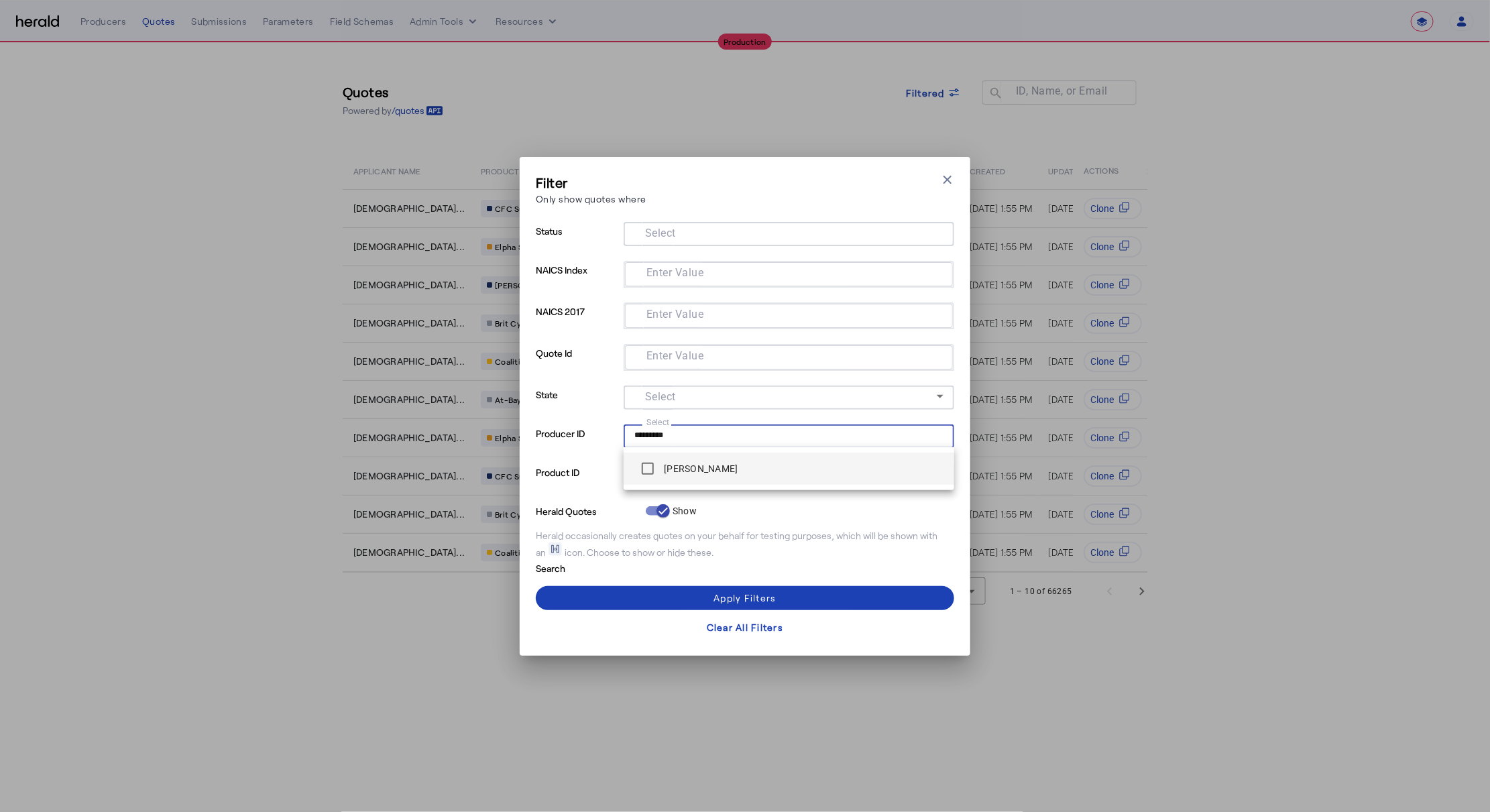
type input "*********"
click at [671, 468] on label "[PERSON_NAME]" at bounding box center [699, 469] width 76 height 14
click at [574, 445] on p "Producer ID" at bounding box center [577, 444] width 83 height 39
click at [653, 470] on mat-label "Select" at bounding box center [661, 474] width 31 height 13
click at [653, 470] on input "Select" at bounding box center [785, 474] width 304 height 16
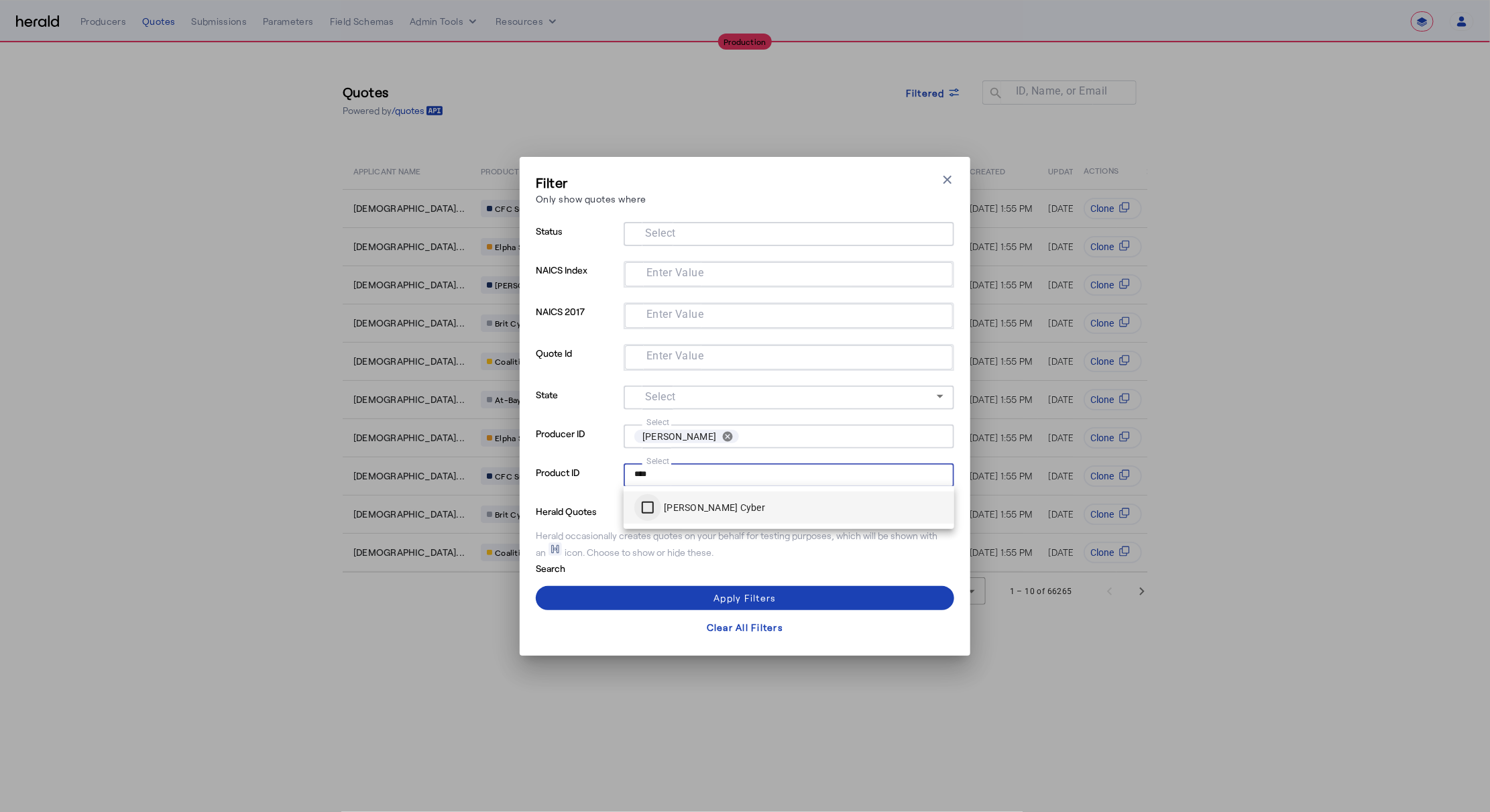
type input "****"
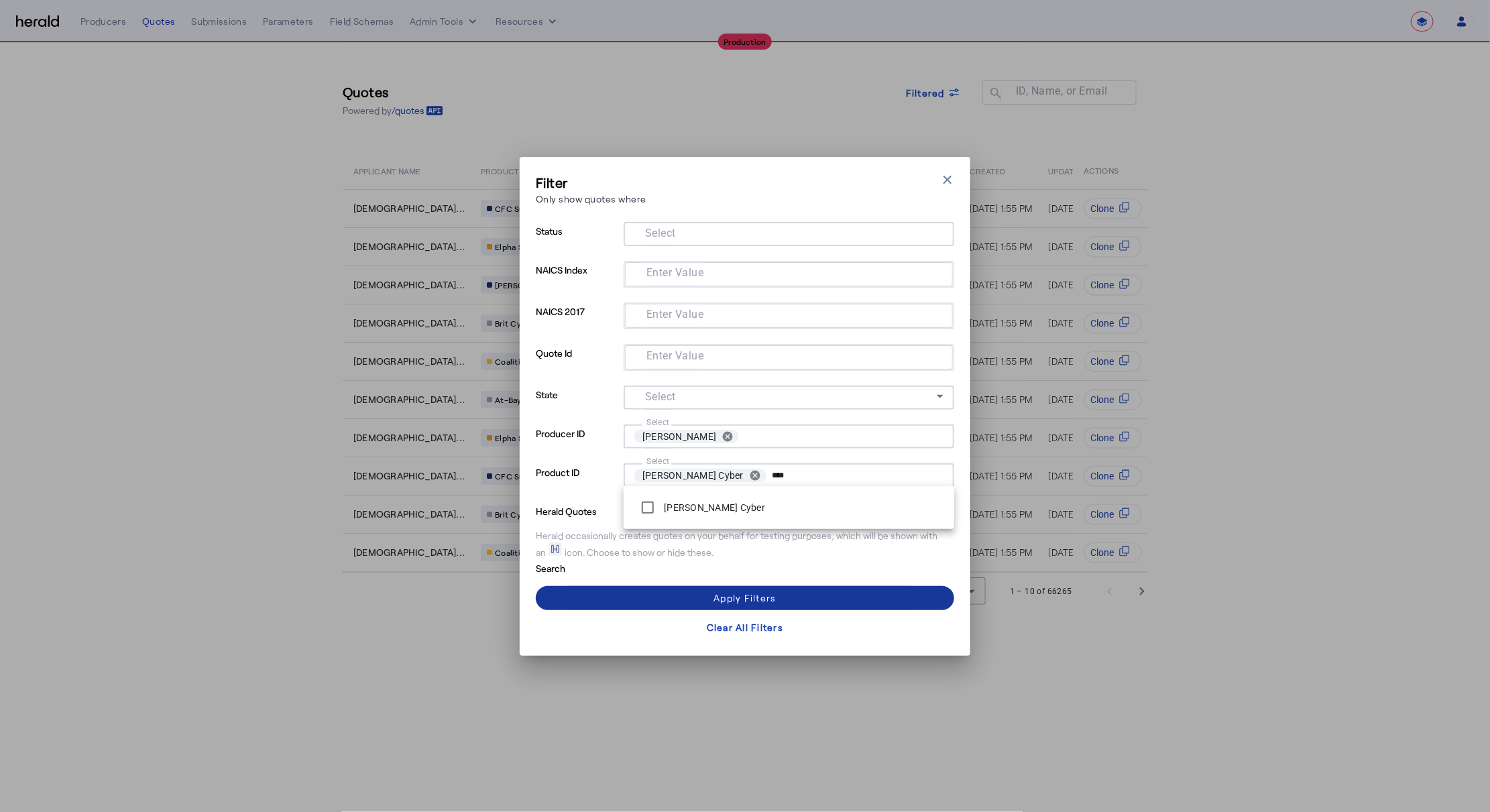
click at [677, 582] on span at bounding box center [745, 598] width 419 height 32
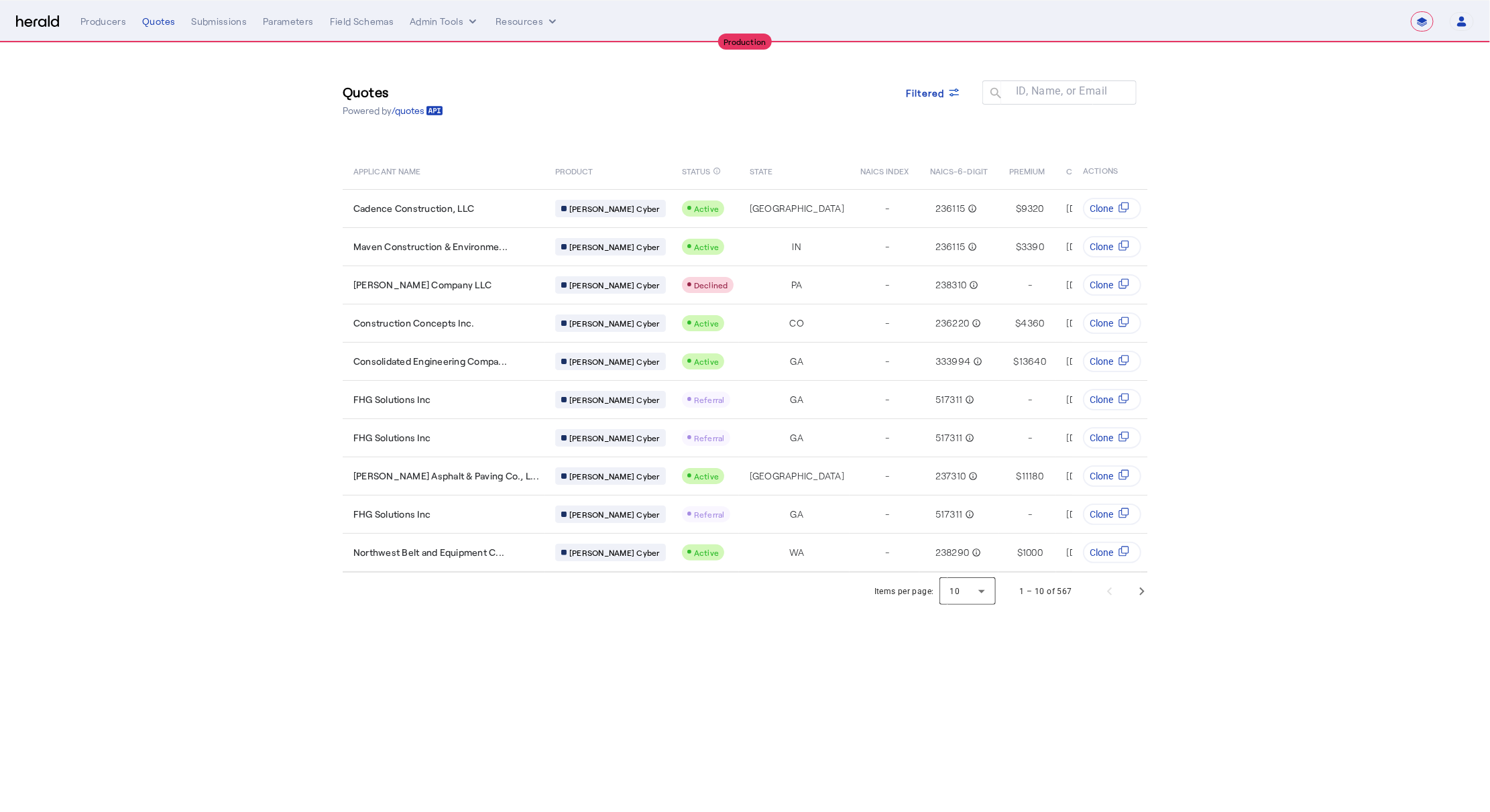
click at [956, 593] on div at bounding box center [968, 591] width 57 height 32
click at [960, 676] on span "50" at bounding box center [968, 682] width 35 height 16
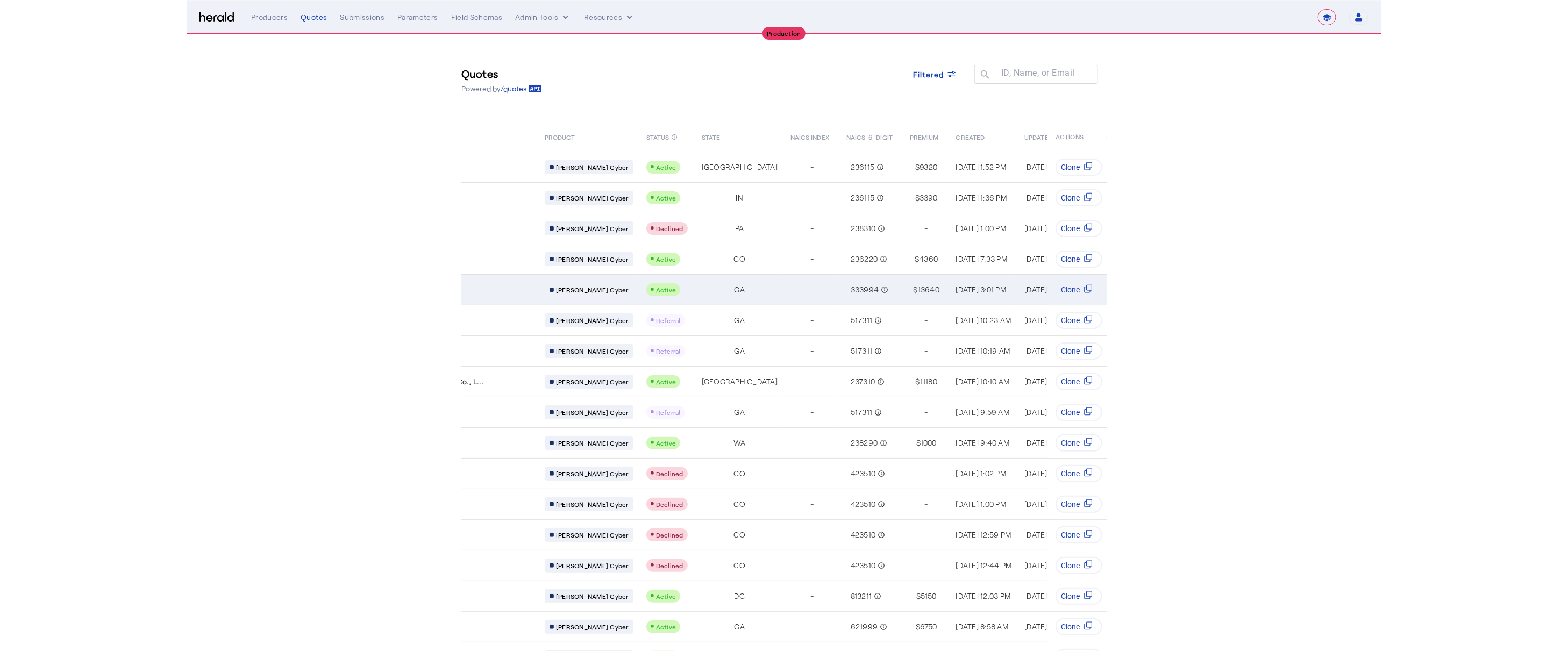
scroll to position [0, 170]
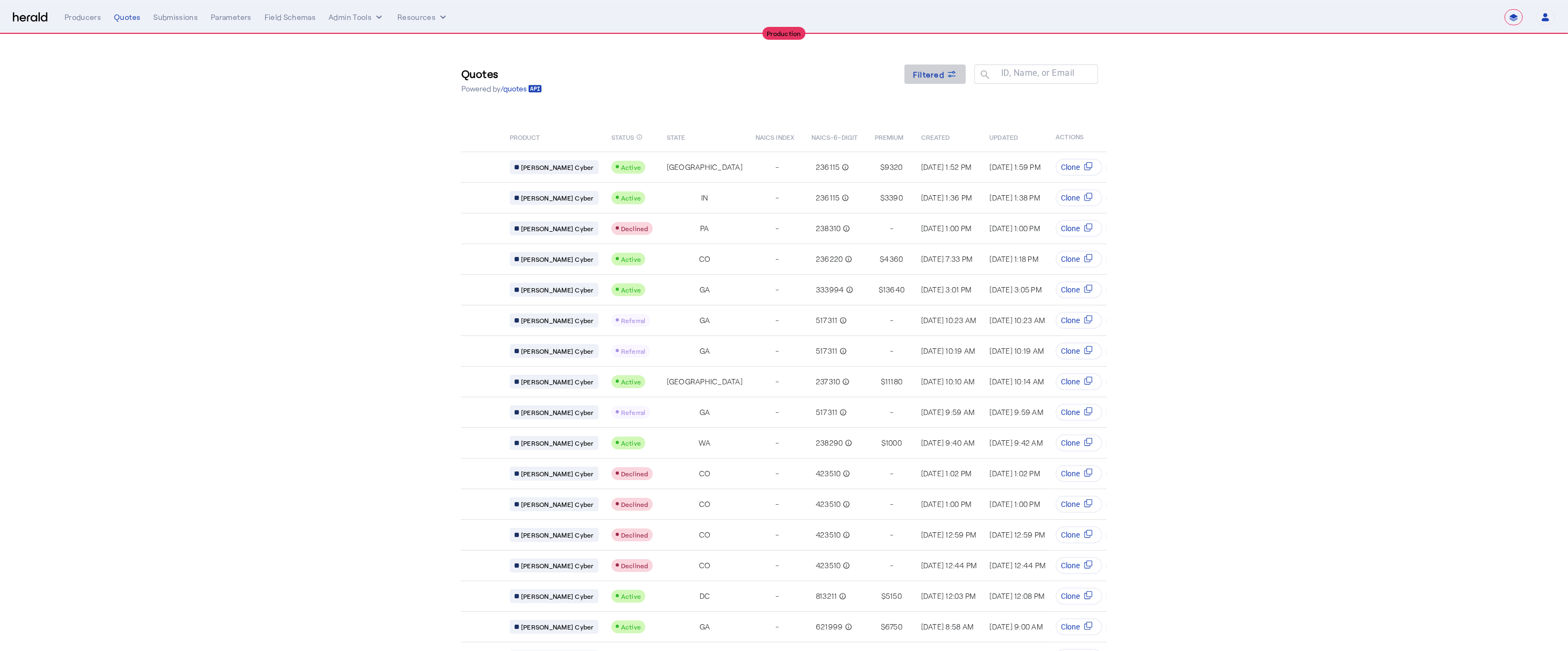
click at [952, 78] on icon at bounding box center [951, 74] width 11 height 11
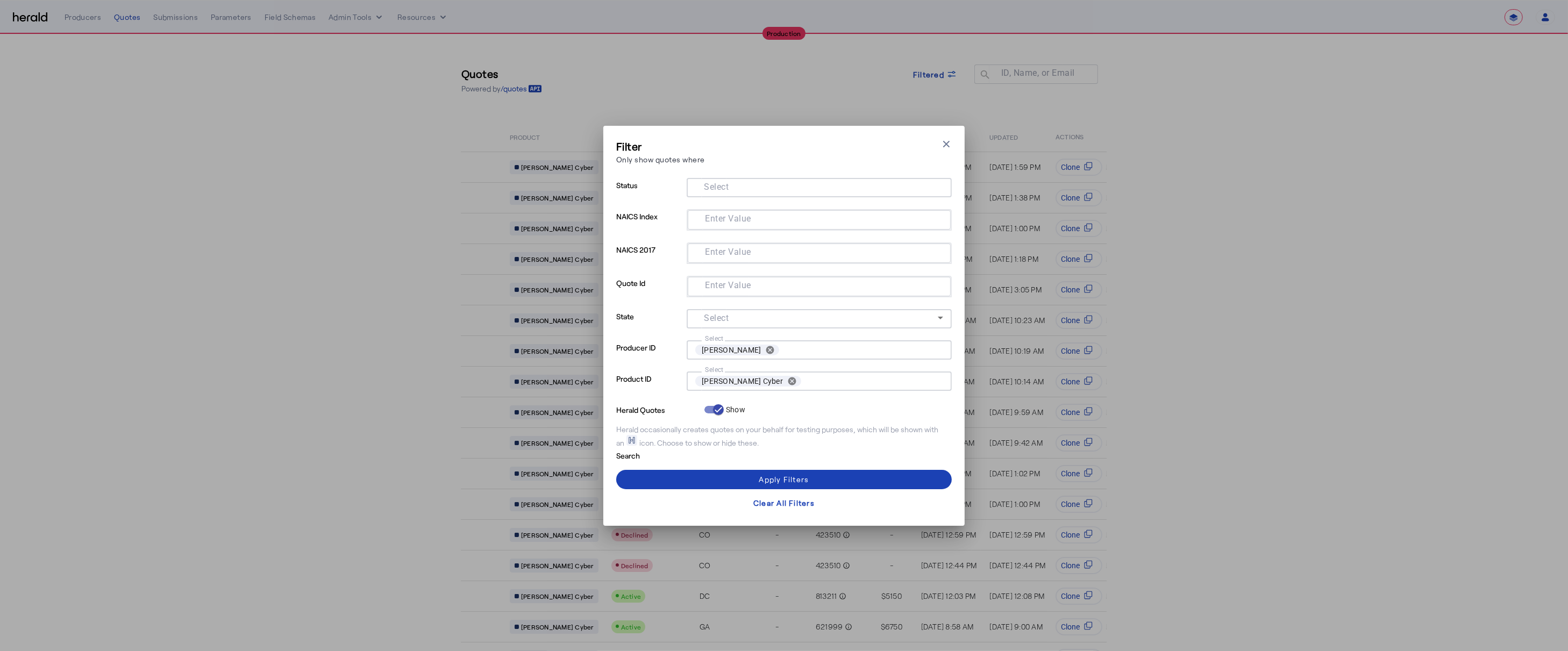
click at [773, 186] on input "Select" at bounding box center [817, 186] width 243 height 13
type input "**"
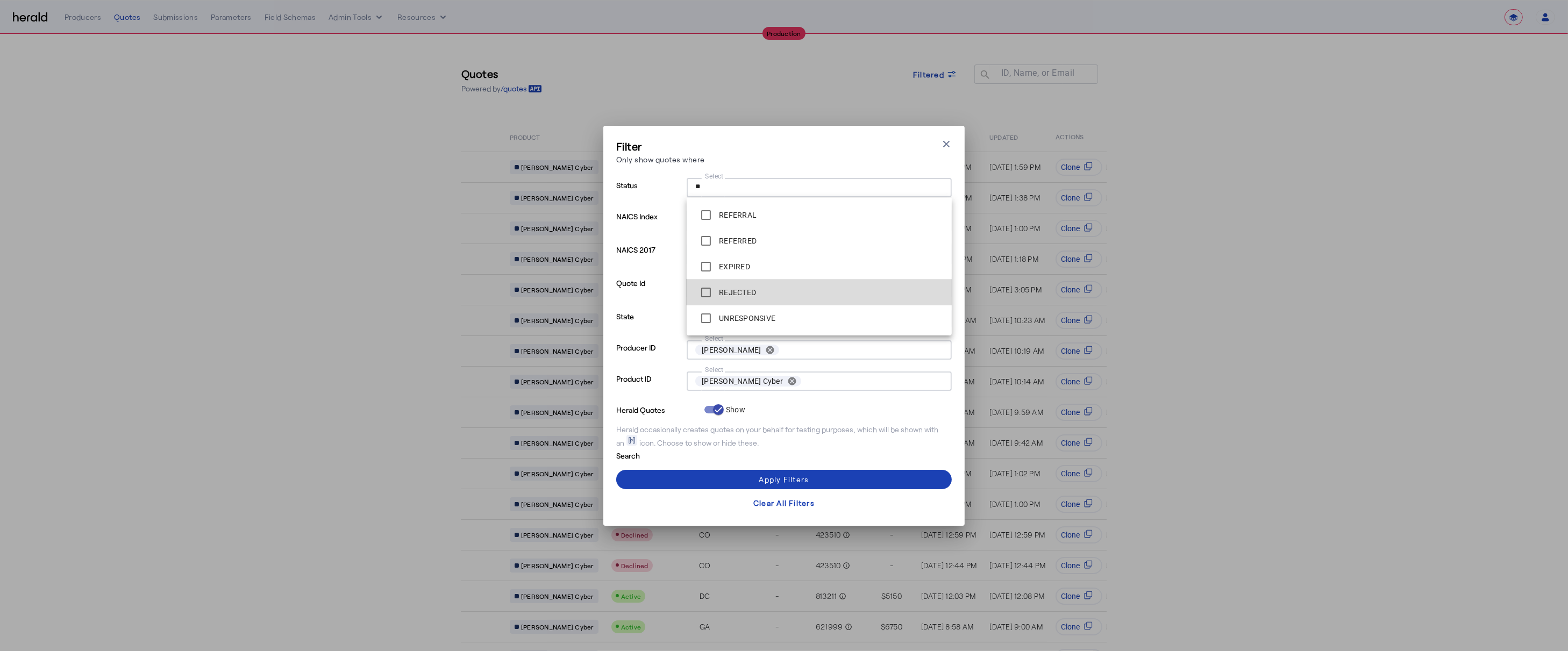
click at [742, 298] on div "REJECTED" at bounding box center [726, 292] width 61 height 21
click at [742, 481] on span at bounding box center [784, 480] width 336 height 26
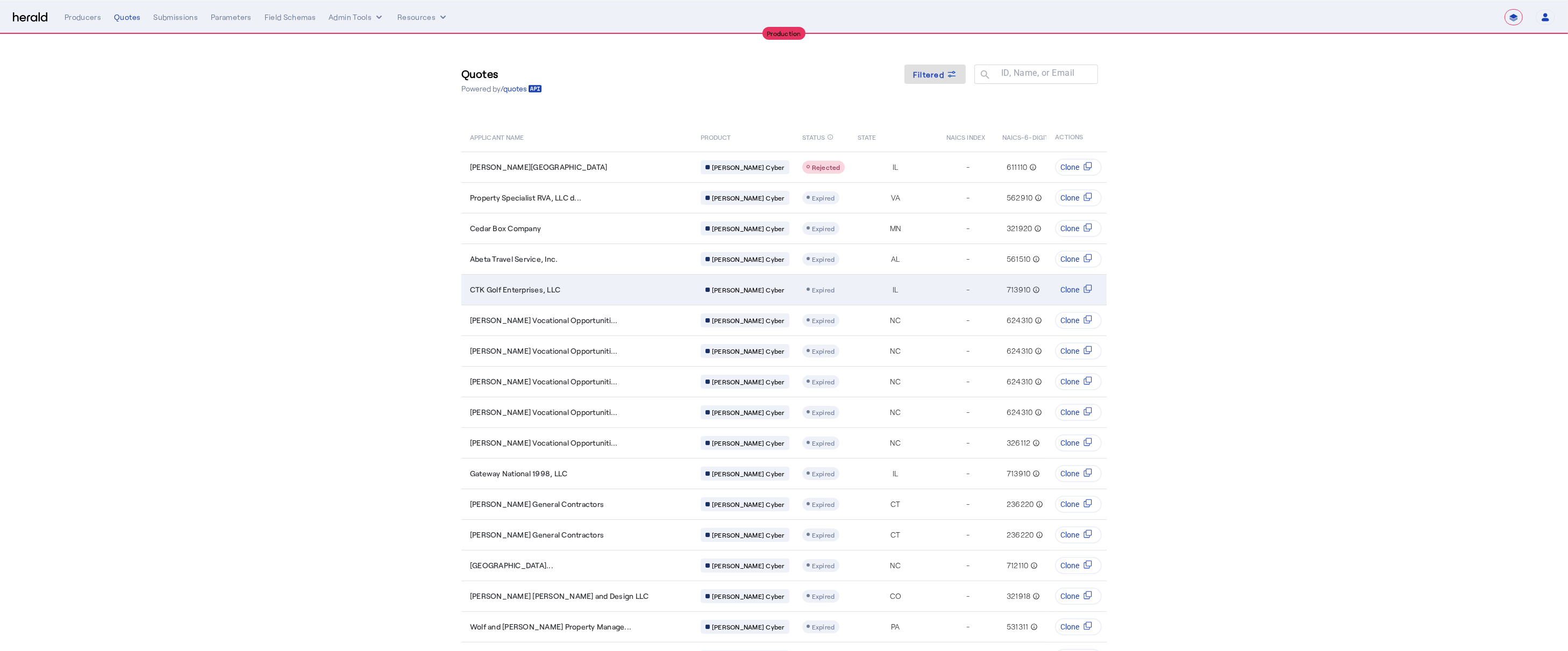
scroll to position [0, 162]
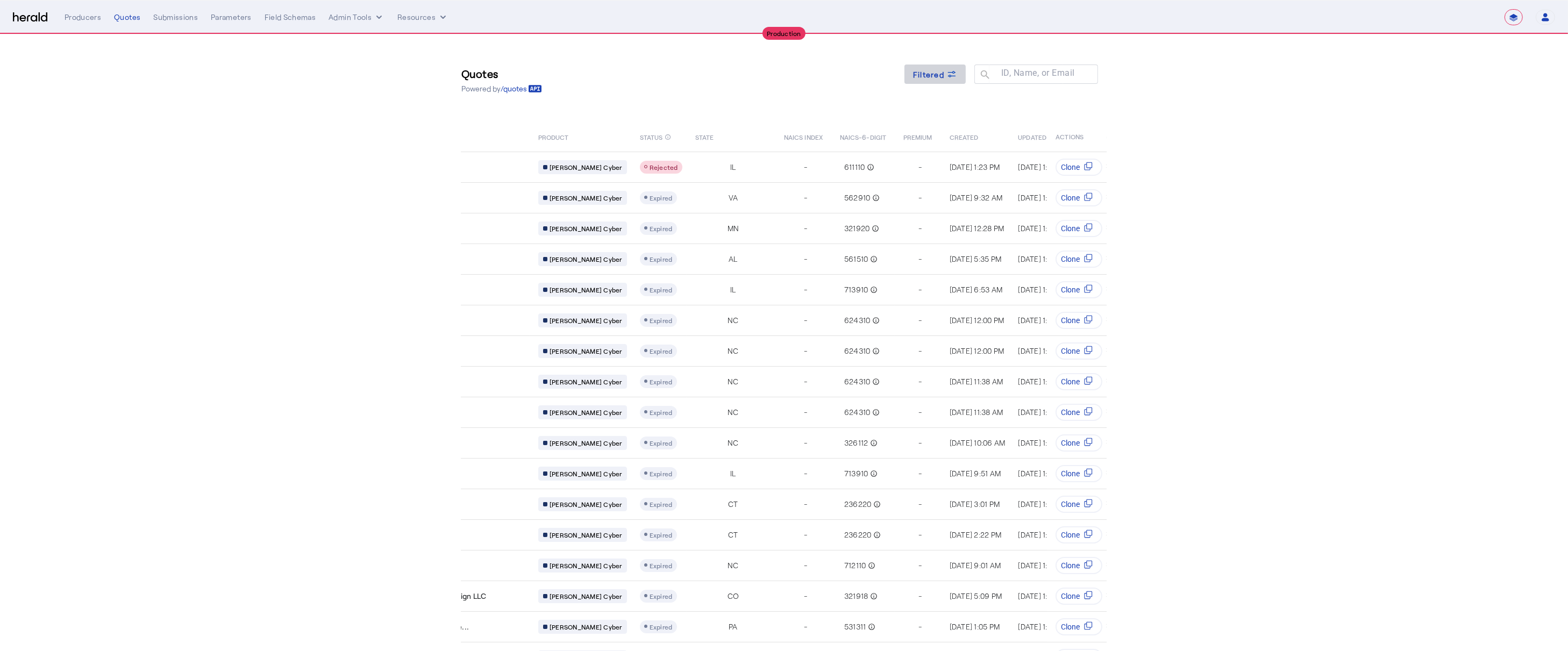
click at [946, 79] on icon at bounding box center [951, 74] width 11 height 11
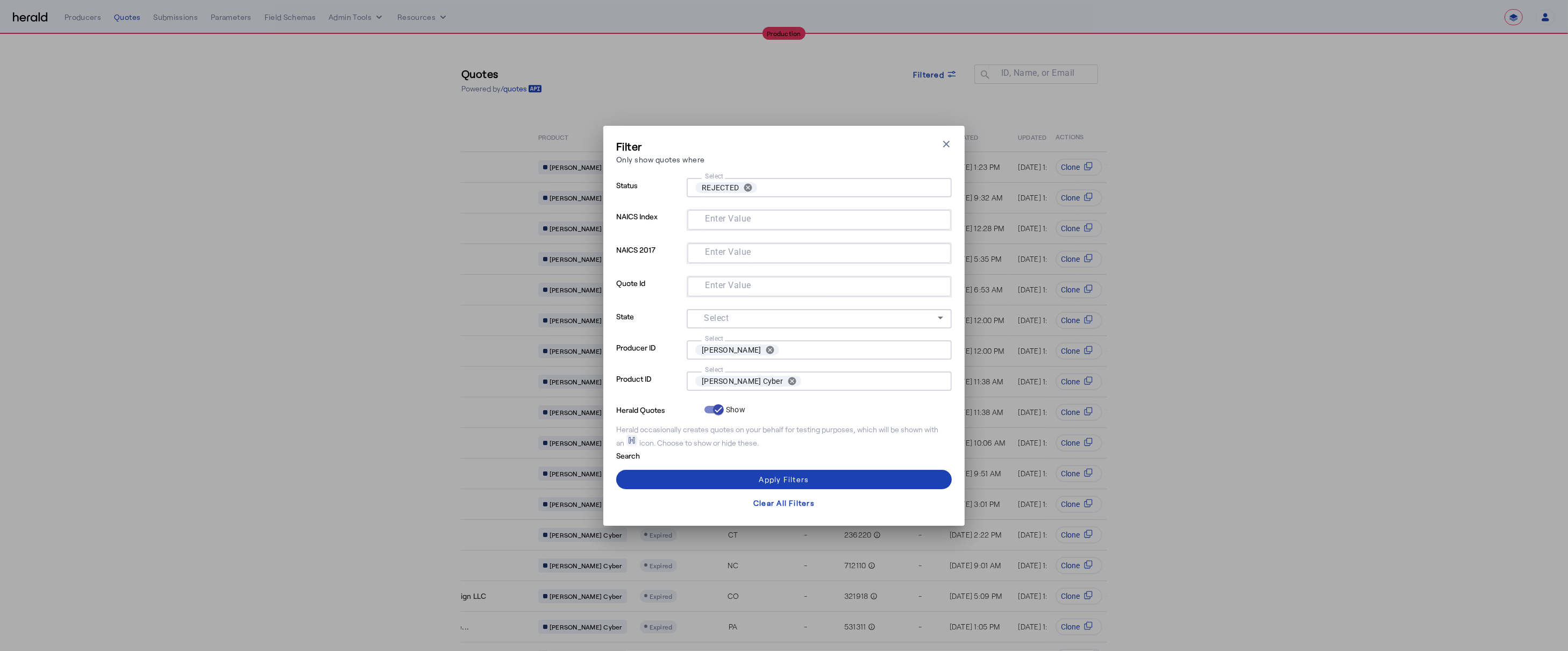
click at [824, 64] on div "Filter Only show quotes where Close modal Status Select REJECTED cancel NAICS I…" at bounding box center [784, 325] width 1568 height 651
click at [783, 379] on button "cancel" at bounding box center [792, 381] width 18 height 10
type input "***"
click at [745, 402] on label "Tokio Marine Cyber Surplus" at bounding box center [765, 407] width 96 height 11
click at [747, 476] on span at bounding box center [784, 480] width 336 height 26
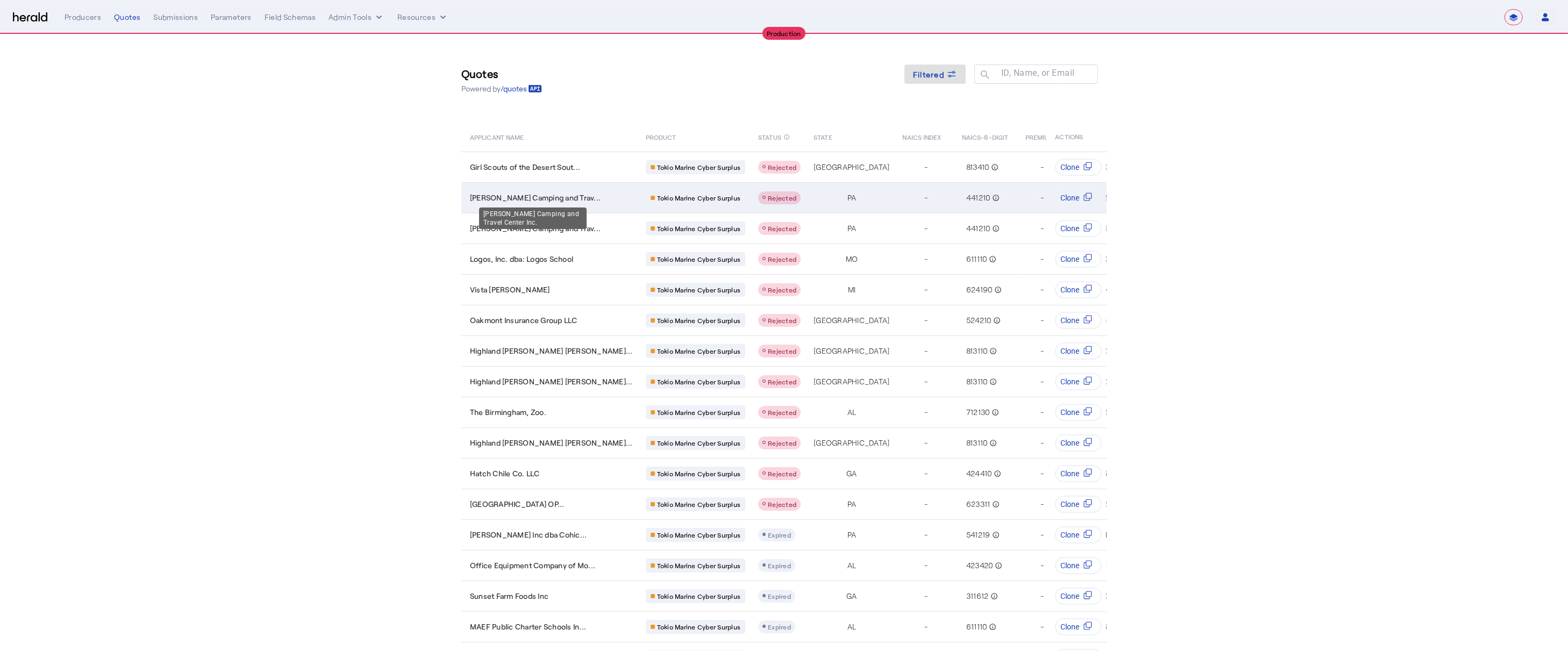
click at [512, 195] on span "Tom Schaeffer Camping and Trav..." at bounding box center [535, 197] width 131 height 11
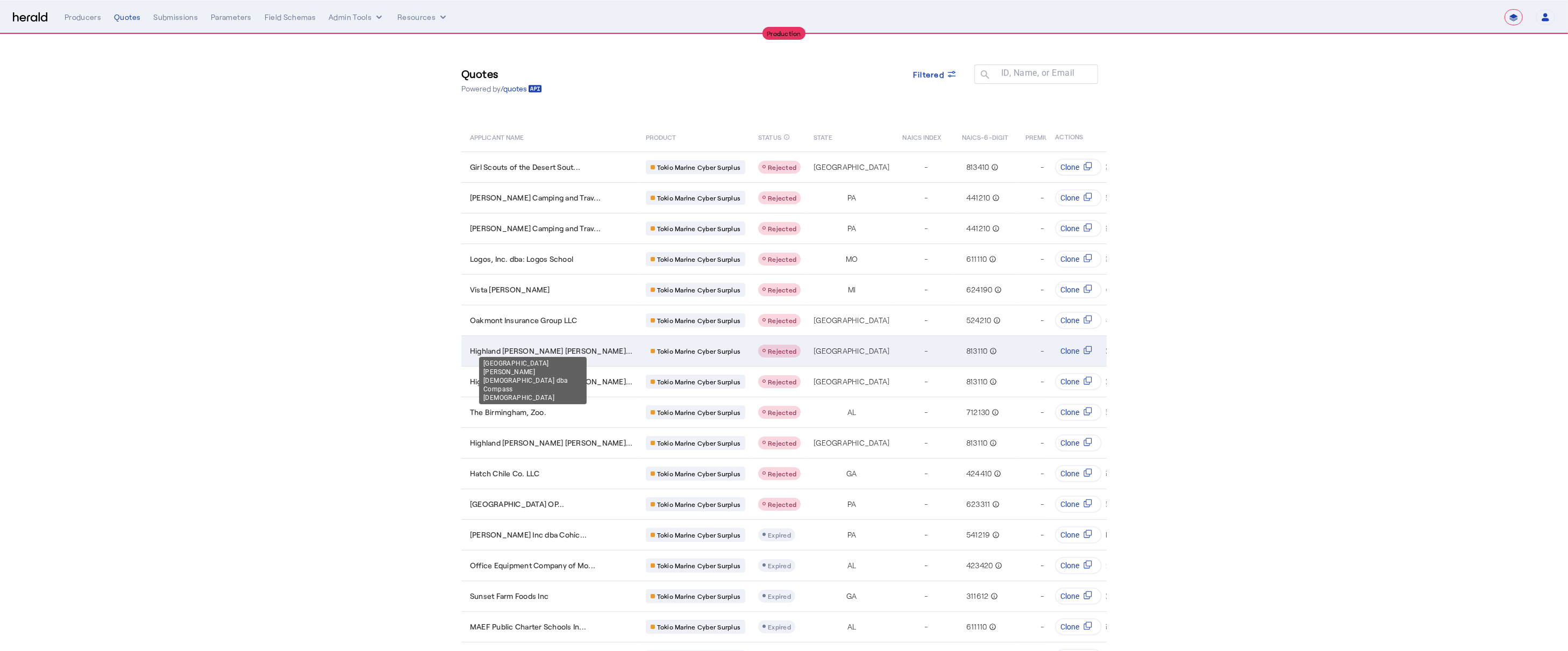
click at [502, 349] on span "Highland Meadows Christian Chu..." at bounding box center [551, 350] width 163 height 11
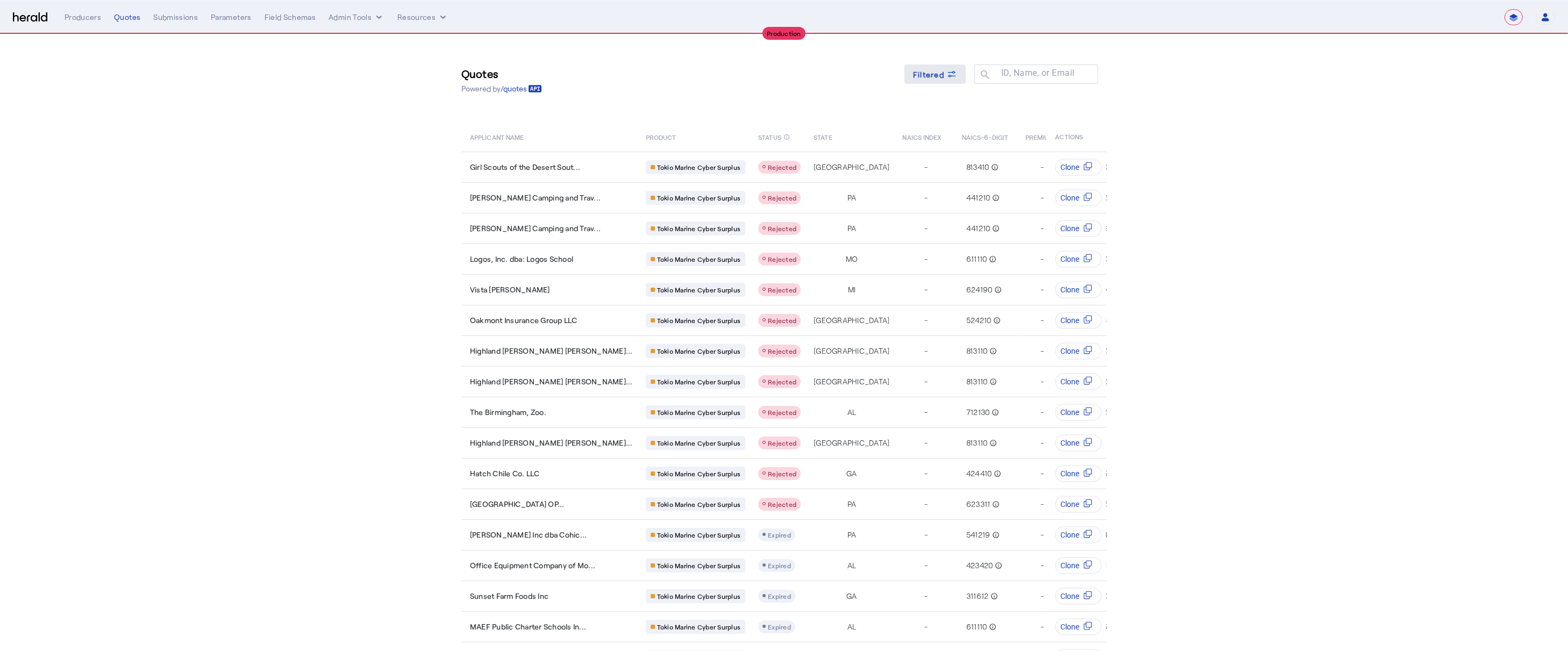
click at [946, 77] on icon at bounding box center [951, 74] width 11 height 11
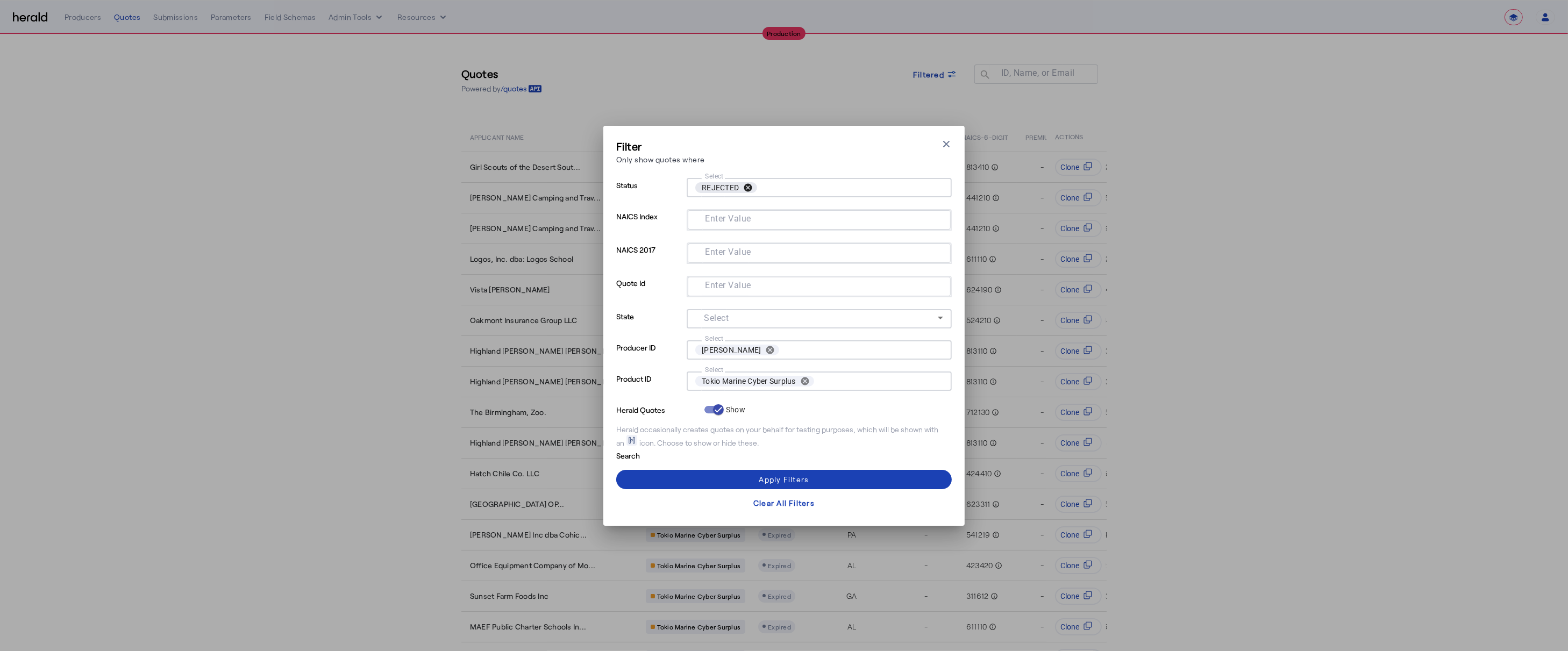
click at [751, 189] on button "cancel" at bounding box center [748, 188] width 18 height 10
click at [764, 478] on div "Apply Filters" at bounding box center [783, 478] width 50 height 11
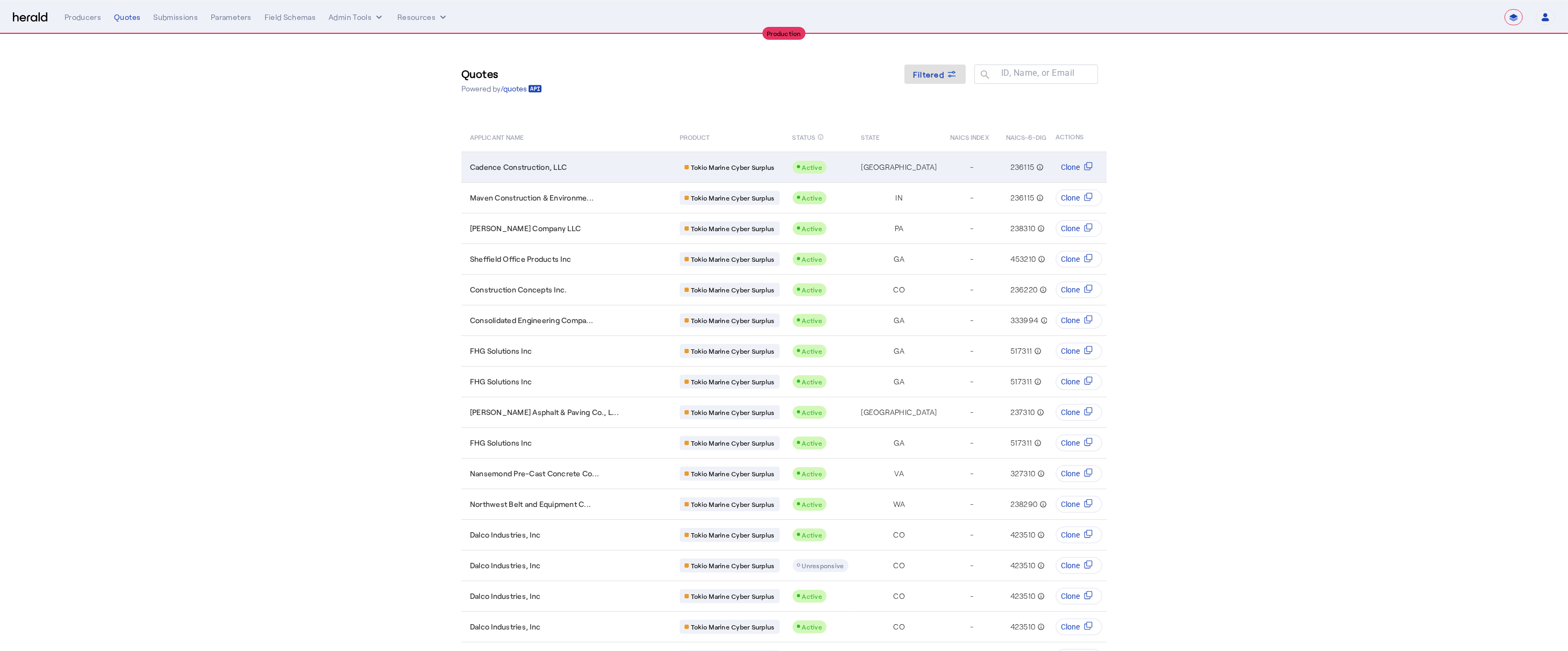
click at [538, 167] on span "Cadence Construction, LLC" at bounding box center [518, 167] width 97 height 11
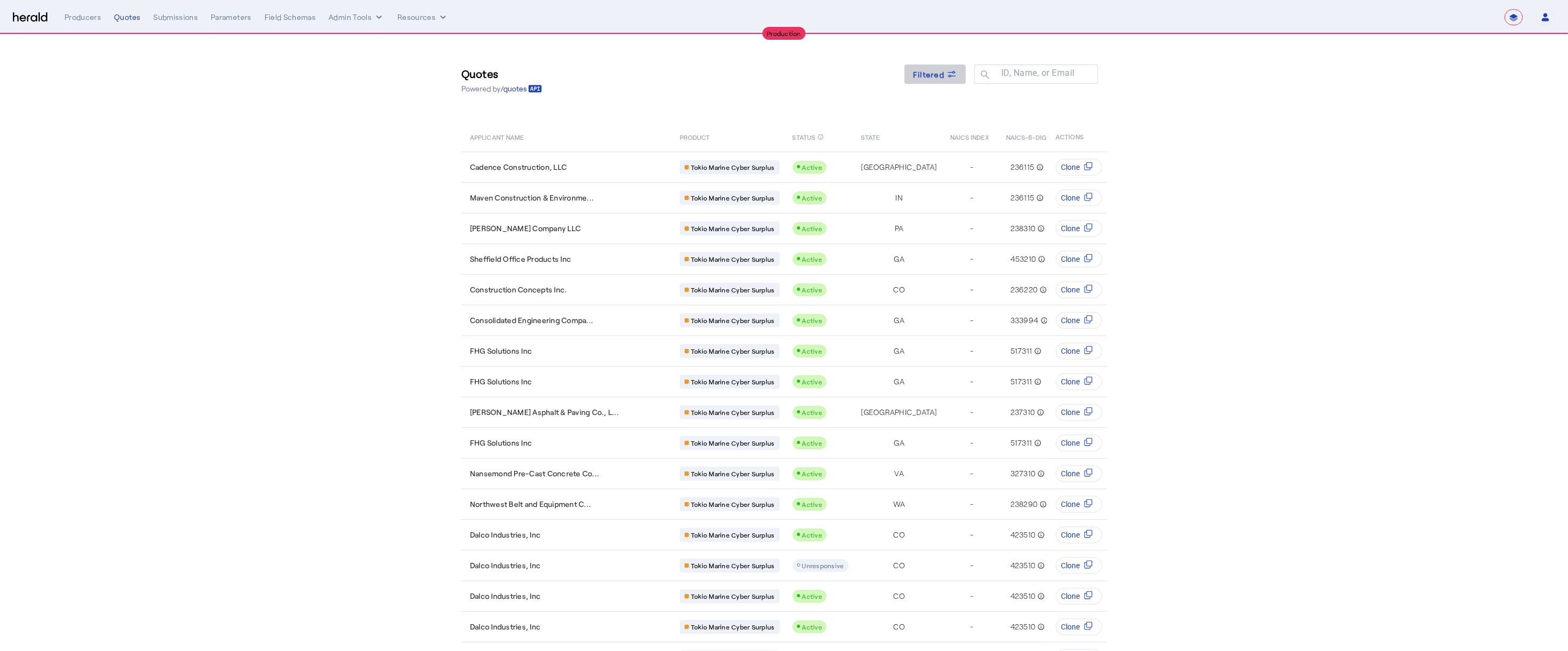
click at [927, 79] on span "Filtered" at bounding box center [928, 74] width 31 height 11
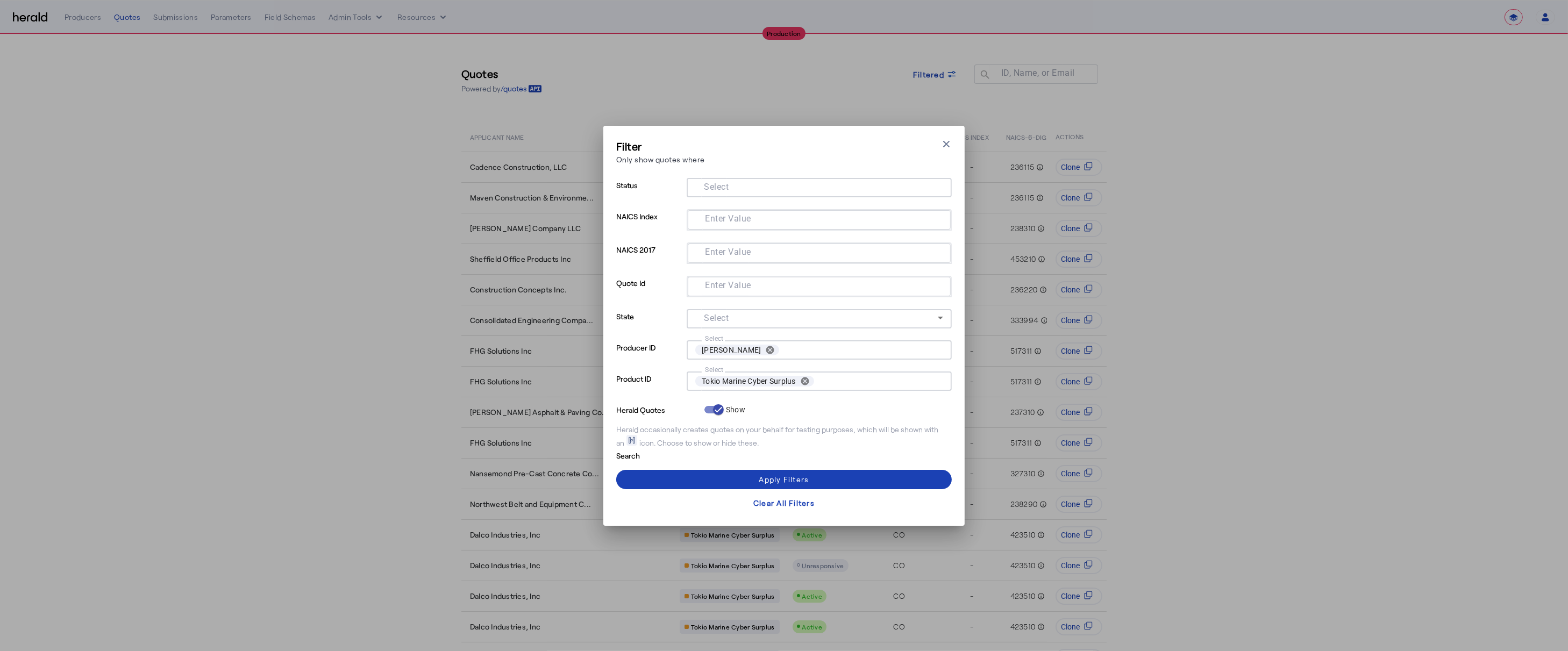
click at [728, 191] on mat-label "Select" at bounding box center [716, 187] width 25 height 10
click at [728, 191] on input "Select" at bounding box center [817, 186] width 243 height 13
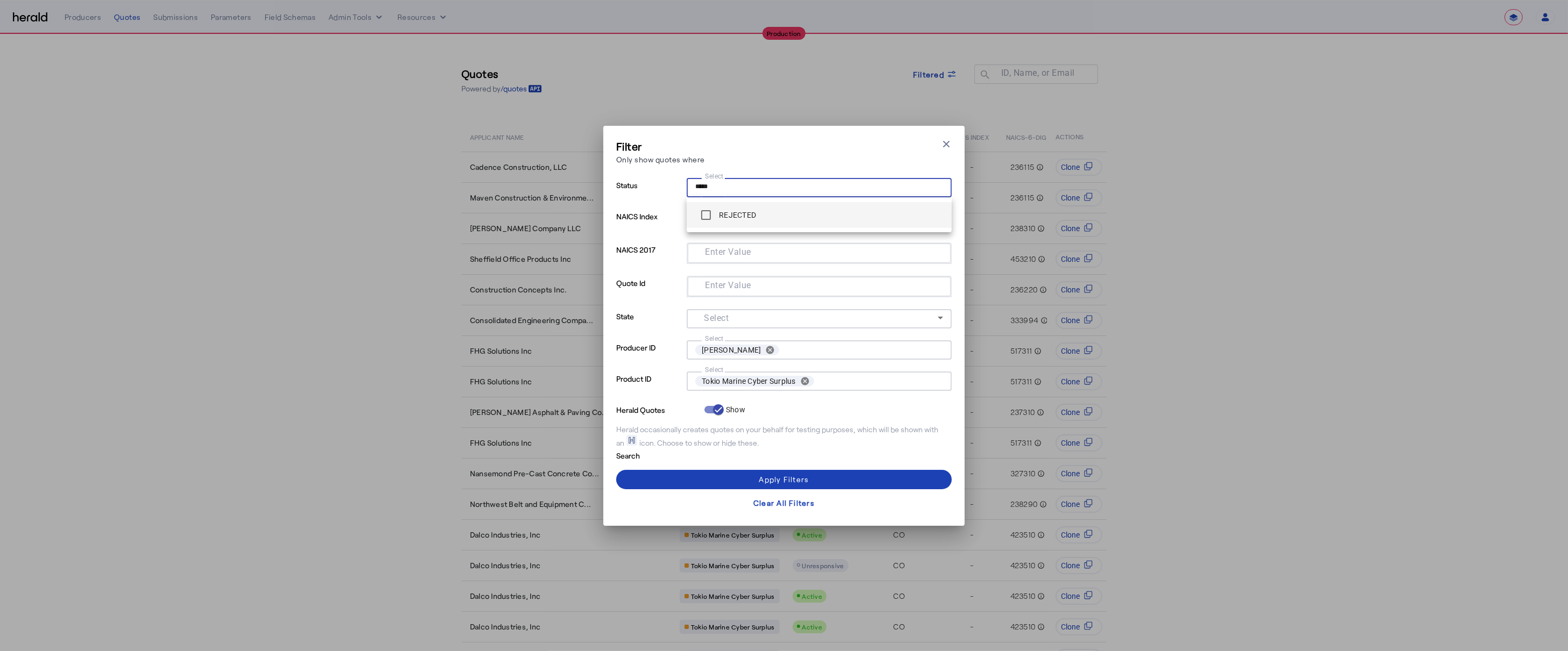
type input "*****"
click at [725, 211] on label "REJECTED" at bounding box center [736, 215] width 39 height 11
click at [721, 483] on span at bounding box center [784, 480] width 336 height 26
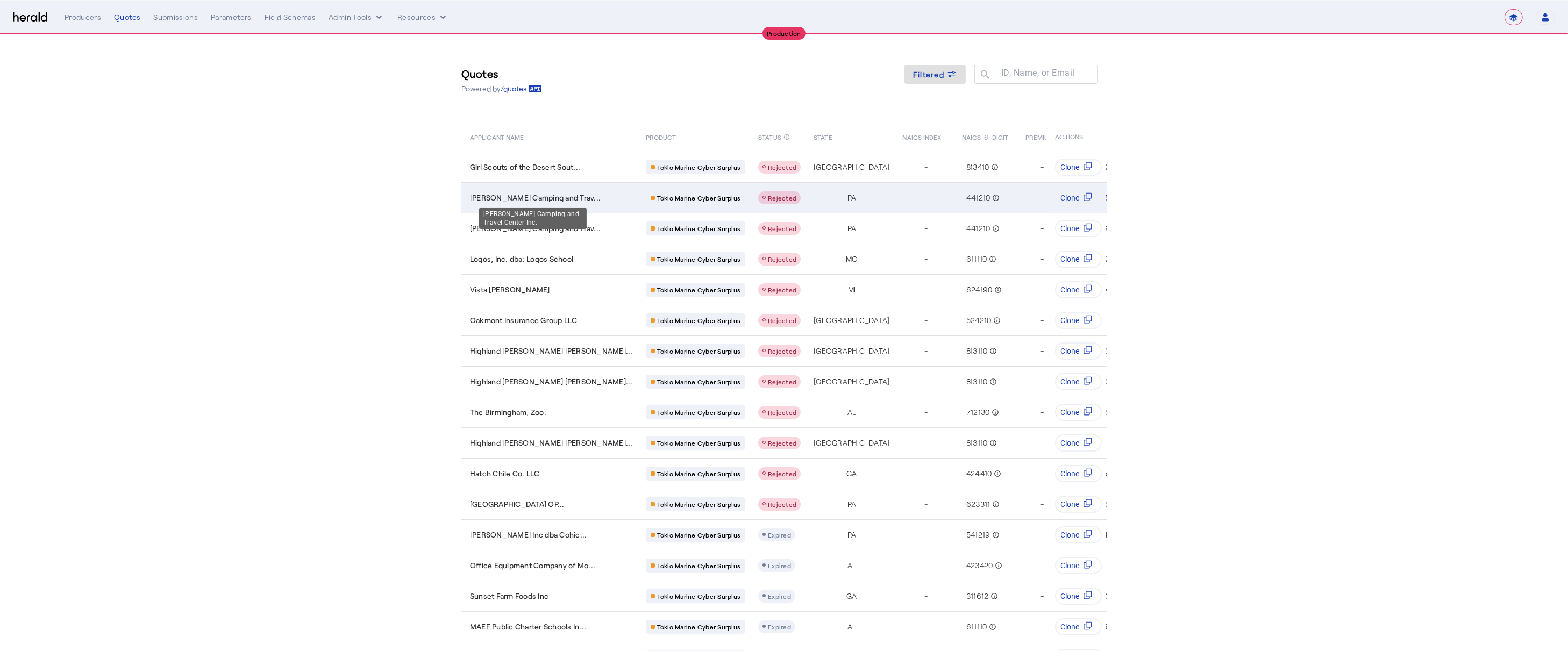
click at [538, 198] on span "Tom Schaeffer Camping and Trav..." at bounding box center [535, 197] width 131 height 11
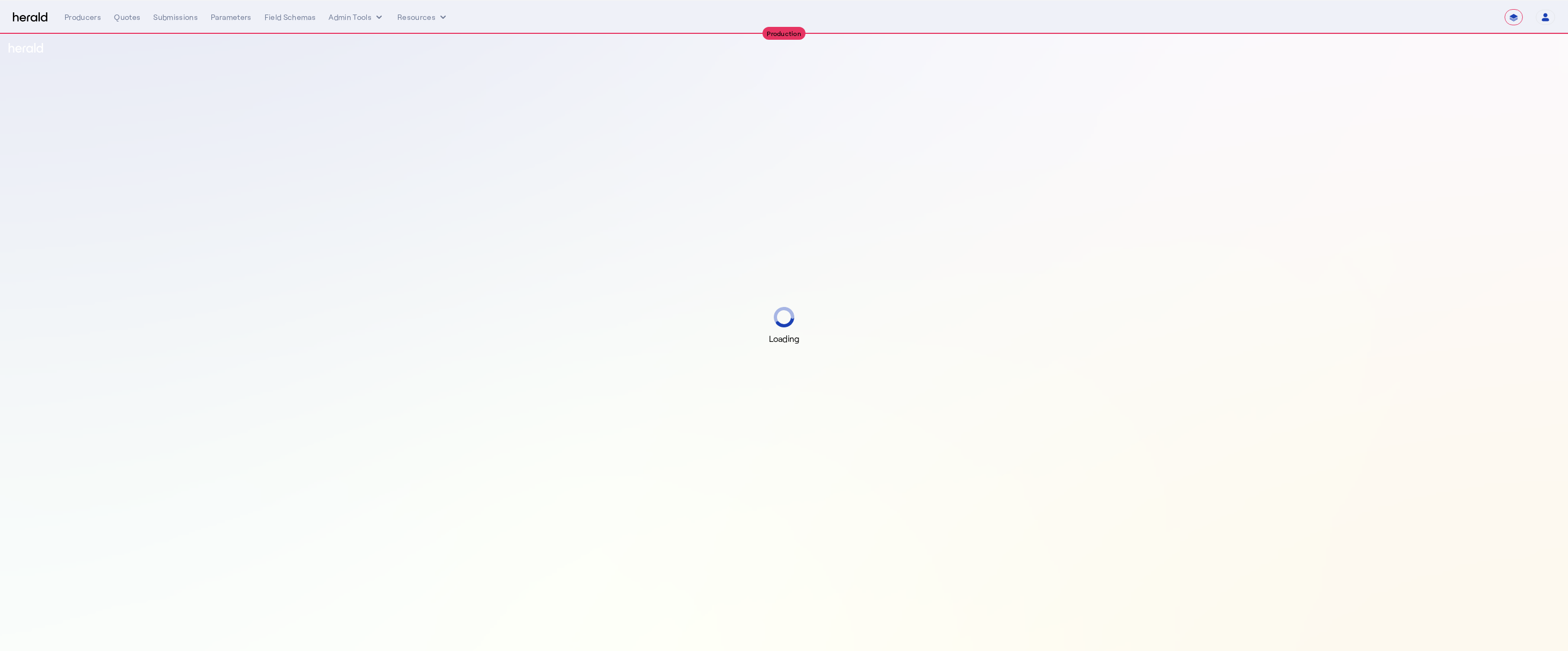
select select "**********"
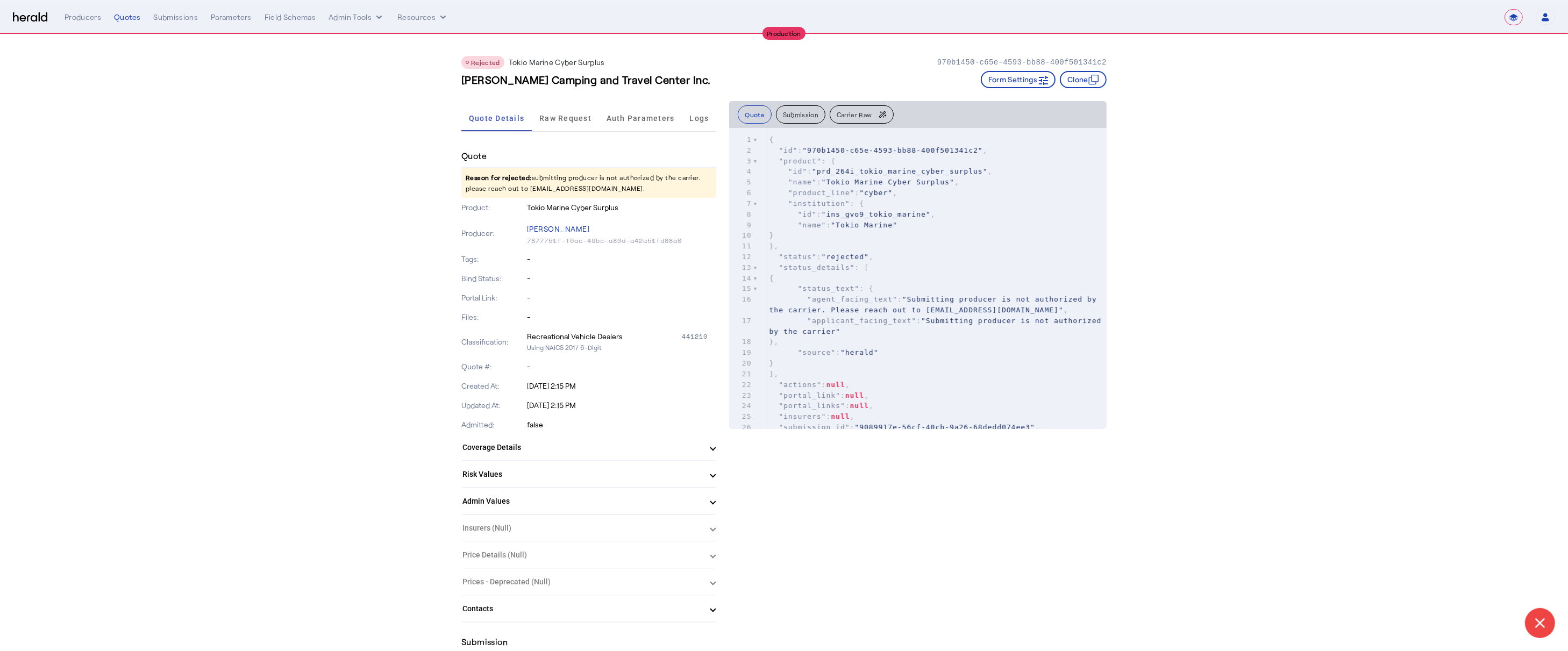
click at [497, 488] on mat-expansion-panel-header "Admin Values" at bounding box center [588, 501] width 255 height 26
click at [497, 488] on mat-expansion-panel-header "Admin Values" at bounding box center [588, 505] width 255 height 34
click at [864, 119] on button "Carrier Raw" at bounding box center [862, 114] width 64 height 18
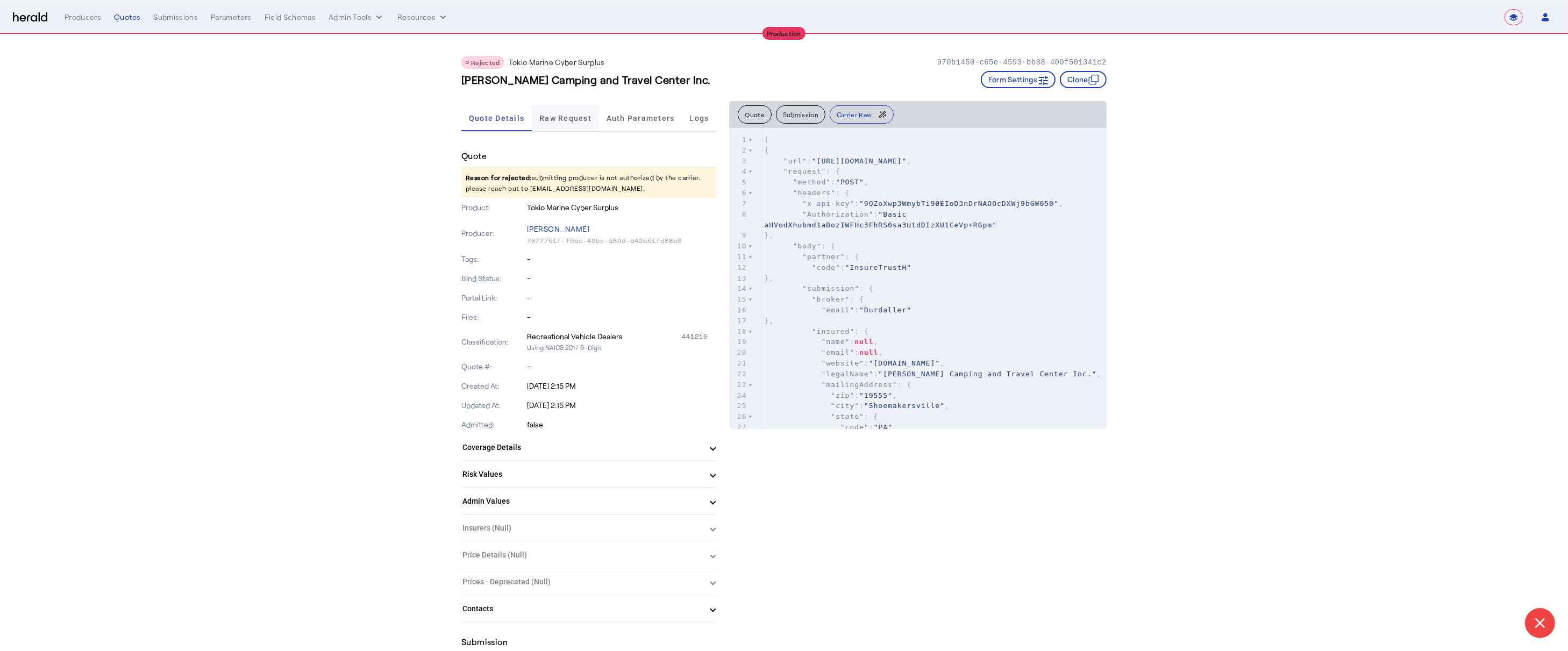
click at [558, 117] on span "Raw Request" at bounding box center [566, 118] width 52 height 8
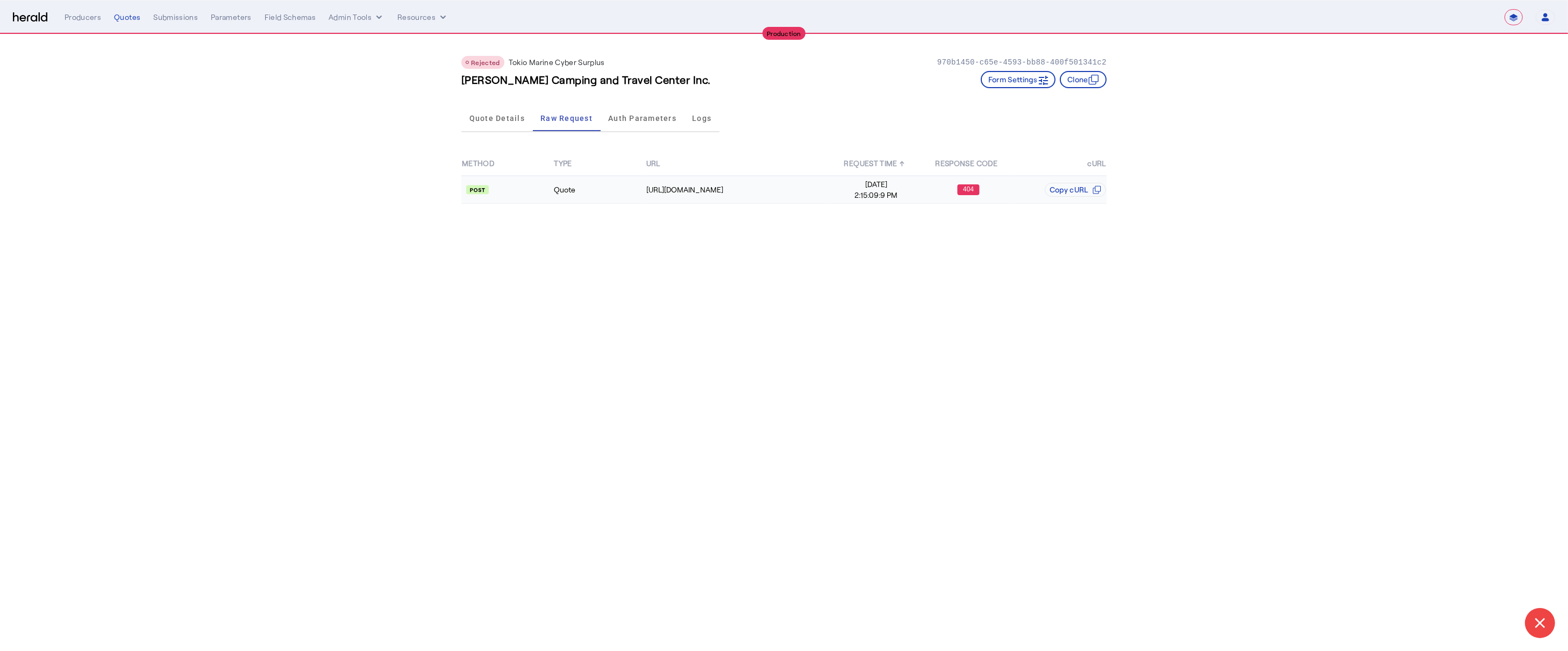
click at [592, 195] on td "Quote" at bounding box center [599, 190] width 92 height 28
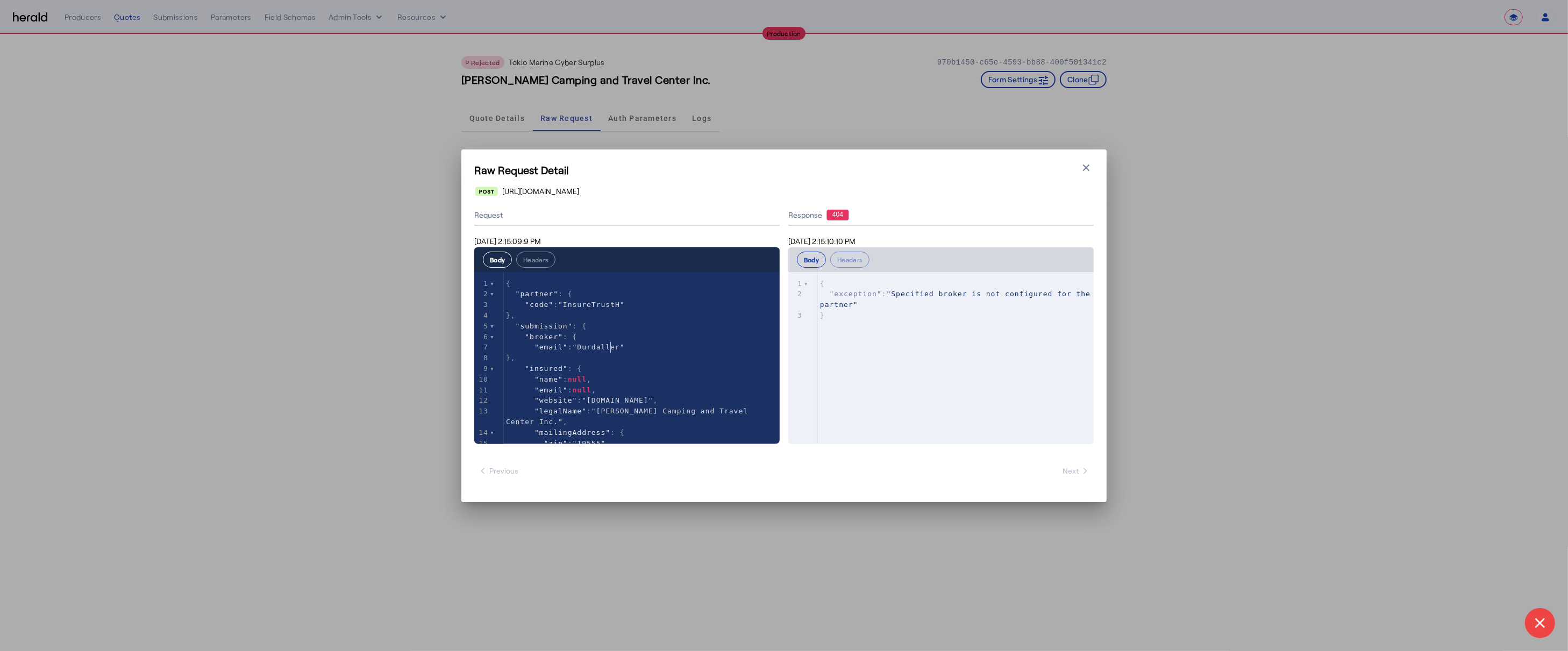
type textarea "*********"
click at [814, 485] on div "Raw Request Detail Close modal https://cplgapi.tmhcc.com/partner/v3/quotes Requ…" at bounding box center [784, 325] width 645 height 352
click at [658, 186] on div "[URL][DOMAIN_NAME]" at bounding box center [784, 191] width 618 height 11
click at [1088, 166] on icon "button" at bounding box center [1086, 167] width 11 height 11
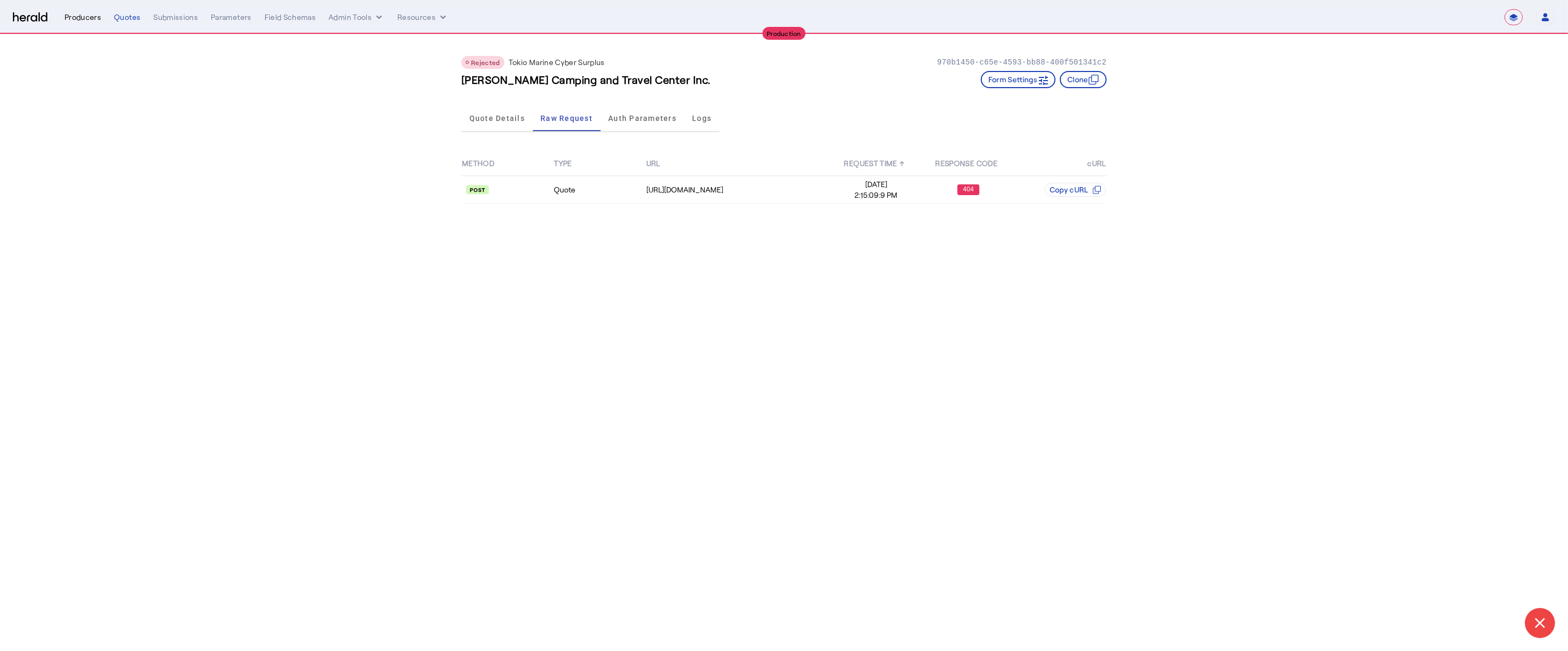
click at [82, 20] on div "Producers" at bounding box center [82, 17] width 36 height 11
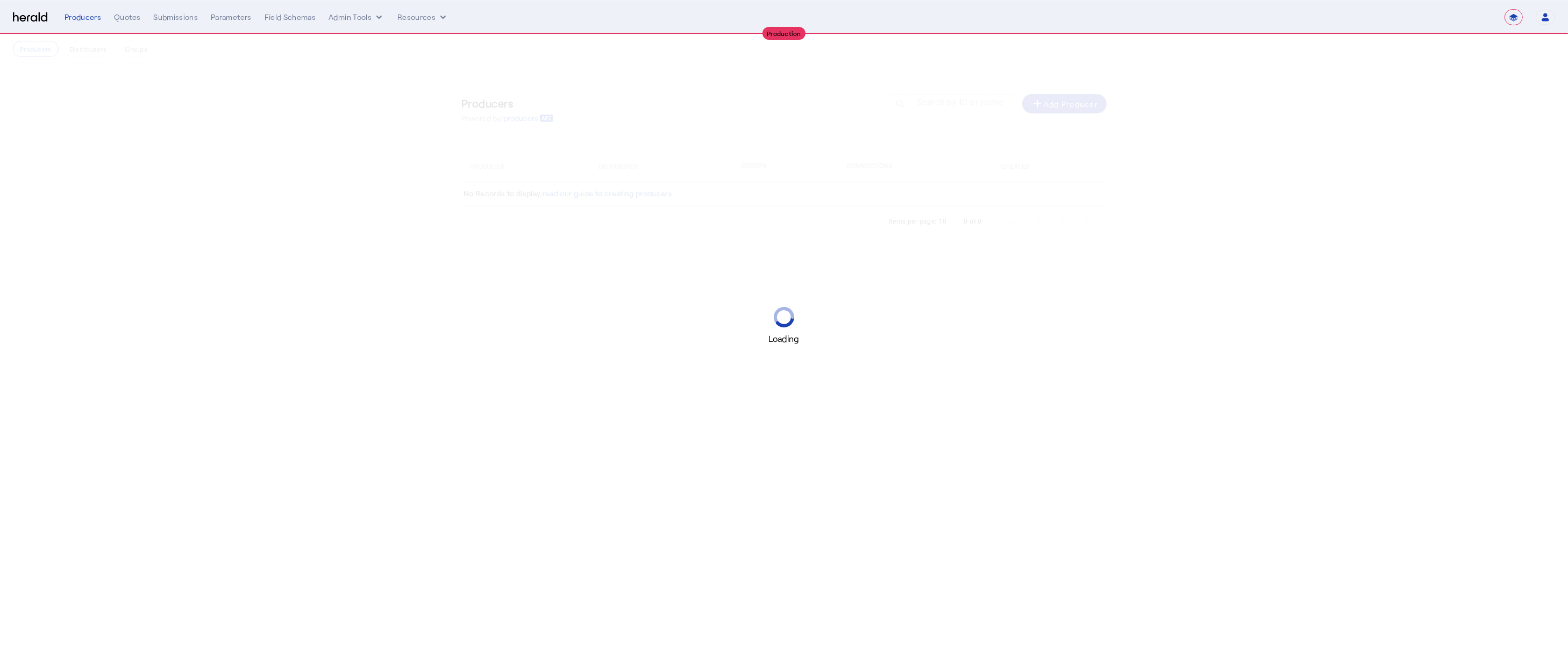
click at [982, 109] on div "Loading" at bounding box center [784, 325] width 1568 height 651
click at [974, 104] on div "Loading" at bounding box center [784, 325] width 1568 height 651
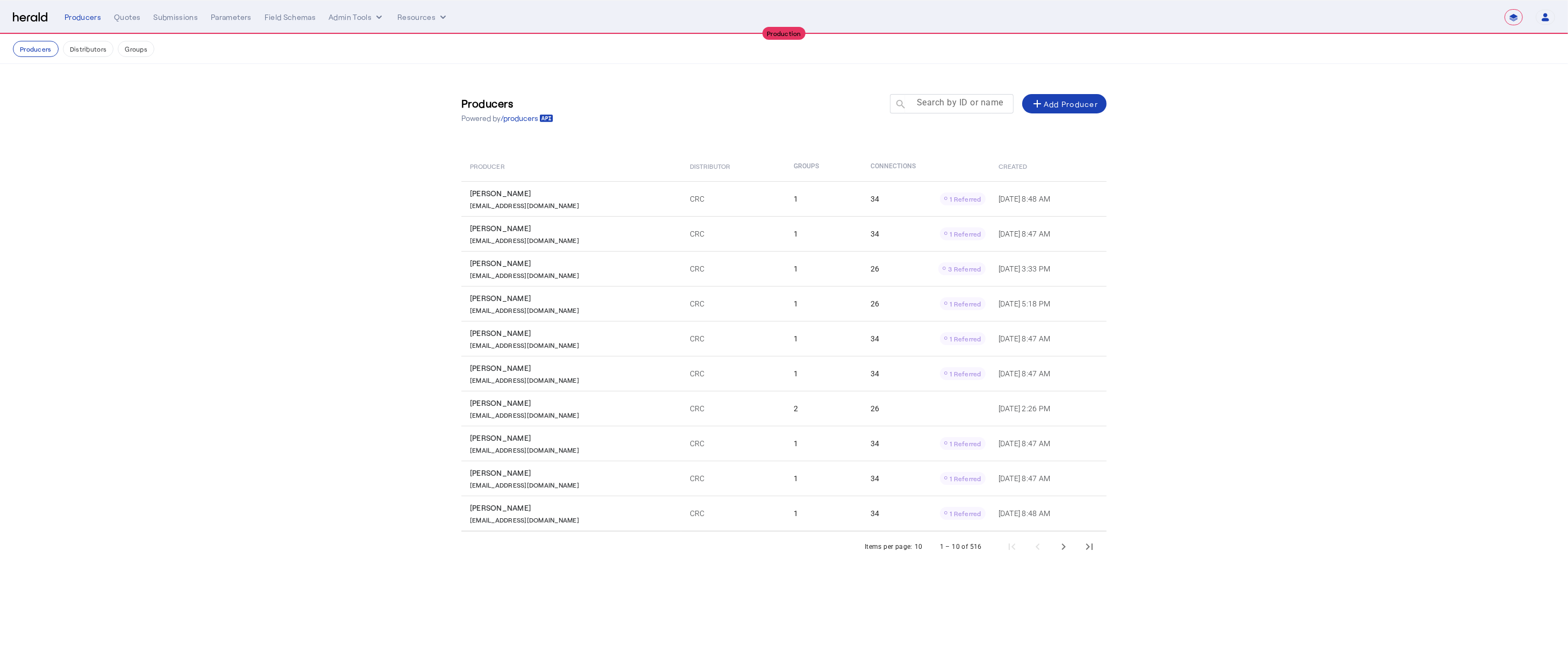
click at [936, 108] on input "Search by ID or name" at bounding box center [956, 103] width 97 height 13
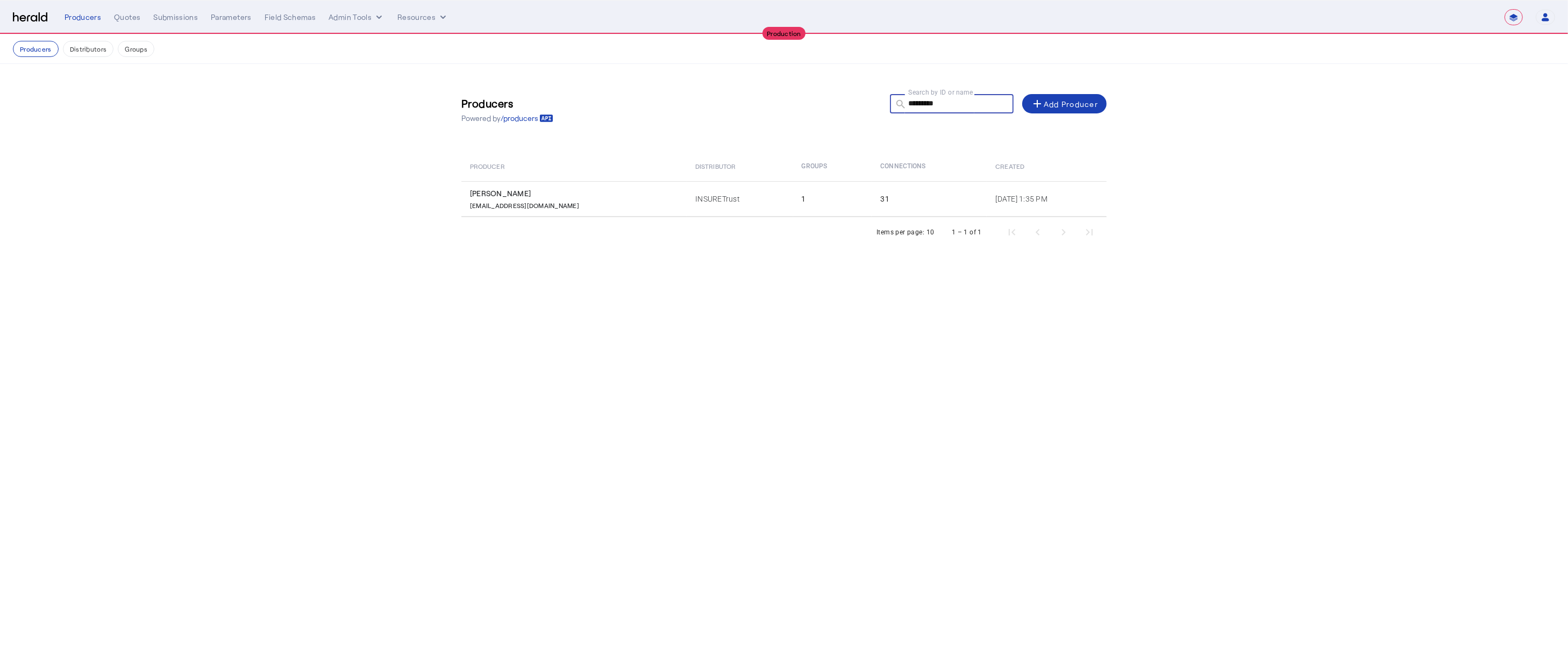
type input "*********"
click at [621, 217] on div "Items per page: 10 1 – 1 of 1" at bounding box center [784, 232] width 645 height 30
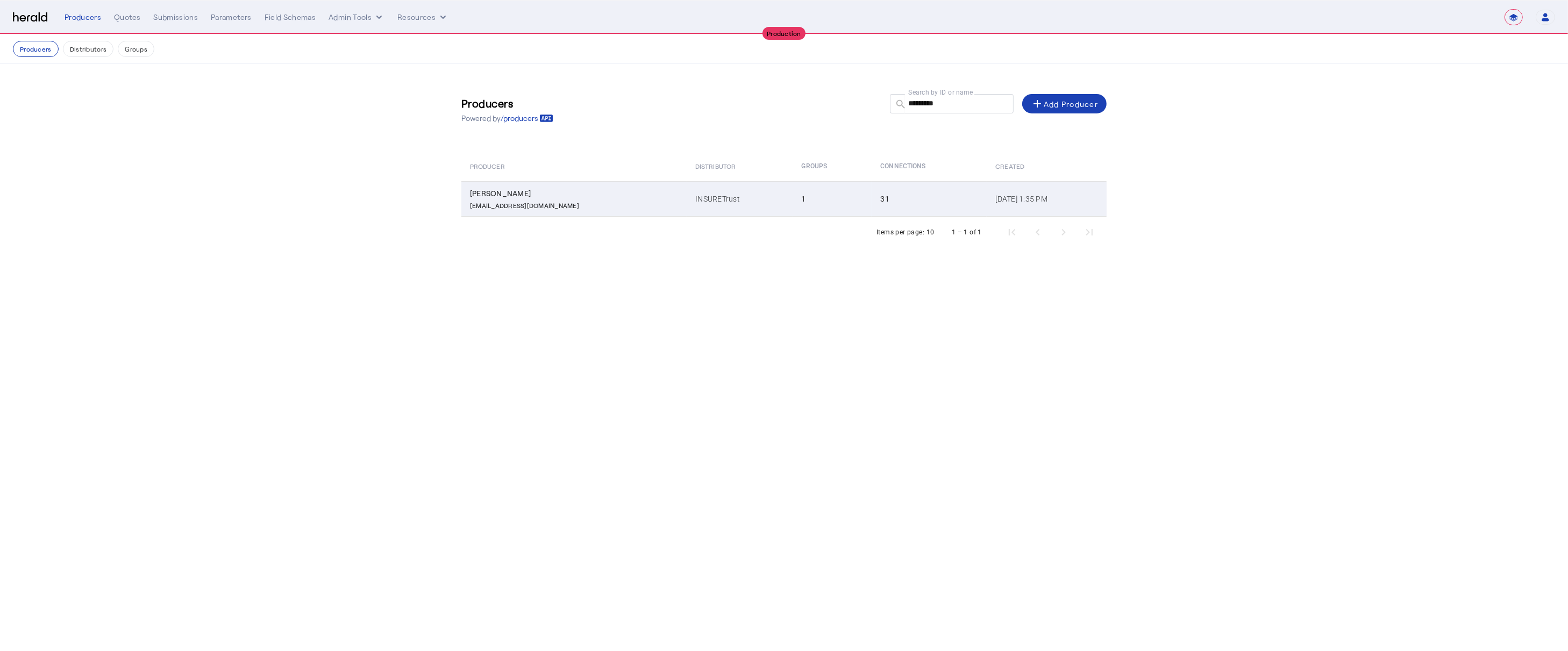
click at [623, 208] on div "cdurdaller@insuretrust.com" at bounding box center [576, 204] width 212 height 11
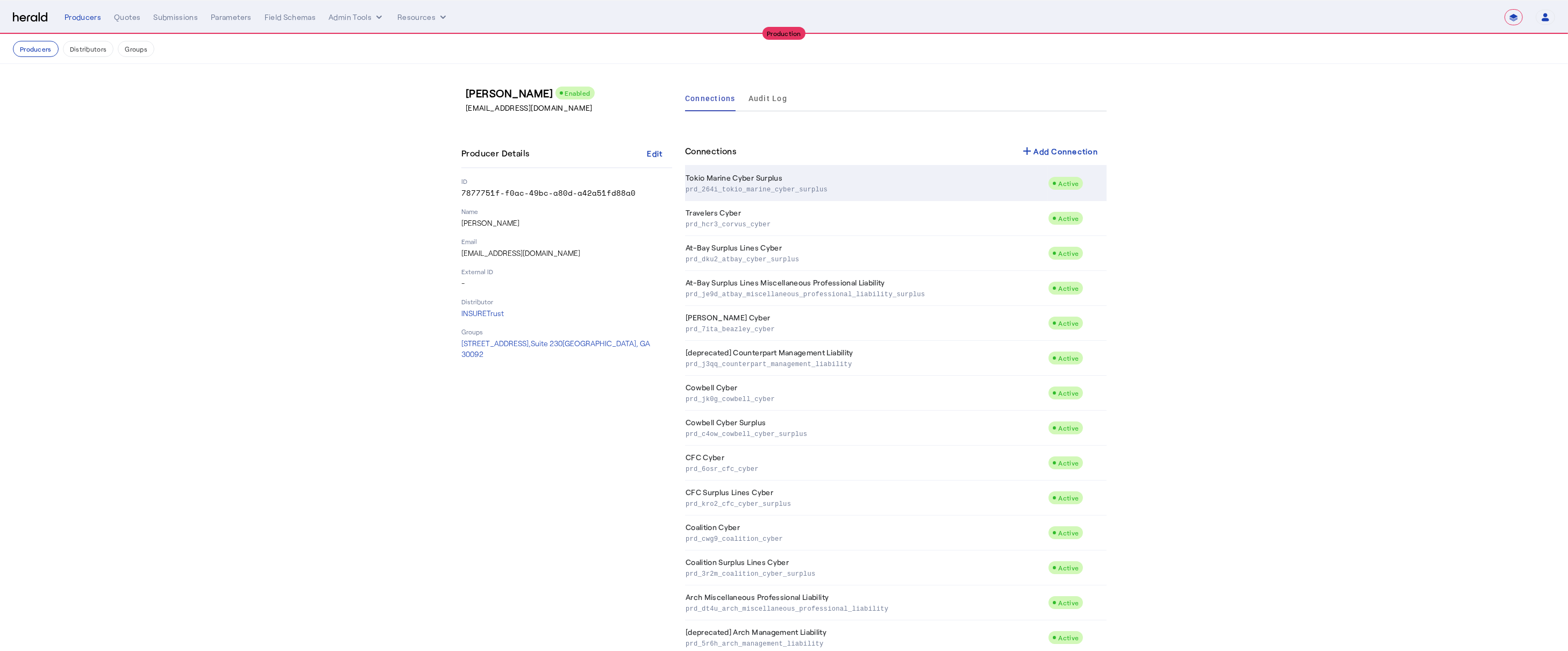
click at [812, 185] on p "prd_264i_tokio_marine_cyber_surplus" at bounding box center [864, 188] width 358 height 11
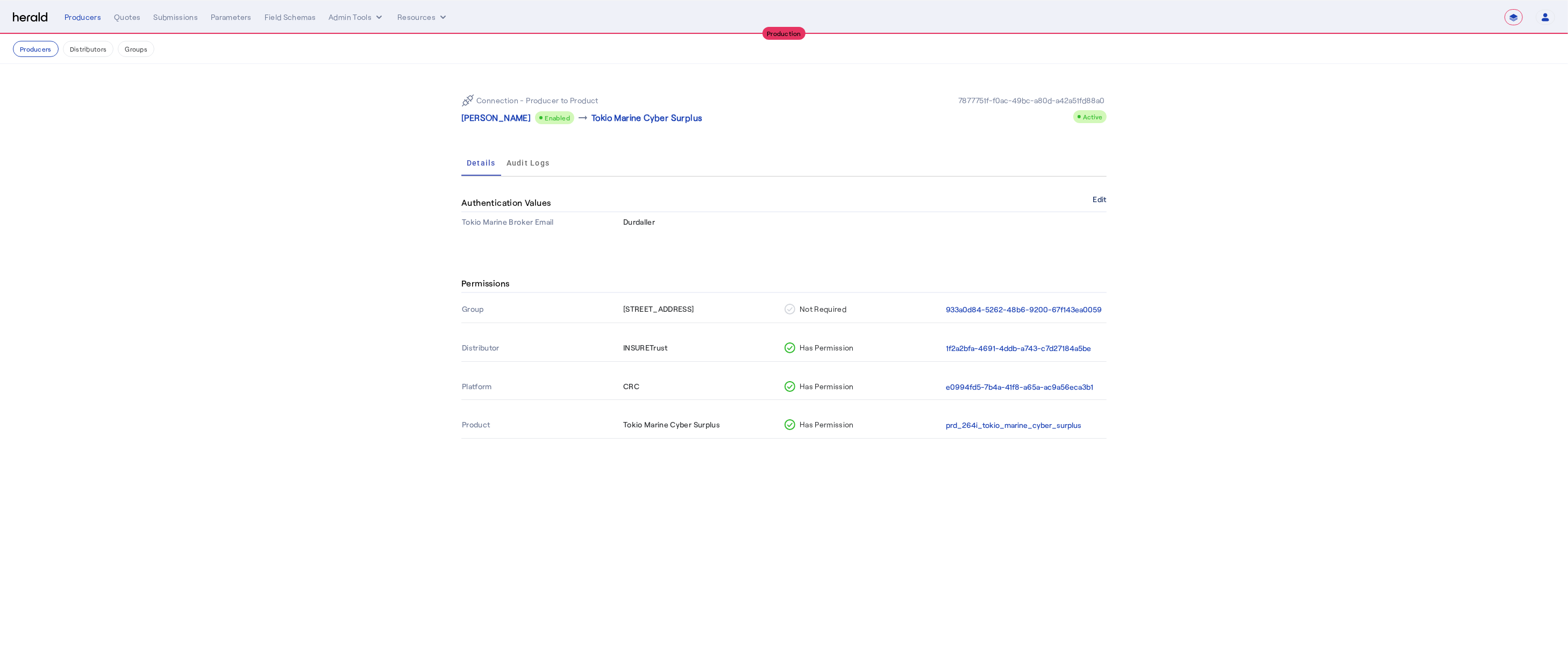
click at [1102, 198] on button "Edit" at bounding box center [1099, 199] width 14 height 6
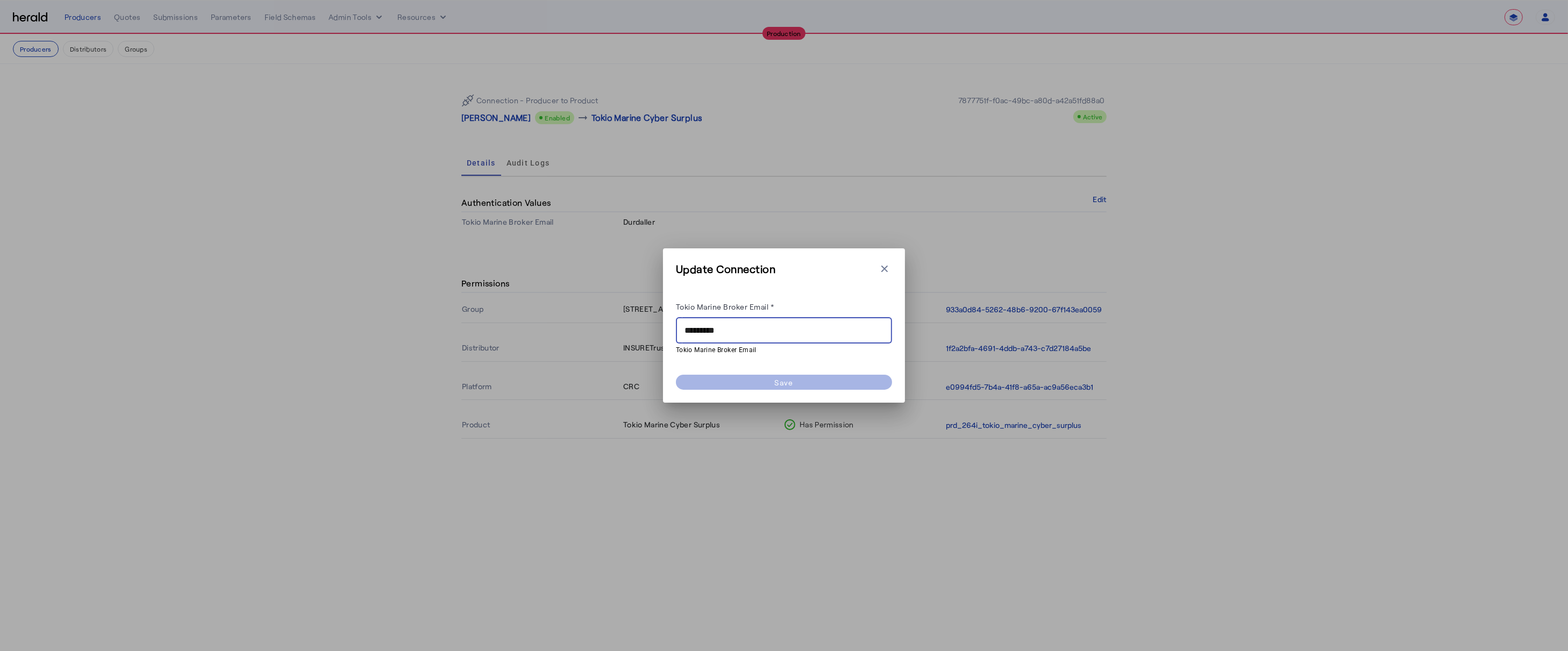
click at [703, 328] on input "*********" at bounding box center [784, 330] width 199 height 13
paste input "**********"
type input "**********"
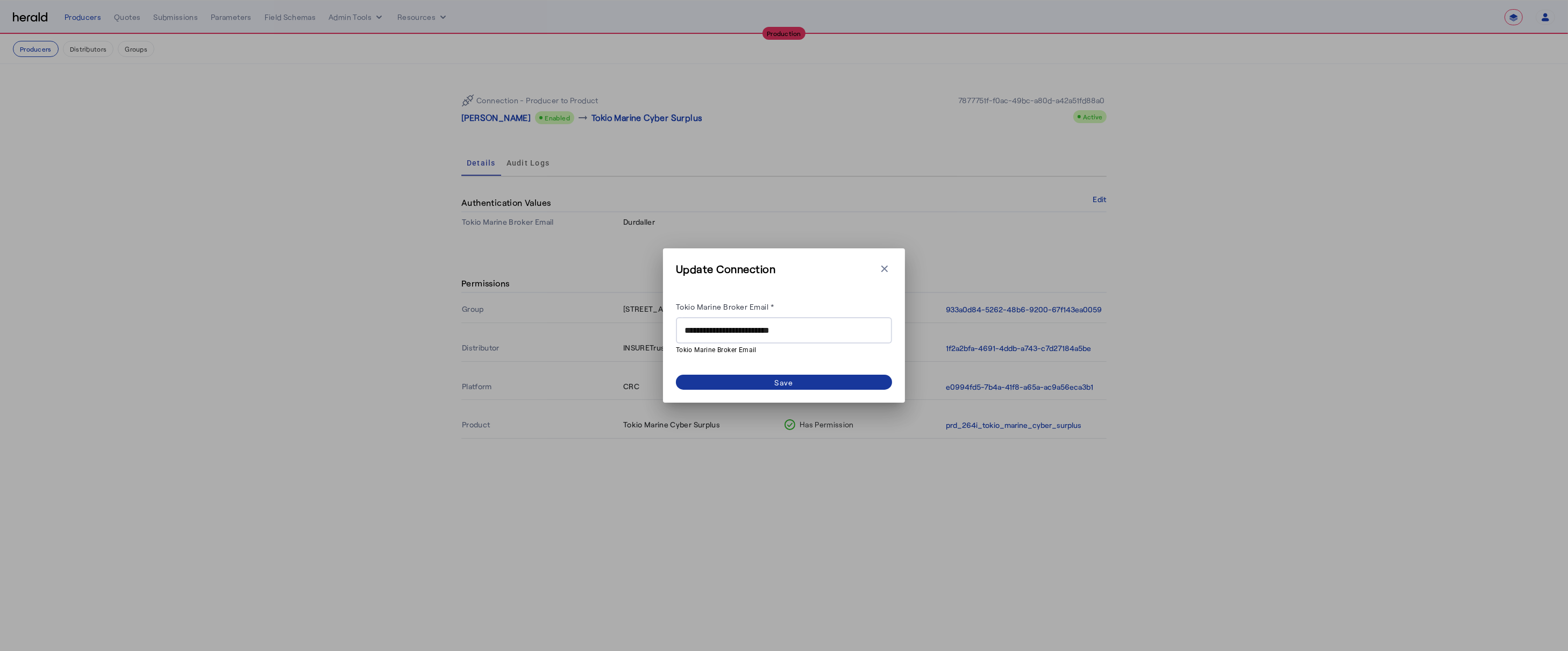
click at [799, 384] on span at bounding box center [784, 382] width 216 height 15
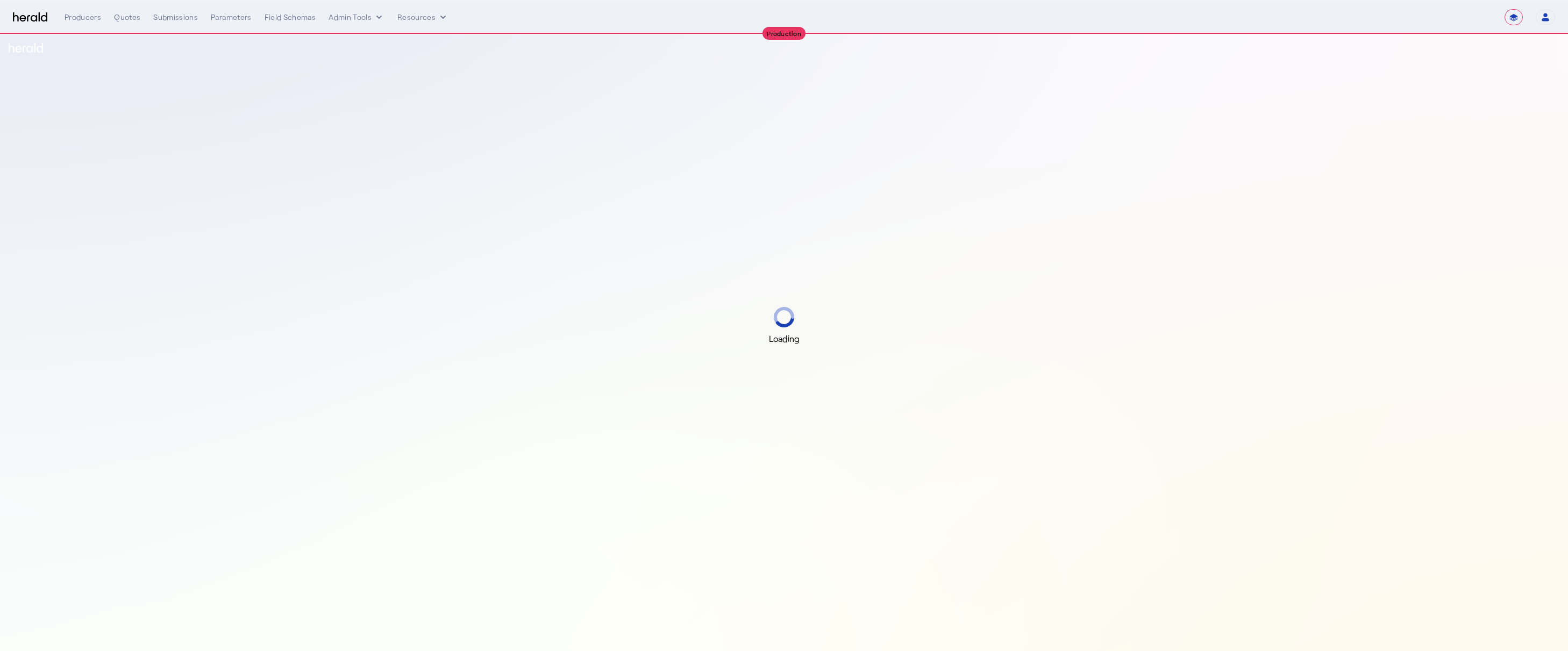
select select "**********"
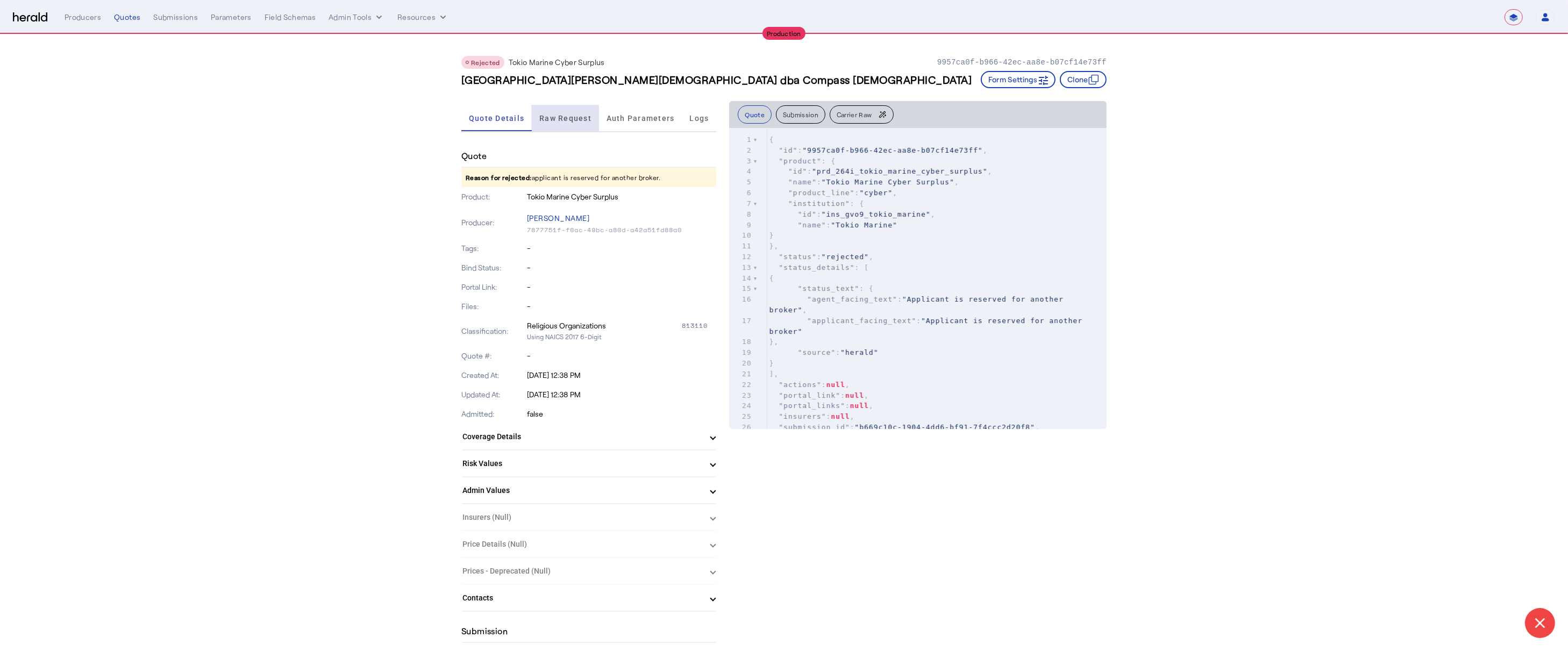
click at [560, 125] on span "Raw Request" at bounding box center [566, 118] width 52 height 26
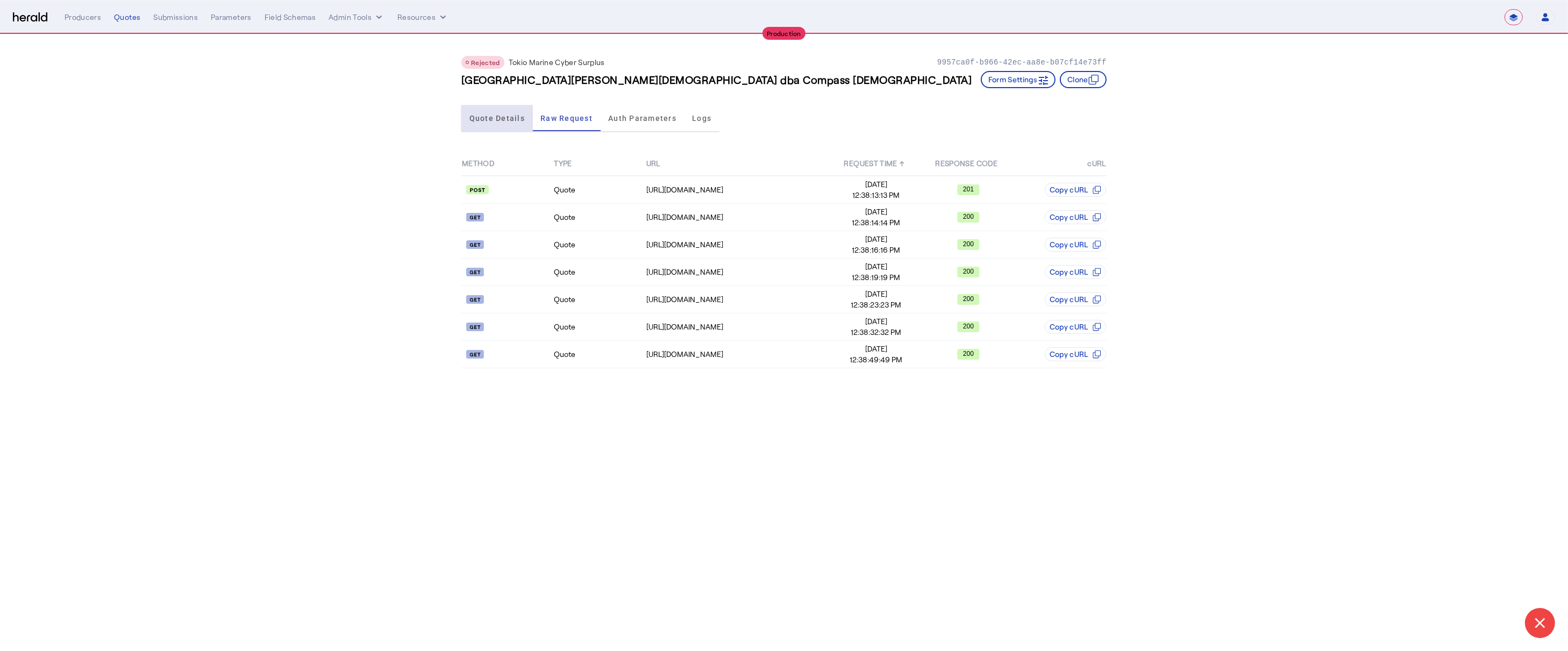
click at [508, 119] on span "Quote Details" at bounding box center [497, 118] width 55 height 8
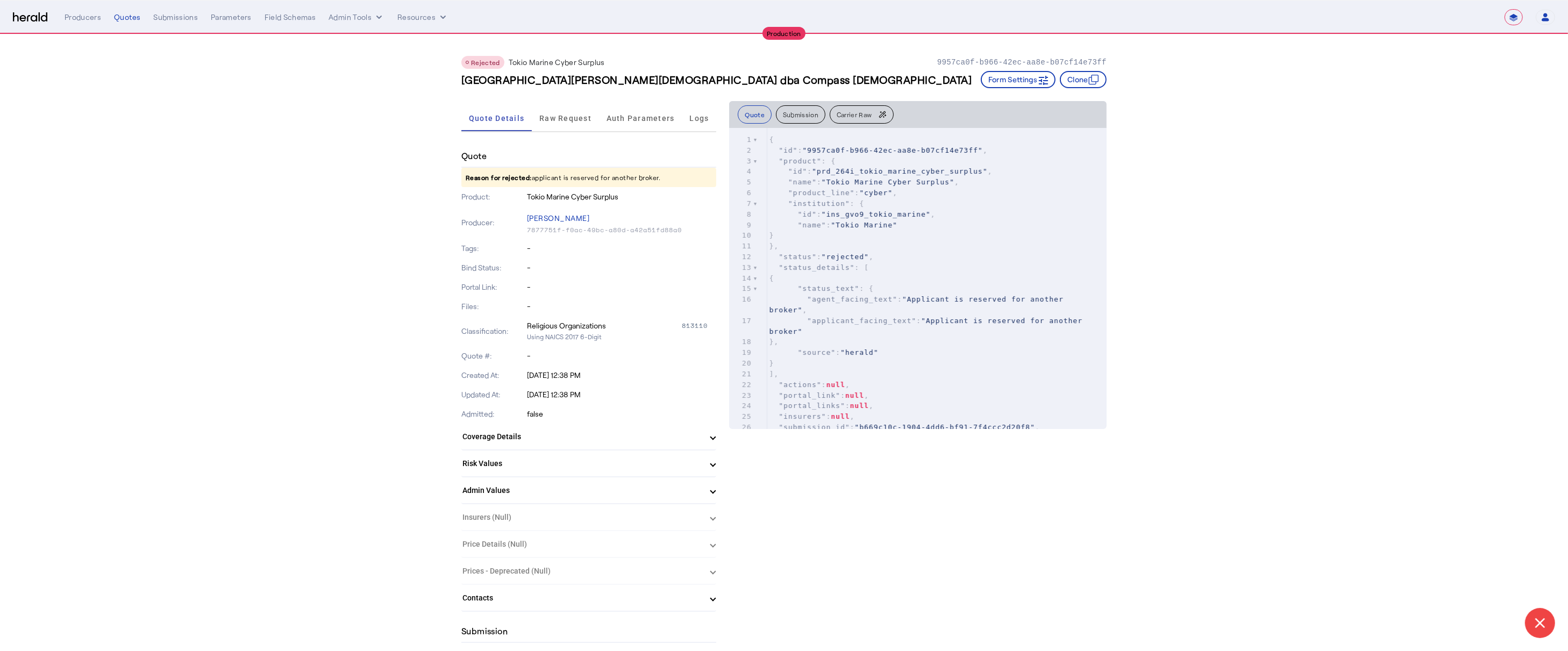
click at [523, 485] on mat-panel-title "Admin Values" at bounding box center [582, 490] width 240 height 11
click at [555, 120] on span "Raw Request" at bounding box center [566, 118] width 52 height 8
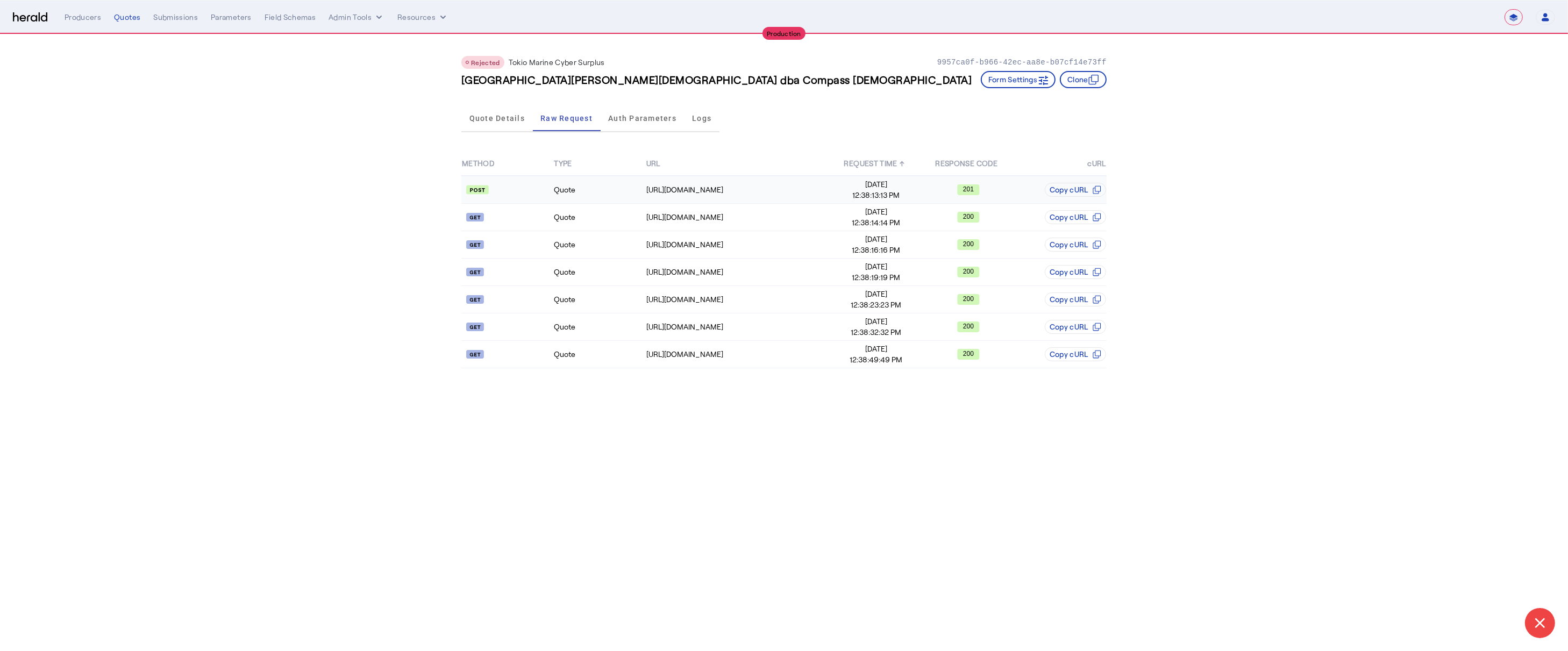
click at [532, 197] on td at bounding box center [507, 190] width 92 height 28
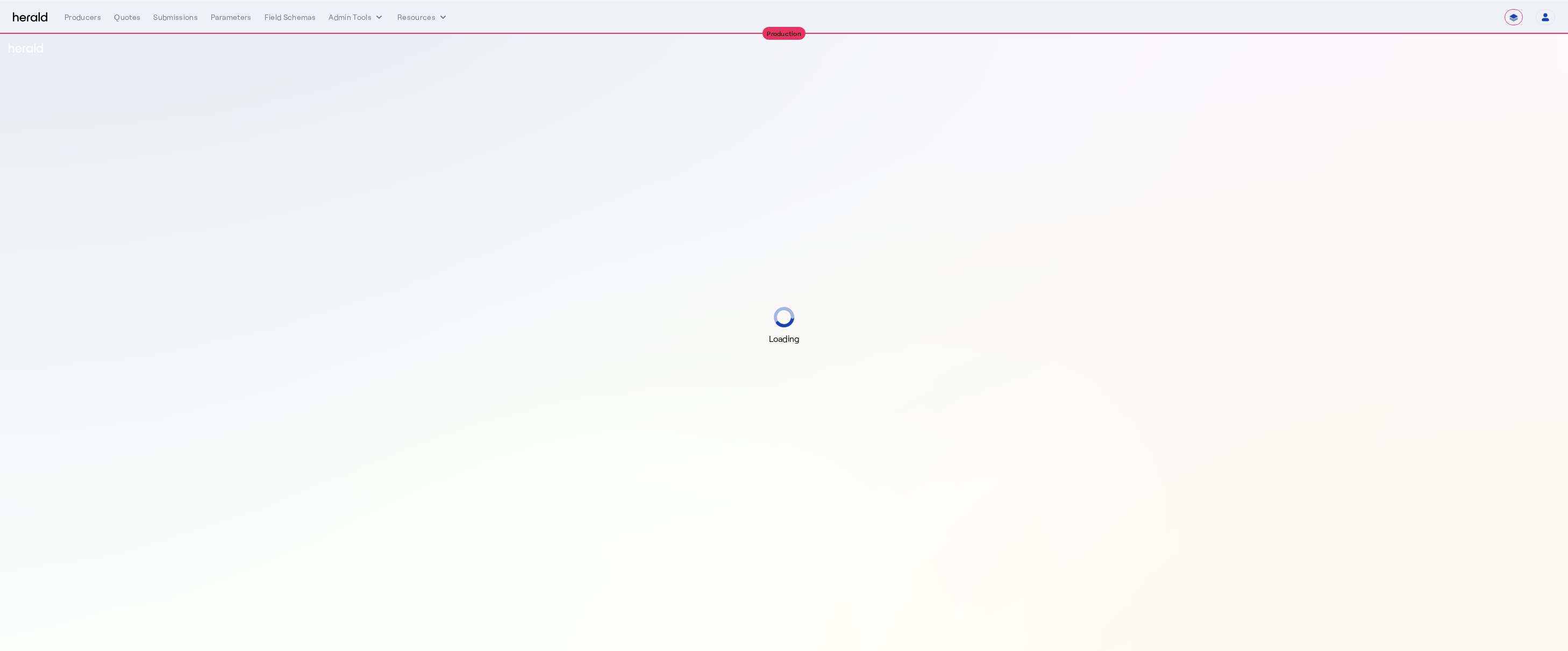
select select "**********"
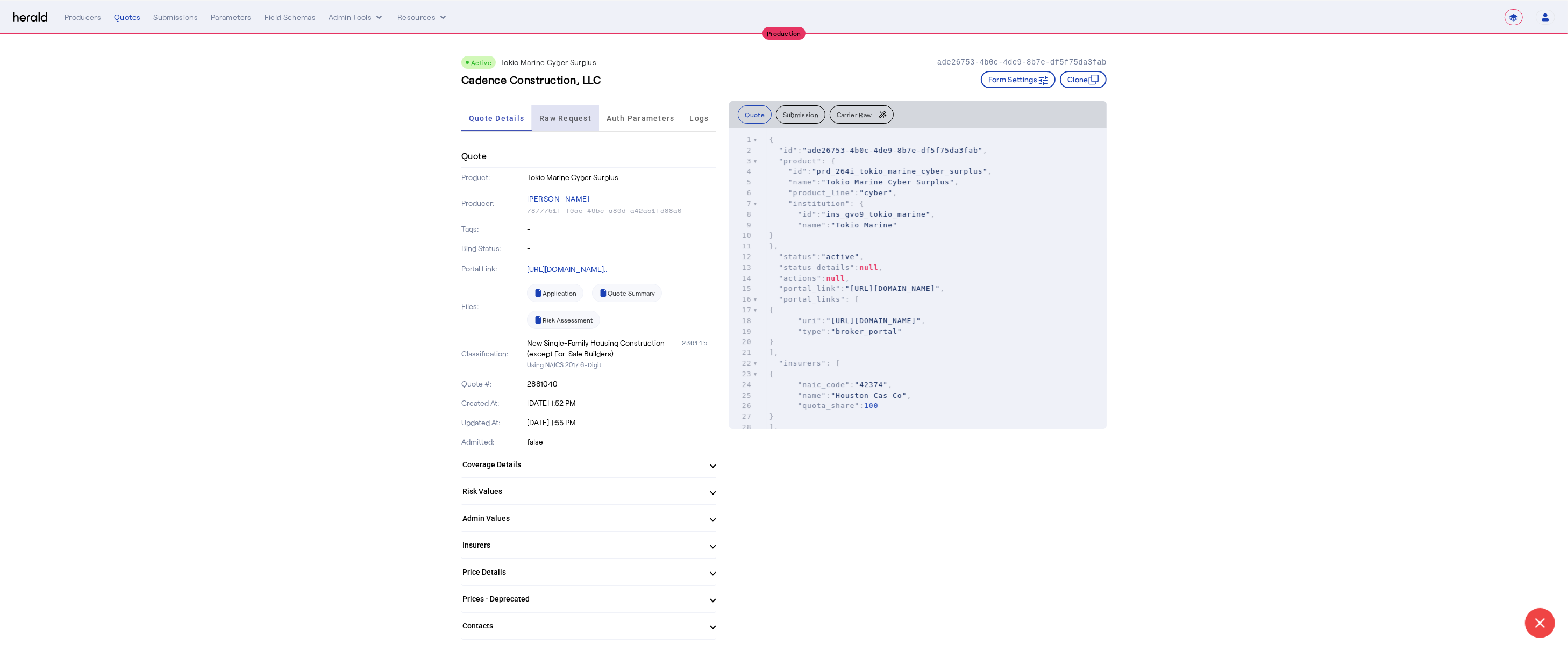
click at [557, 111] on span "Raw Request" at bounding box center [566, 118] width 52 height 26
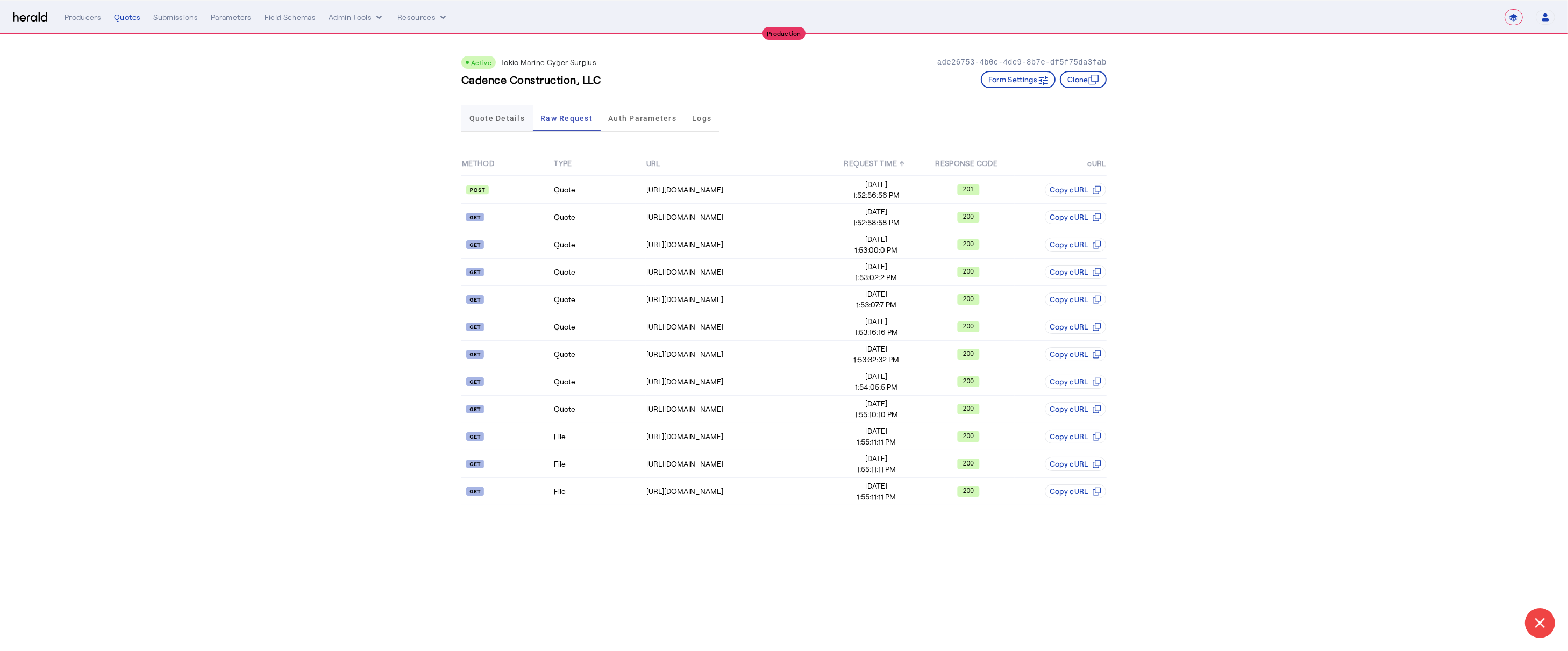
click at [483, 116] on span "Quote Details" at bounding box center [497, 118] width 55 height 8
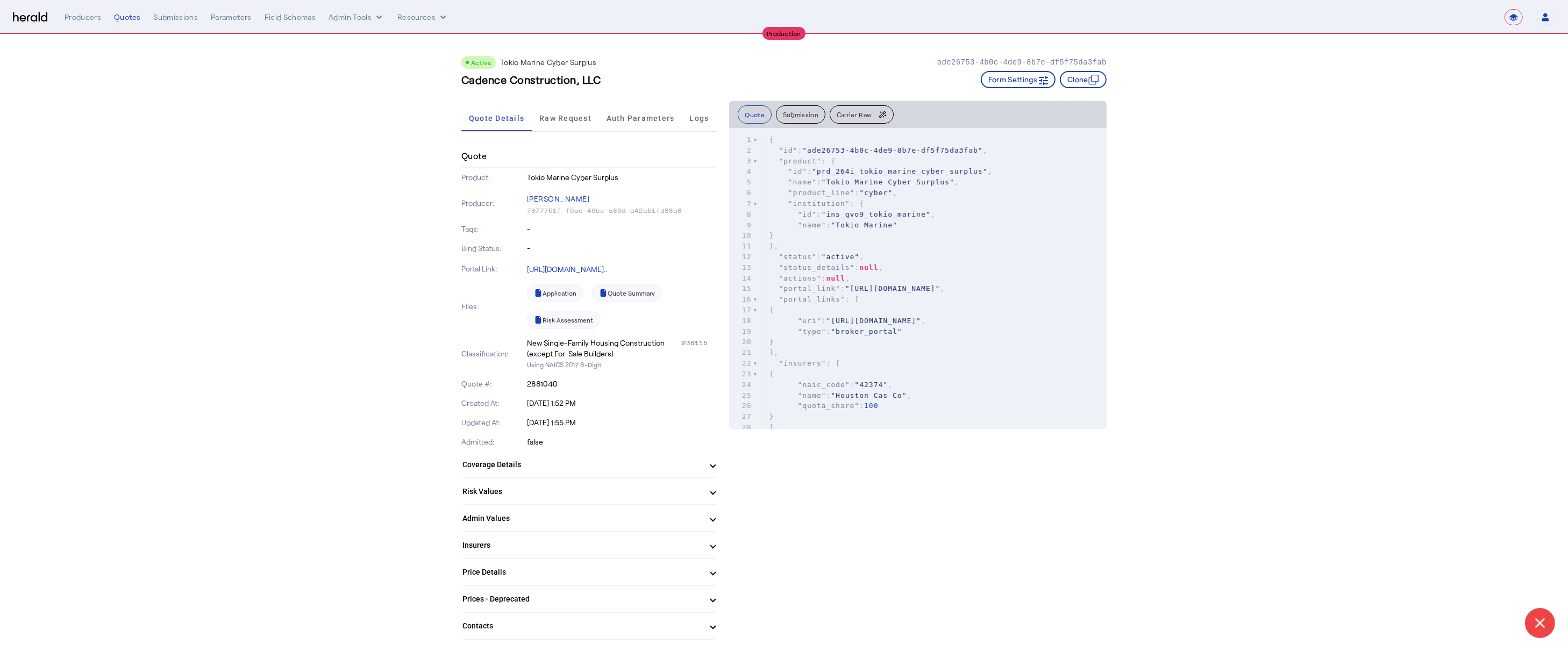
click at [513, 523] on mat-expansion-panel-header "Admin Values" at bounding box center [588, 518] width 255 height 26
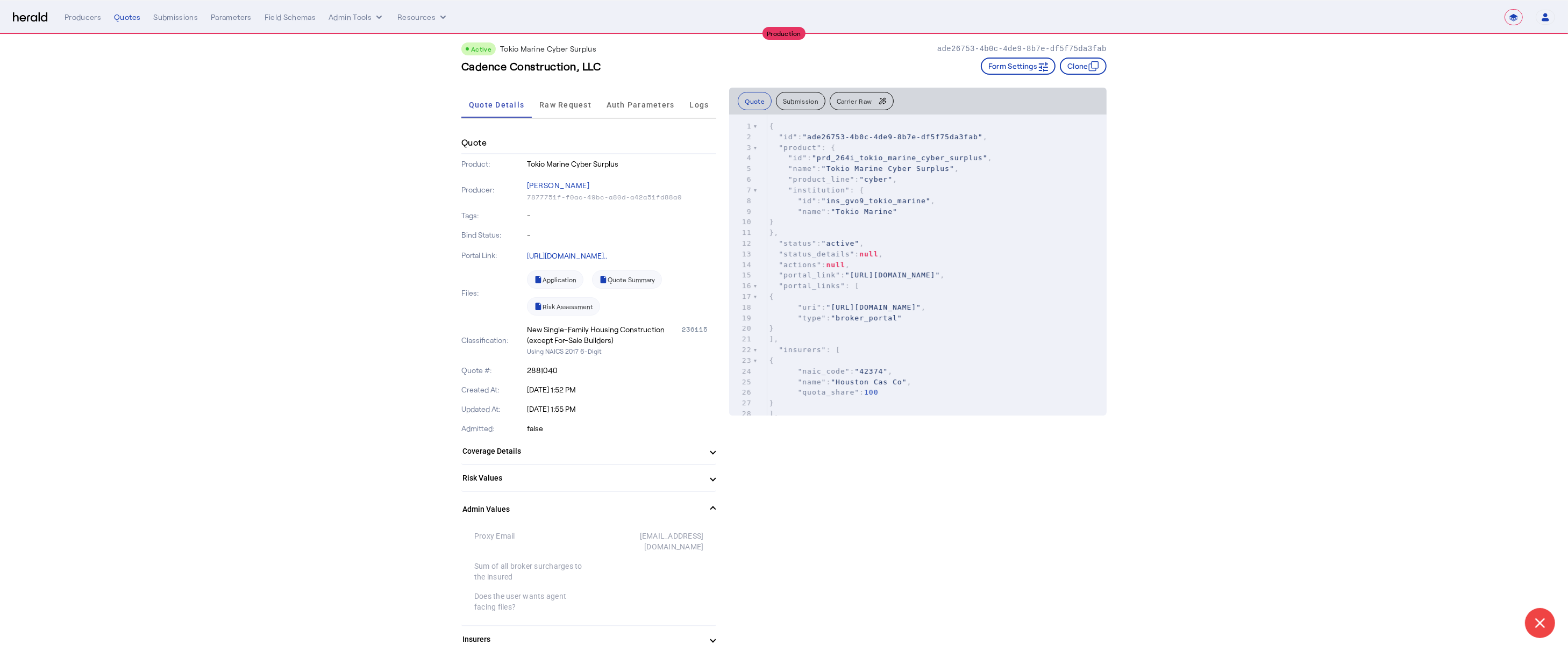
scroll to position [20, 0]
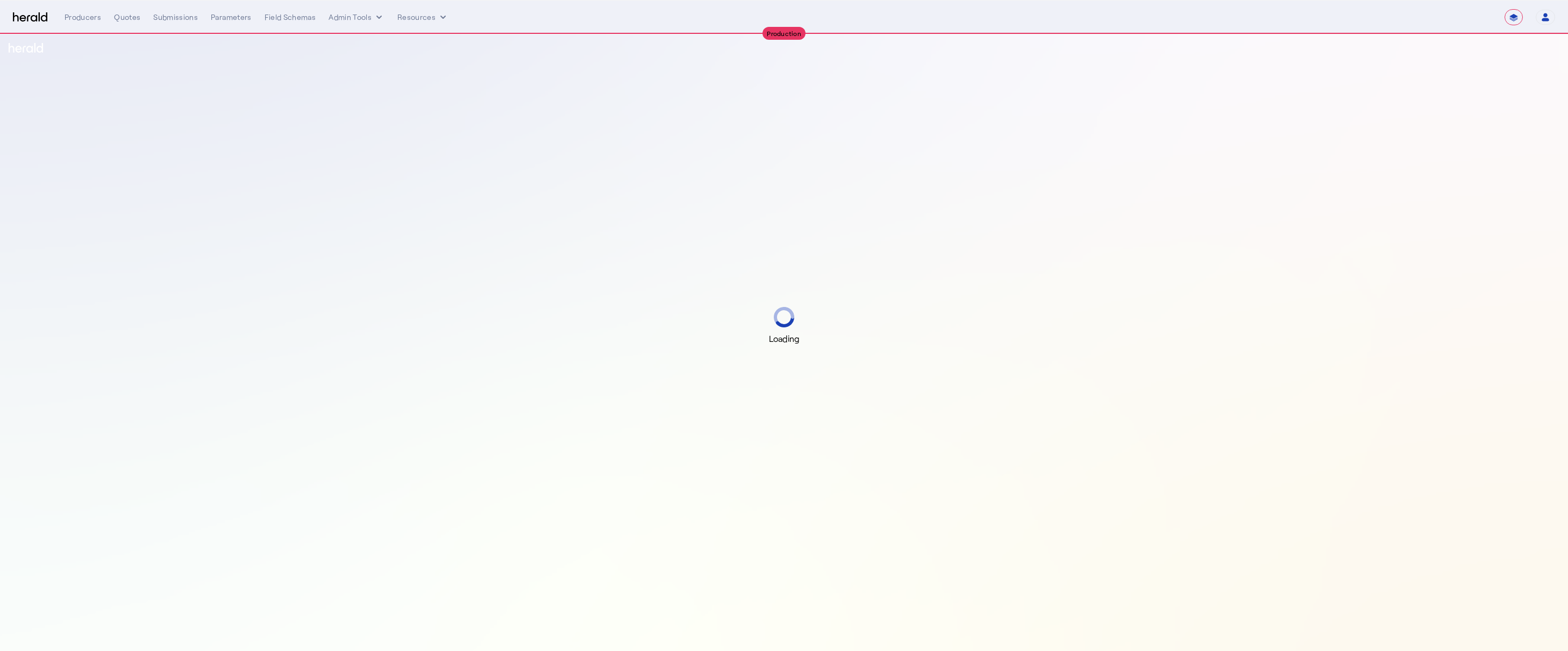
select select "**********"
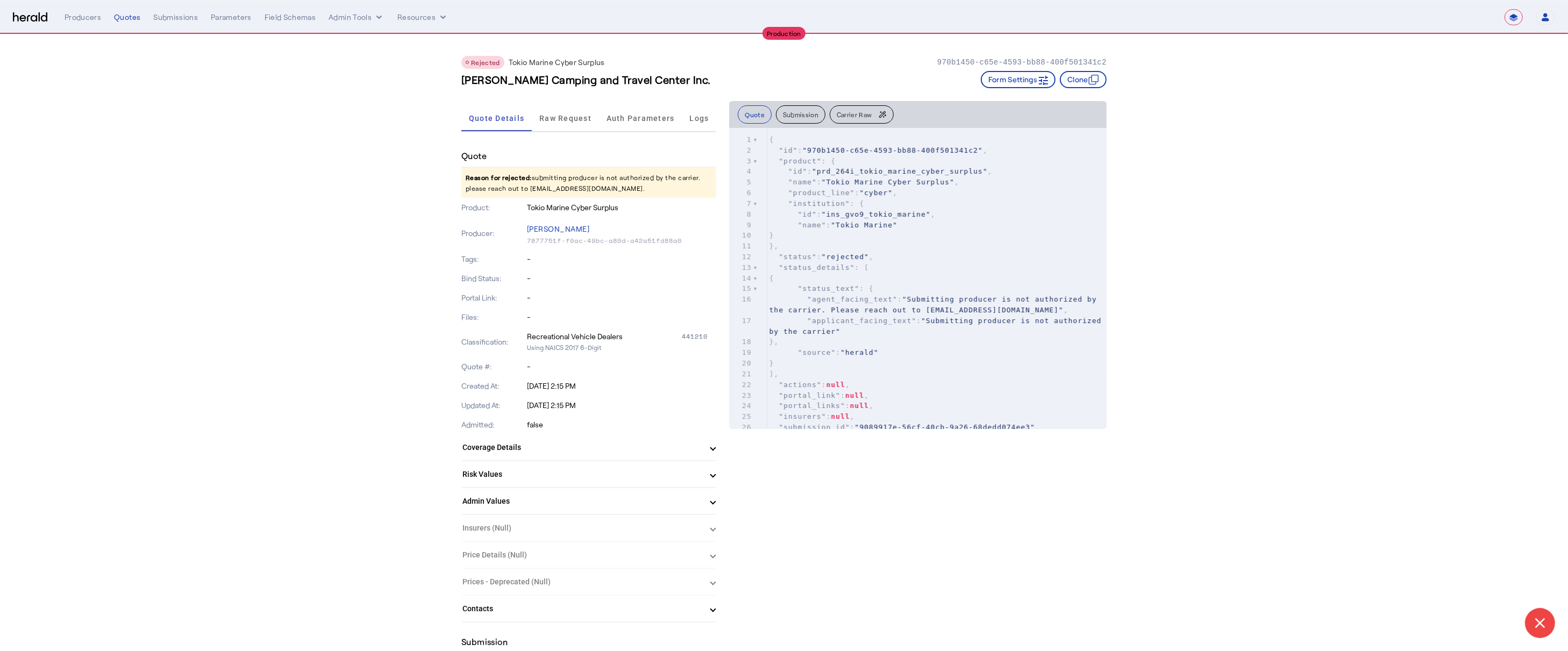
click at [630, 92] on div "Rejected Tokio Marine Cyber Surplus 970b1450-c65e-4593-bb88-400f501341c2 [PERSO…" at bounding box center [784, 68] width 645 height 67
click at [630, 105] on span "Auth Parameters" at bounding box center [640, 118] width 68 height 26
